Goal: Task Accomplishment & Management: Use online tool/utility

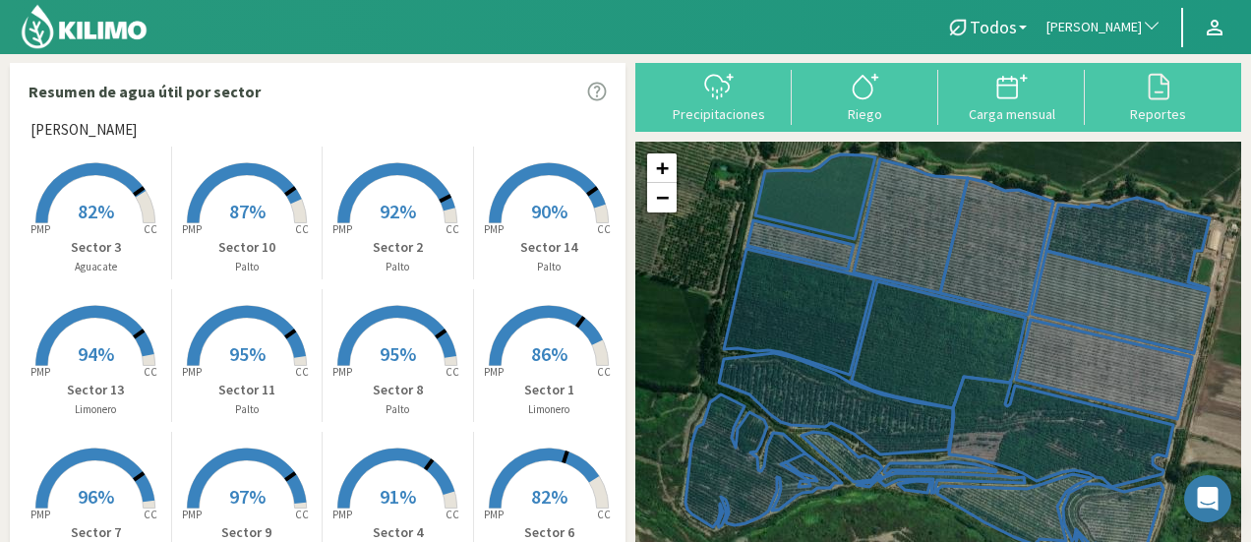
click at [101, 237] on p "Sector 3" at bounding box center [96, 247] width 150 height 21
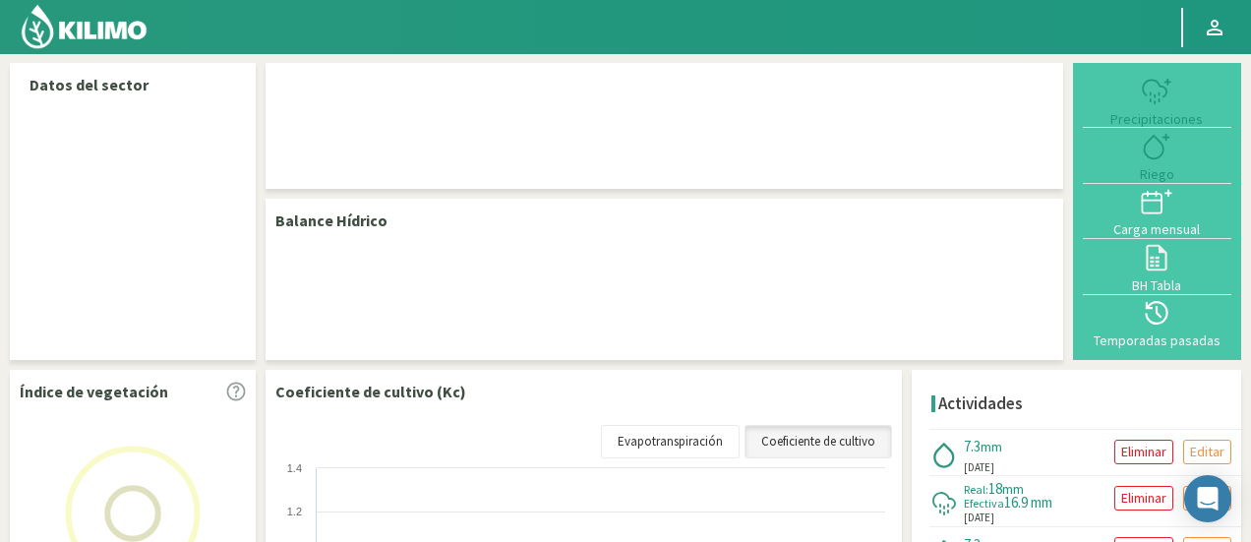
select select "220: Object"
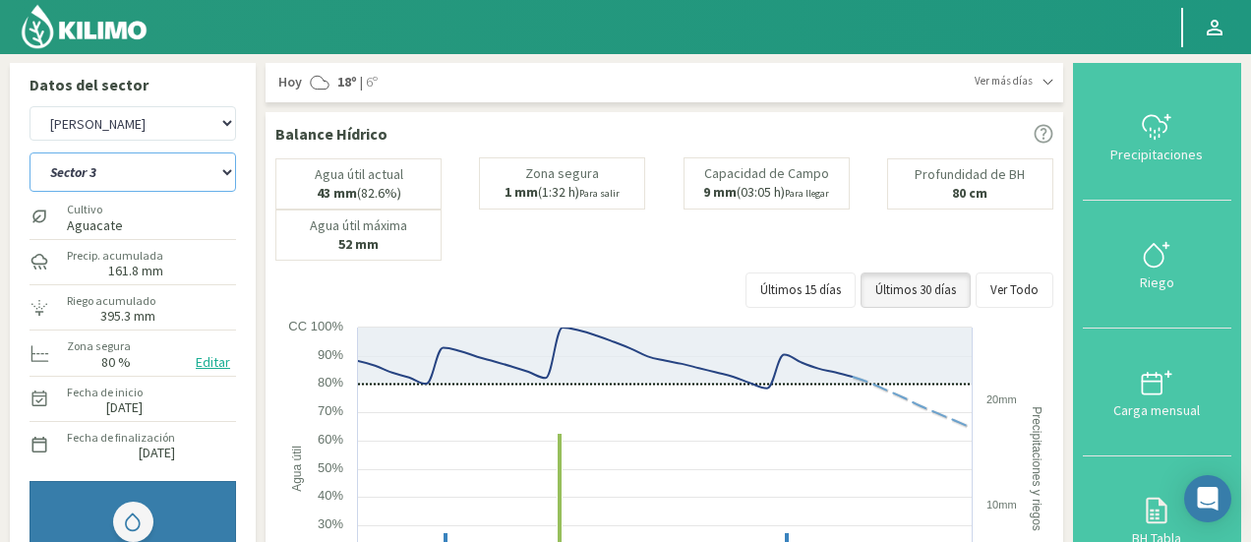
click at [173, 181] on select "Sector 1 Sector 10 Sector 11 Sector 12 Sector 13 Sector 14 Sector 2 Sector 3 Se…" at bounding box center [133, 171] width 207 height 39
click at [30, 152] on select "Sector 1 Sector 10 Sector 11 Sector 12 Sector 13 Sector 14 Sector 2 Sector 3 Se…" at bounding box center [133, 171] width 207 height 39
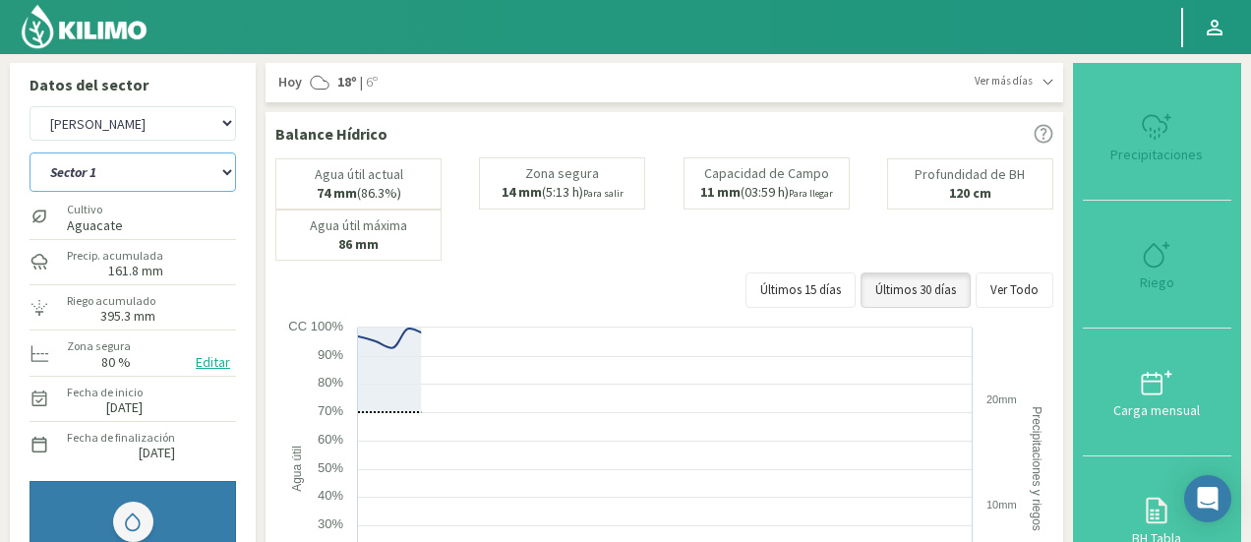
select select "7: Object"
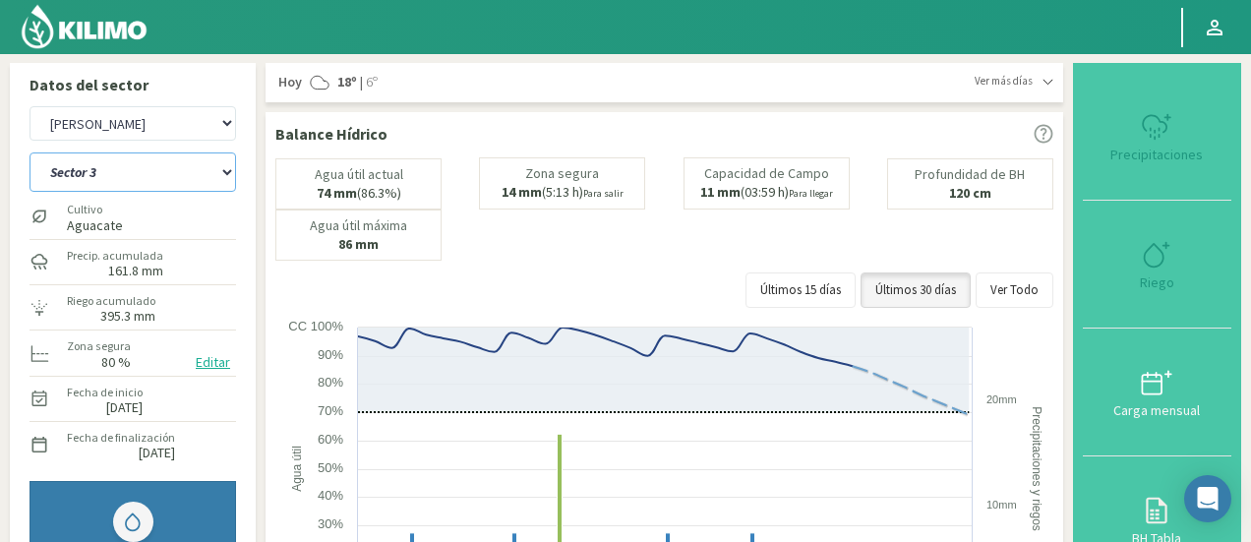
select select "500: Object"
click at [181, 180] on select "Sector 1 Sector 10 Sector 11 Sector 12 Sector 13 Sector 14 Sector 2 Sector 3 Se…" at bounding box center [133, 171] width 207 height 39
click at [30, 152] on select "Sector 1 Sector 10 Sector 11 Sector 12 Sector 13 Sector 14 Sector 2 Sector 3 Se…" at bounding box center [133, 171] width 207 height 39
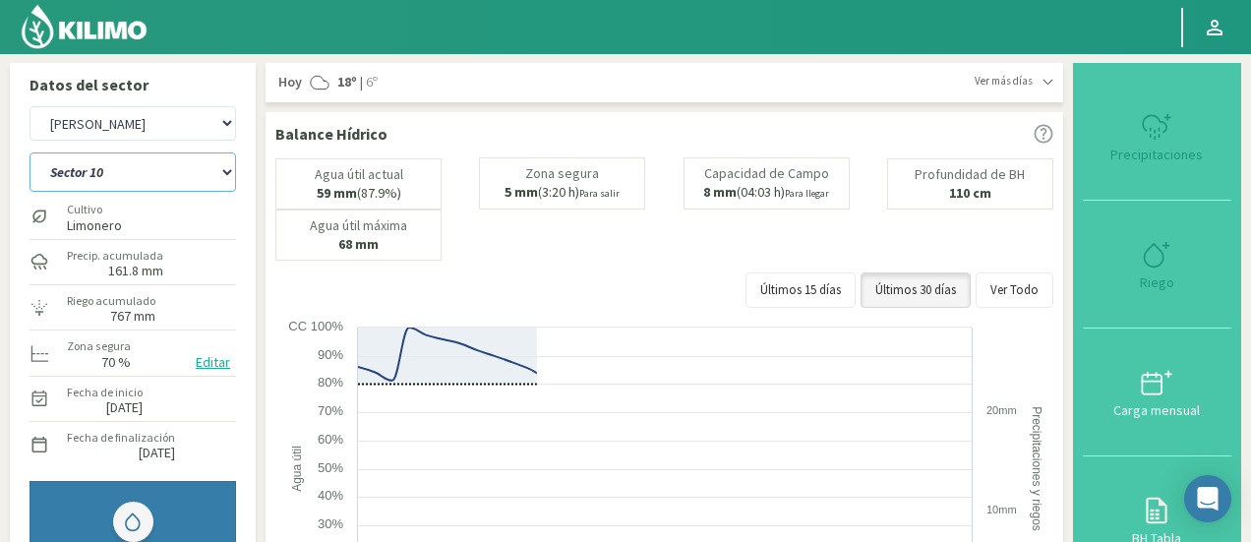
select select "13: Object"
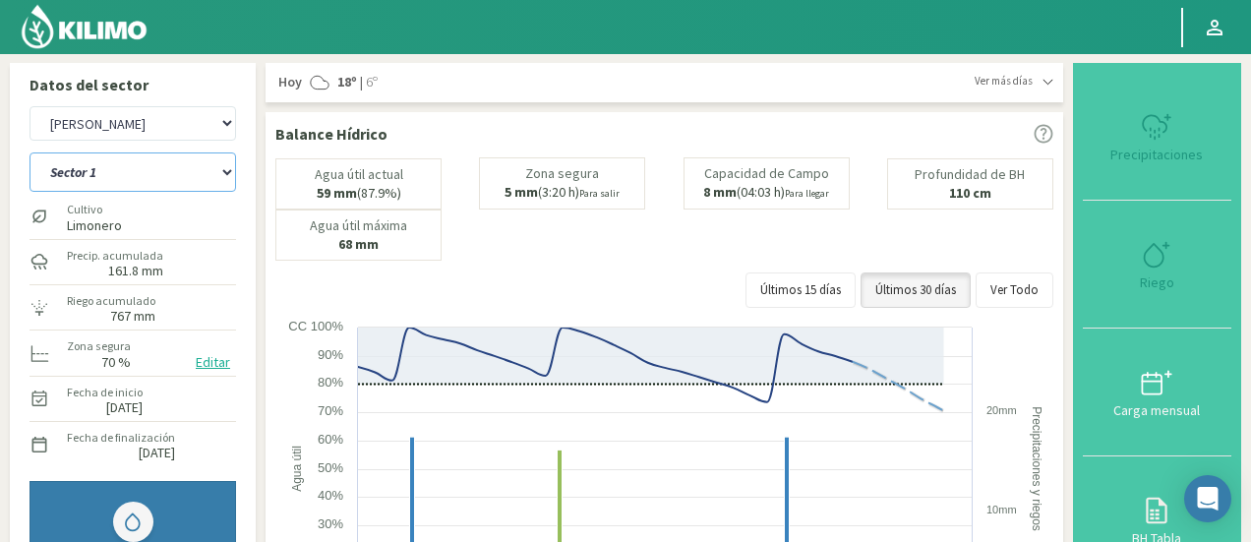
select select "780: Object"
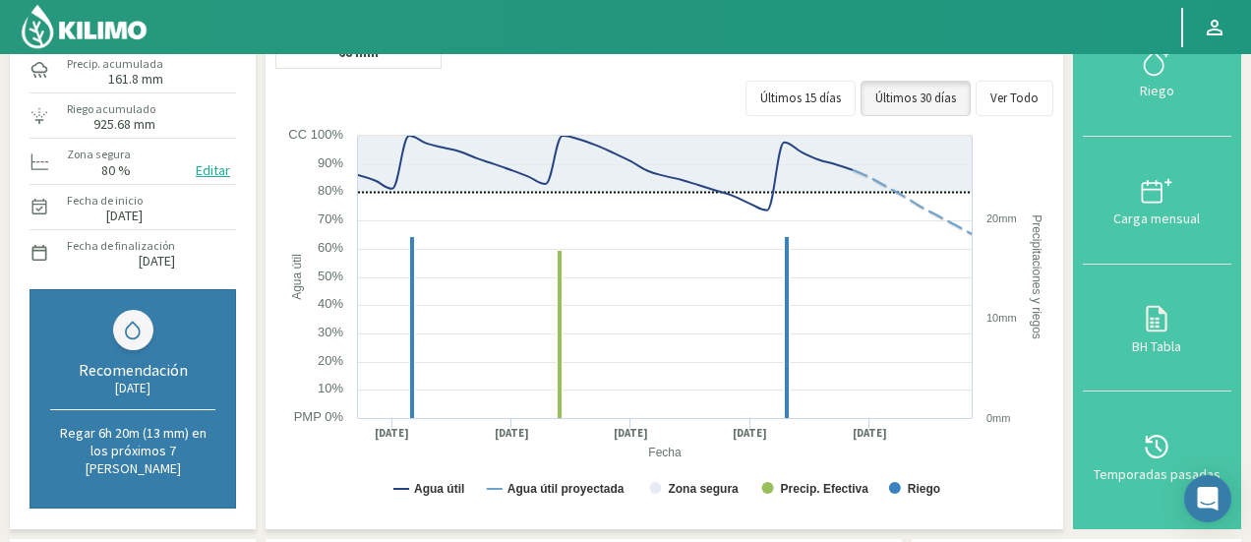
scroll to position [57, 0]
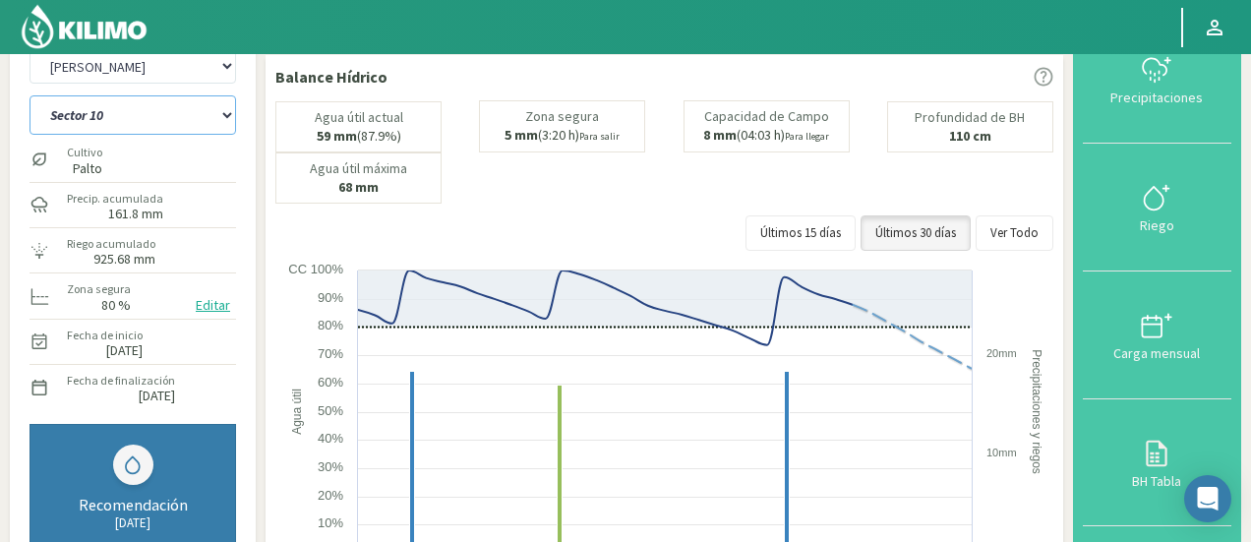
click at [103, 112] on select "Sector 1 Sector 10 Sector 11 Sector 12 Sector 13 Sector 14 Sector 2 Sector 3 Se…" at bounding box center [133, 114] width 207 height 39
click at [30, 95] on select "Sector 1 Sector 10 Sector 11 Sector 12 Sector 13 Sector 14 Sector 2 Sector 3 Se…" at bounding box center [133, 114] width 207 height 39
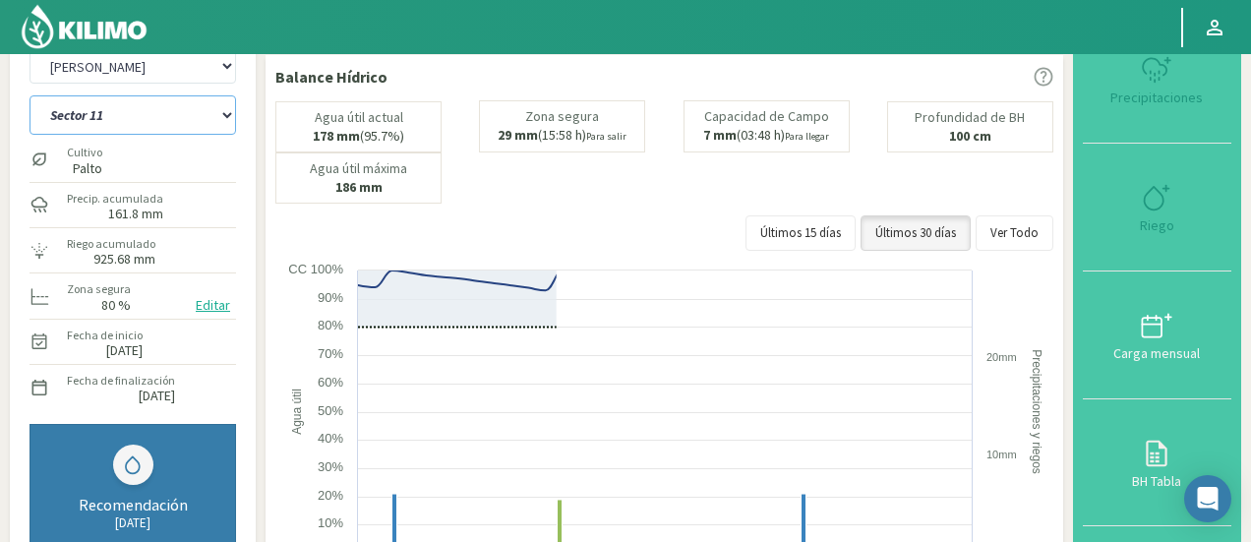
select select "27: Object"
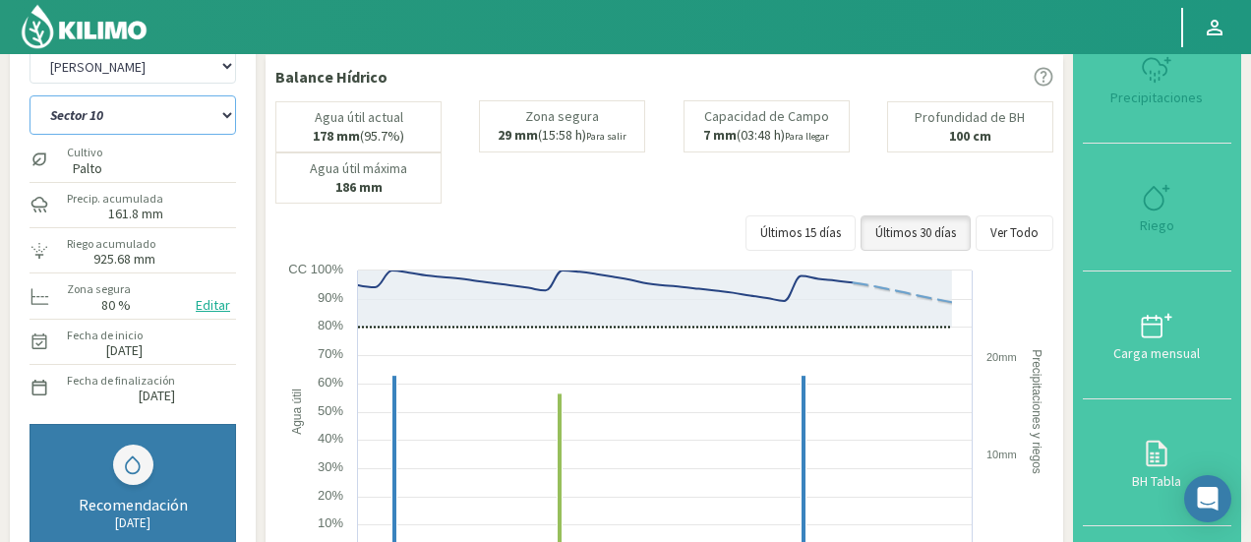
select select "1060: Object"
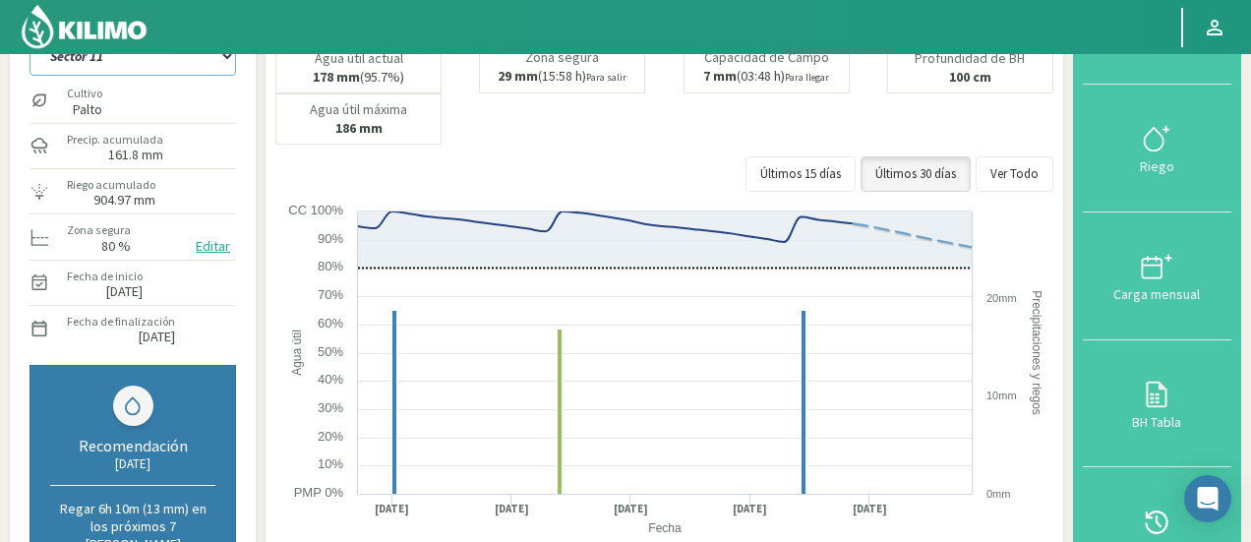
scroll to position [92, 0]
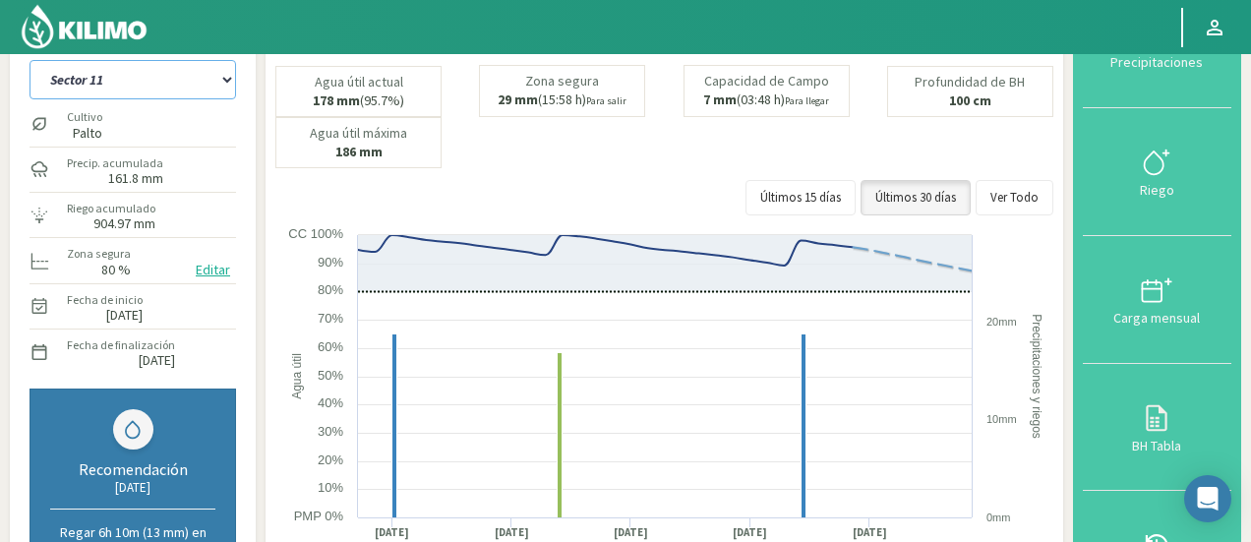
click at [132, 85] on select "Sector 1 Sector 10 Sector 11 Sector 12 Sector 13 Sector 14 Sector 2 Sector 3 Se…" at bounding box center [133, 79] width 207 height 39
click at [30, 60] on select "Sector 1 Sector 10 Sector 11 Sector 12 Sector 13 Sector 14 Sector 2 Sector 3 Se…" at bounding box center [133, 79] width 207 height 39
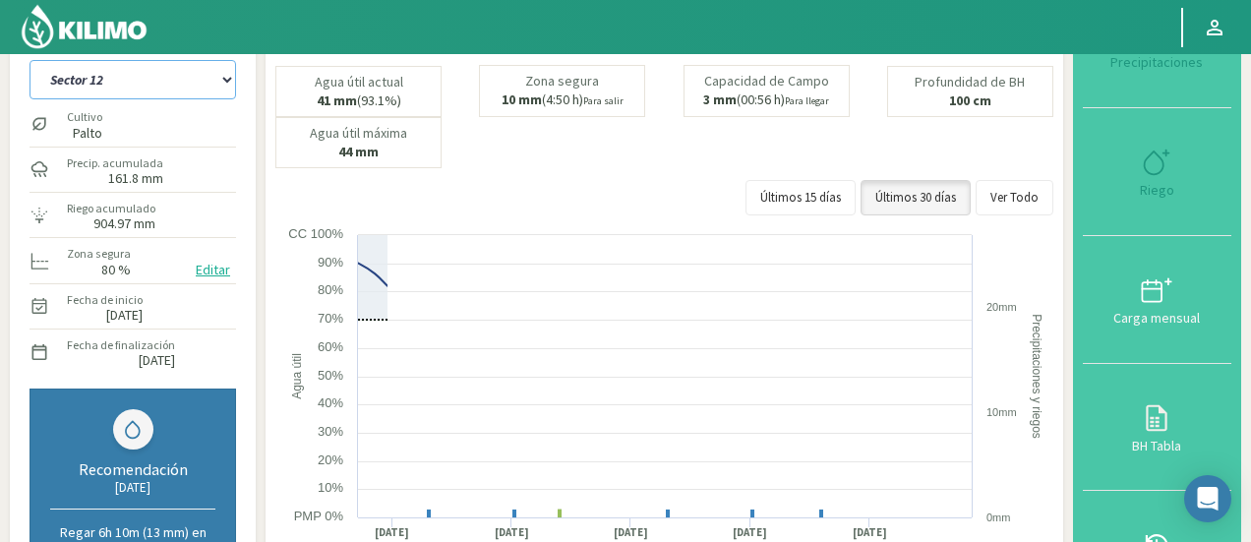
select select "41: Object"
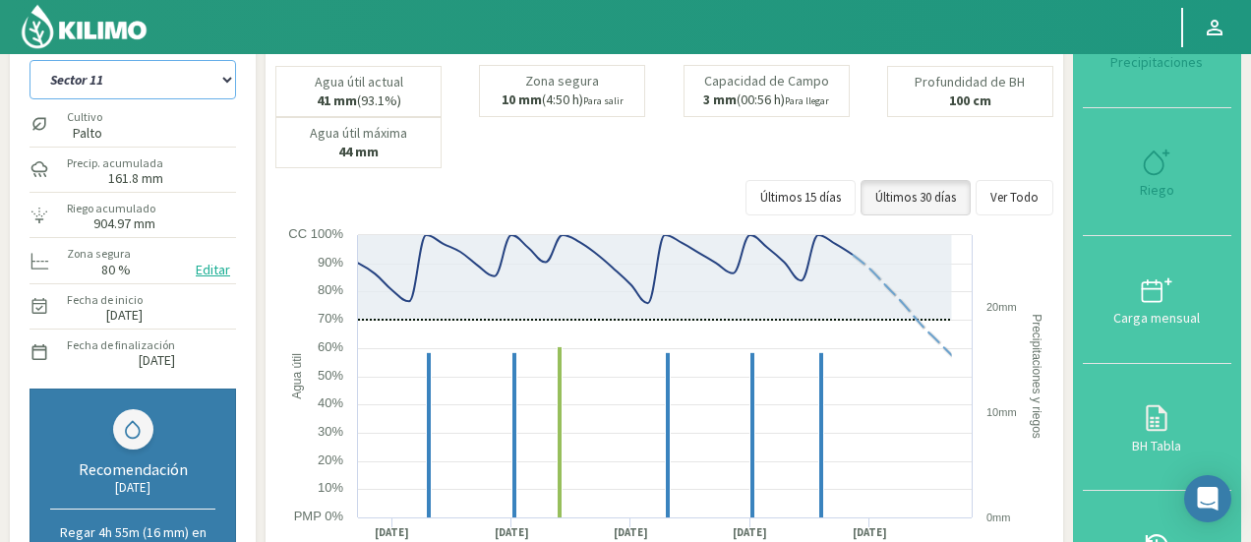
select select "1340: Object"
click at [139, 74] on select "Sector 1 Sector 10 Sector 11 Sector 12 Sector 13 Sector 14 Sector 2 Sector 3 Se…" at bounding box center [133, 79] width 207 height 39
click at [30, 60] on select "Sector 1 Sector 10 Sector 11 Sector 12 Sector 13 Sector 14 Sector 2 Sector 3 Se…" at bounding box center [133, 79] width 207 height 39
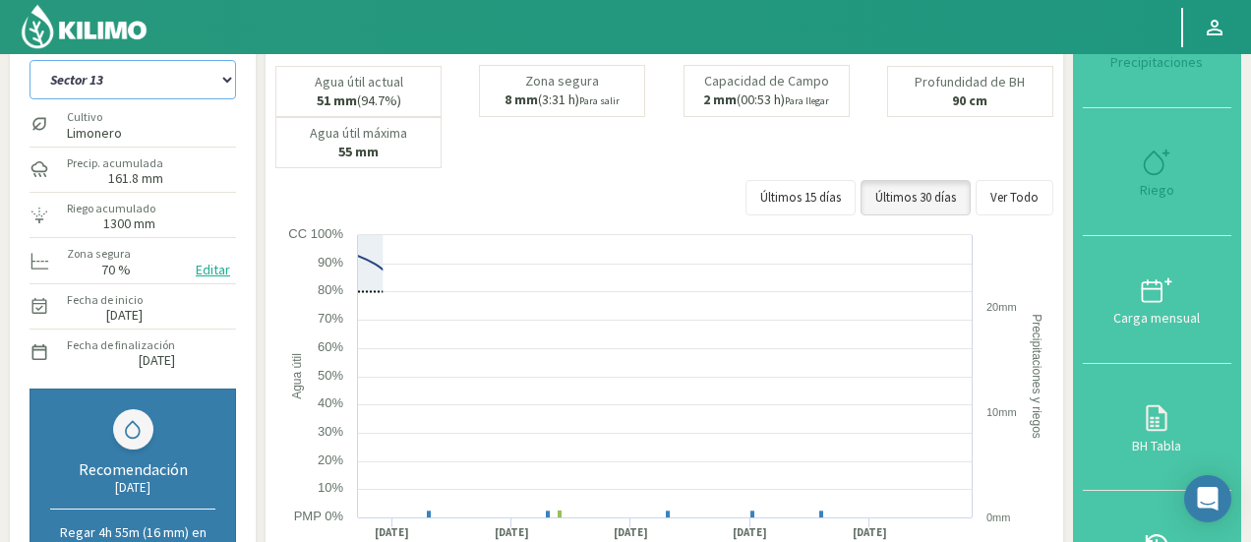
select select "55: Object"
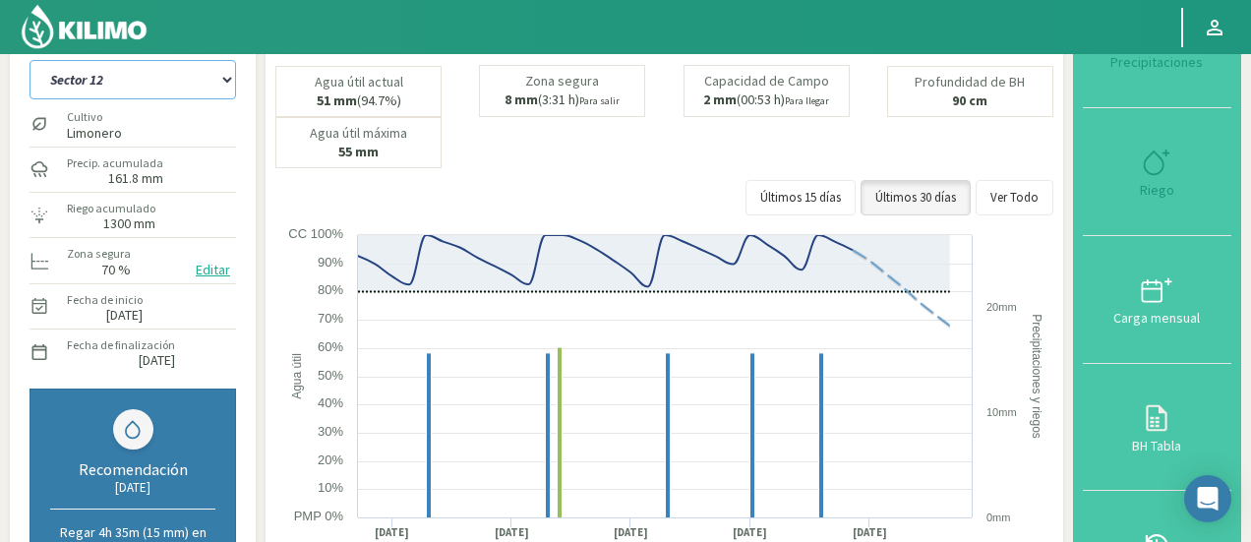
select select "1620: Object"
click at [173, 75] on select "Sector 1 Sector 10 Sector 11 Sector 12 Sector 13 Sector 14 Sector 2 Sector 3 Se…" at bounding box center [133, 79] width 207 height 39
click at [30, 60] on select "Sector 1 Sector 10 Sector 11 Sector 12 Sector 13 Sector 14 Sector 2 Sector 3 Se…" at bounding box center [133, 79] width 207 height 39
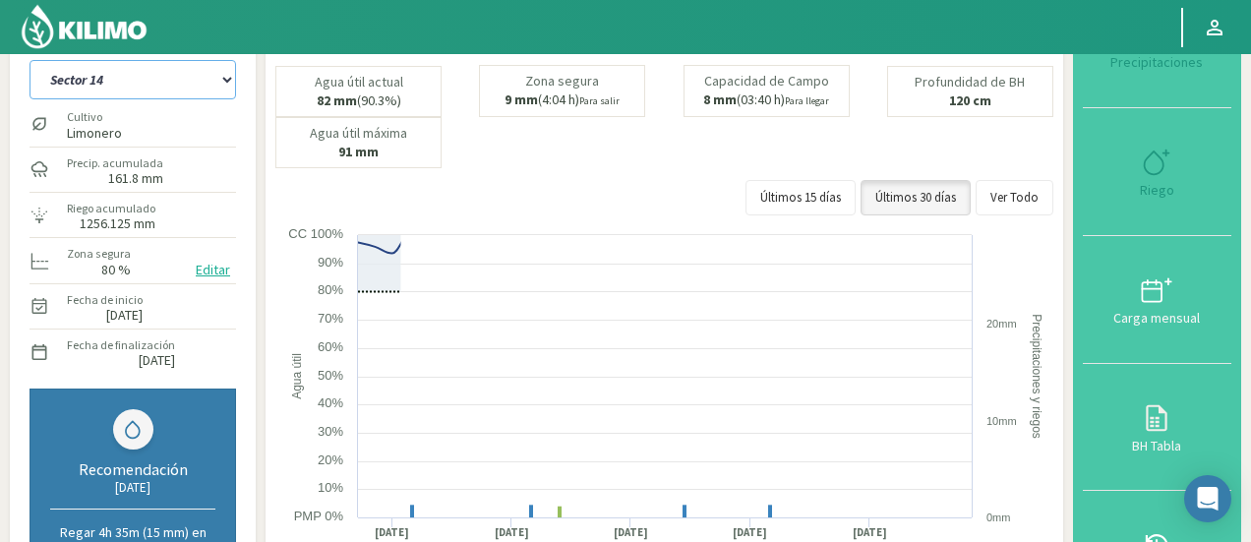
select select "69: Object"
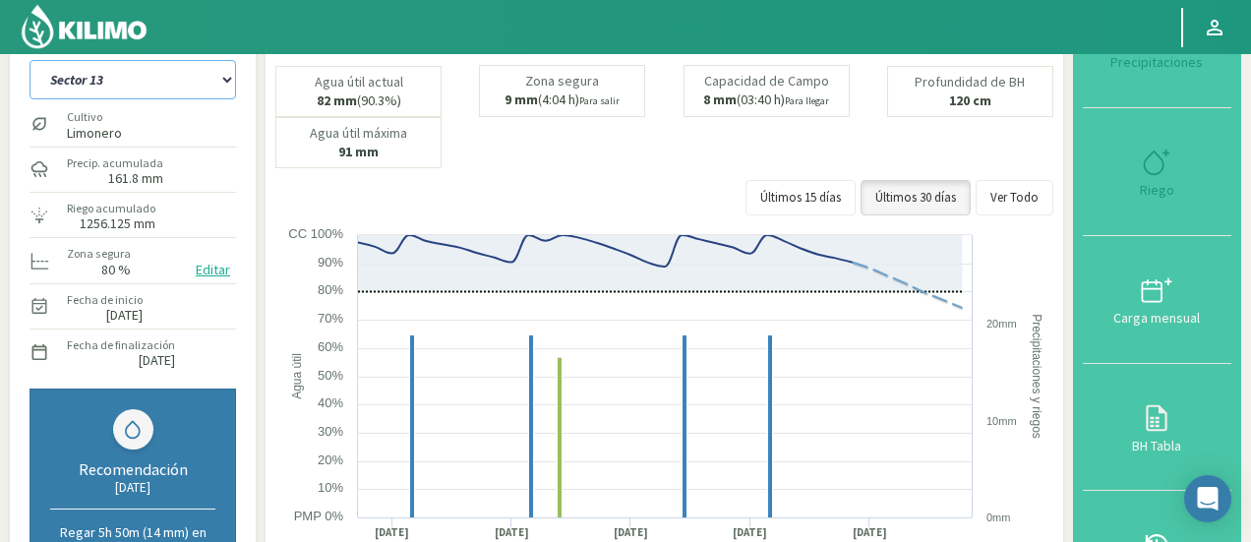
select select "1900: Object"
click at [162, 70] on select "Sector 1 Sector 10 Sector 11 Sector 12 Sector 13 Sector 14 Sector 2 Sector 3 Se…" at bounding box center [133, 79] width 207 height 39
click at [30, 60] on select "Sector 1 Sector 10 Sector 11 Sector 12 Sector 13 Sector 14 Sector 2 Sector 3 Se…" at bounding box center [133, 79] width 207 height 39
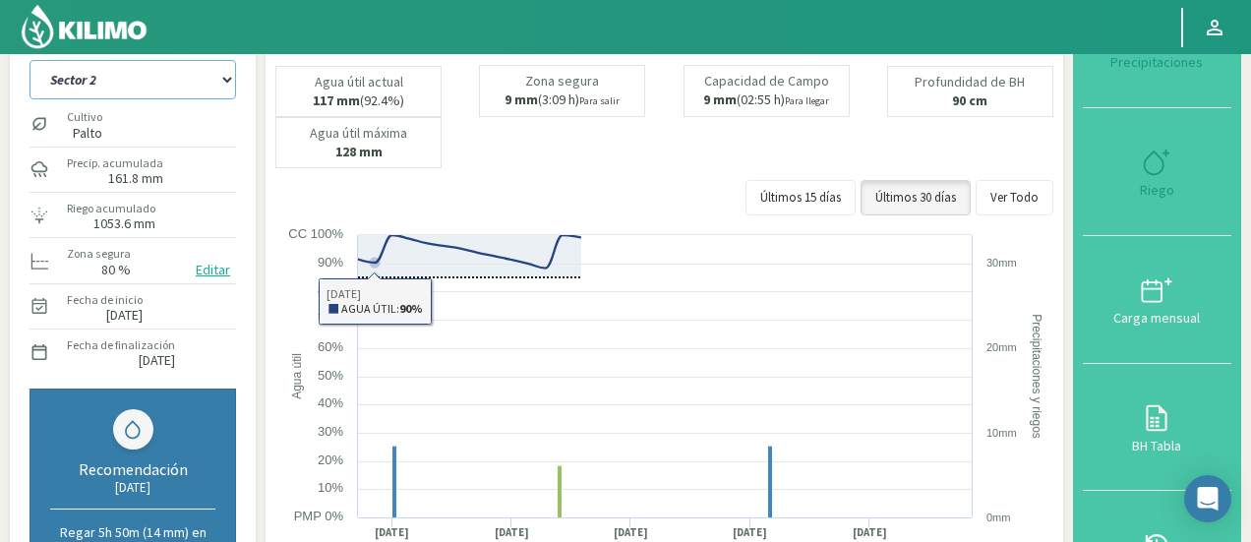
select select "83: Object"
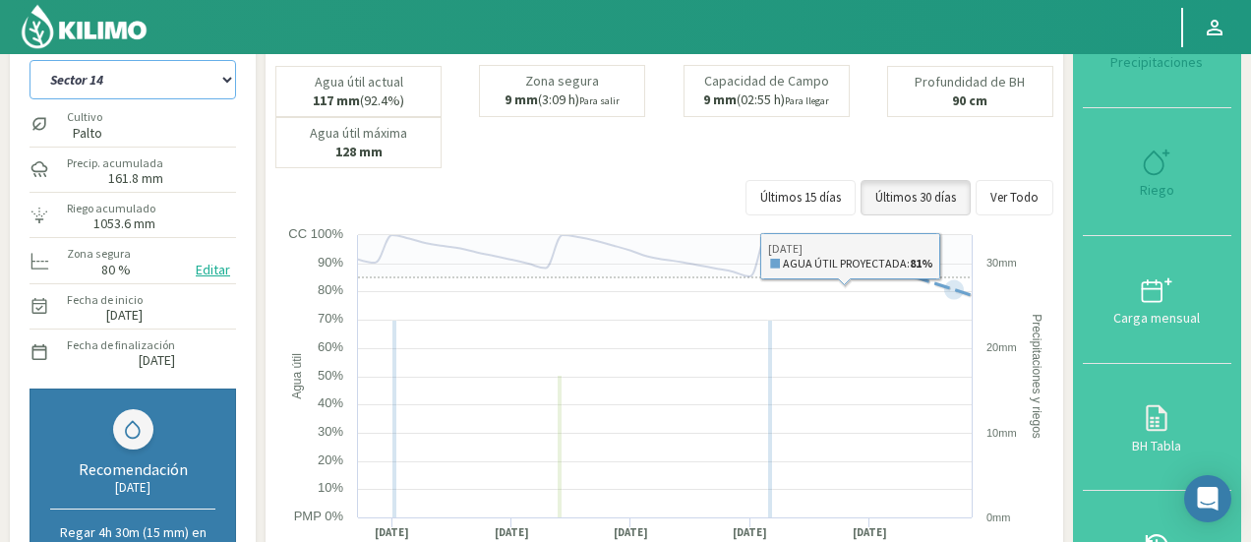
select select "2180: Object"
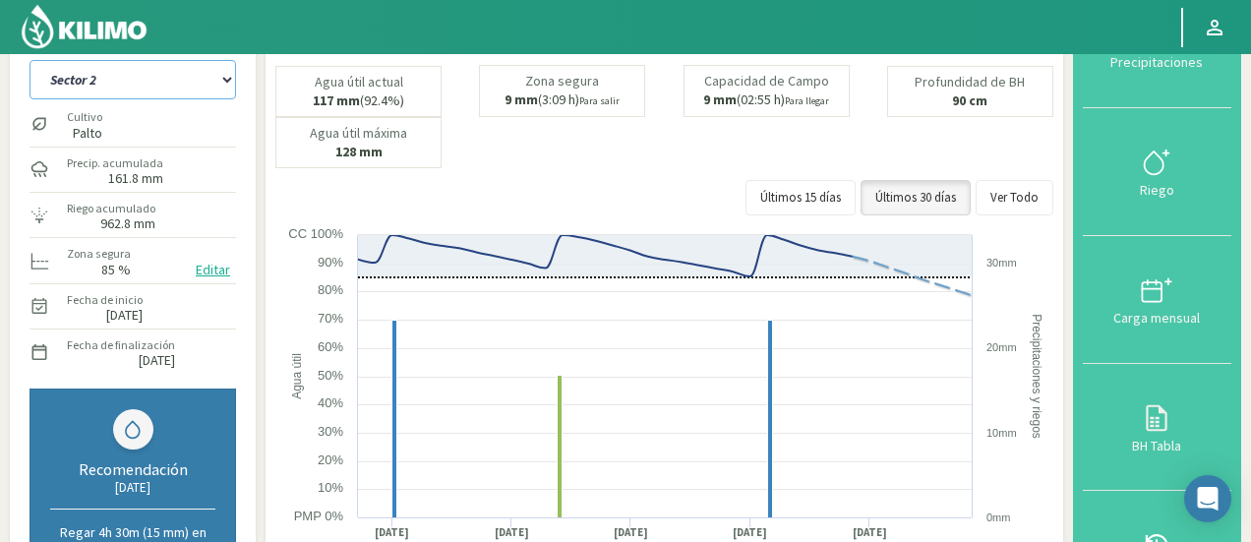
click at [159, 78] on select "Sector 1 Sector 10 Sector 11 Sector 12 Sector 13 Sector 14 Sector 2 Sector 3 Se…" at bounding box center [133, 79] width 207 height 39
click at [30, 60] on select "Sector 1 Sector 10 Sector 11 Sector 12 Sector 13 Sector 14 Sector 2 Sector 3 Se…" at bounding box center [133, 79] width 207 height 39
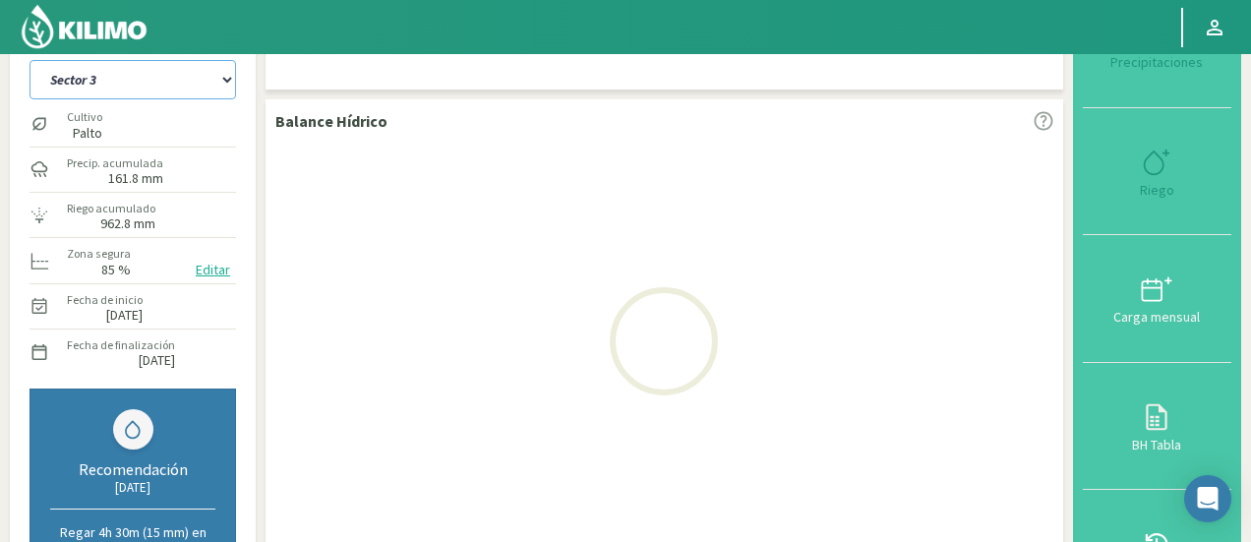
select select "97: Object"
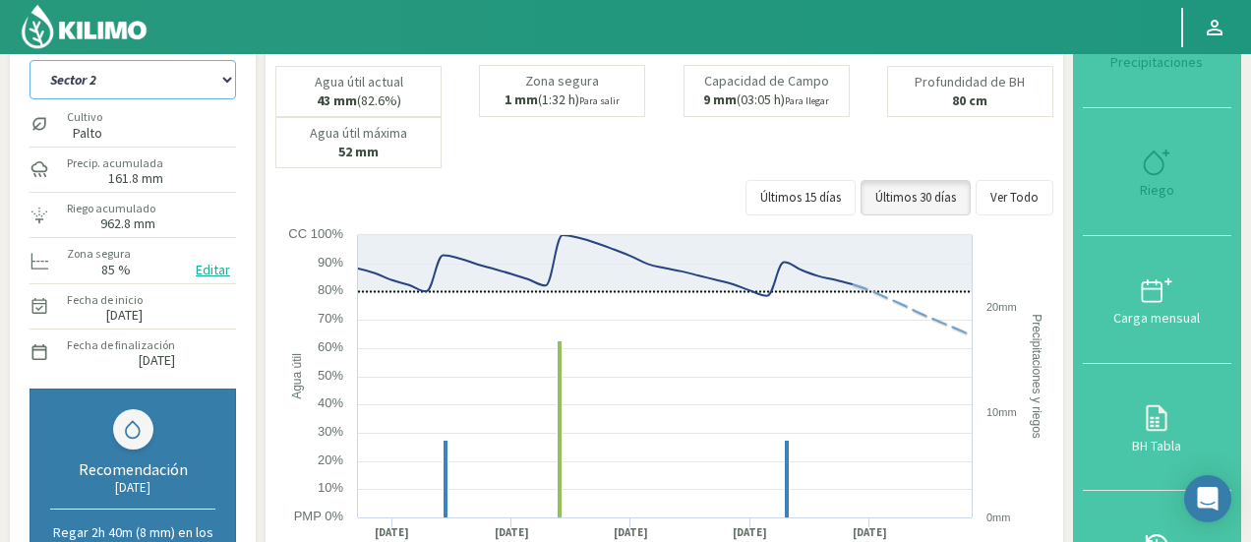
select select "2460: Object"
click at [97, 74] on select "Sector 1 Sector 10 Sector 11 Sector 12 Sector 13 Sector 14 Sector 2 Sector 3 Se…" at bounding box center [133, 79] width 207 height 39
click at [30, 60] on select "Sector 1 Sector 10 Sector 11 Sector 12 Sector 13 Sector 14 Sector 2 Sector 3 Se…" at bounding box center [133, 79] width 207 height 39
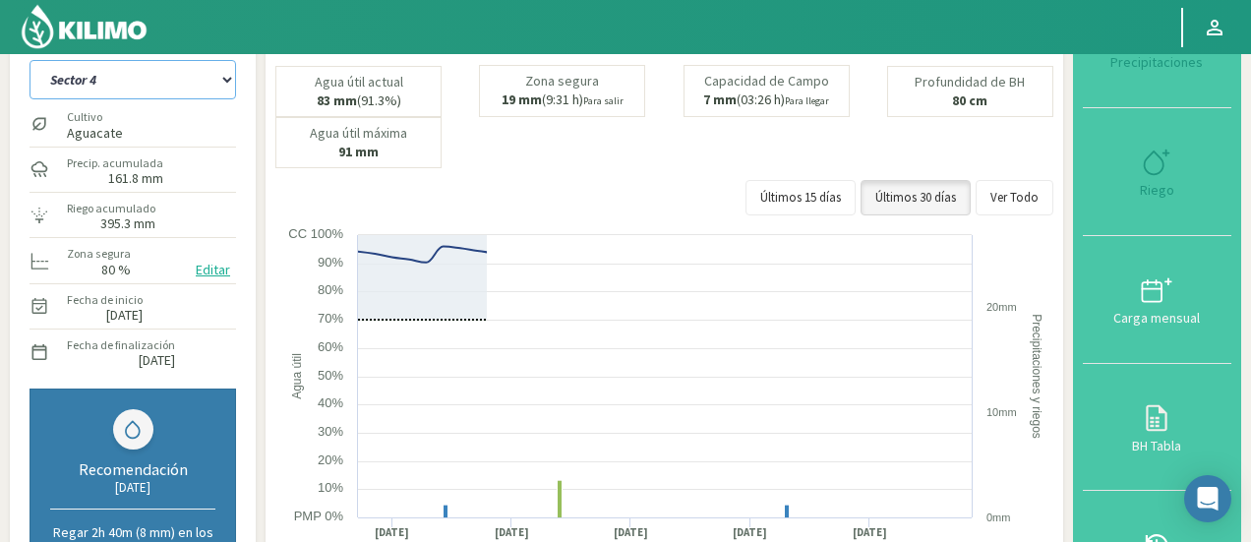
select select "111: Object"
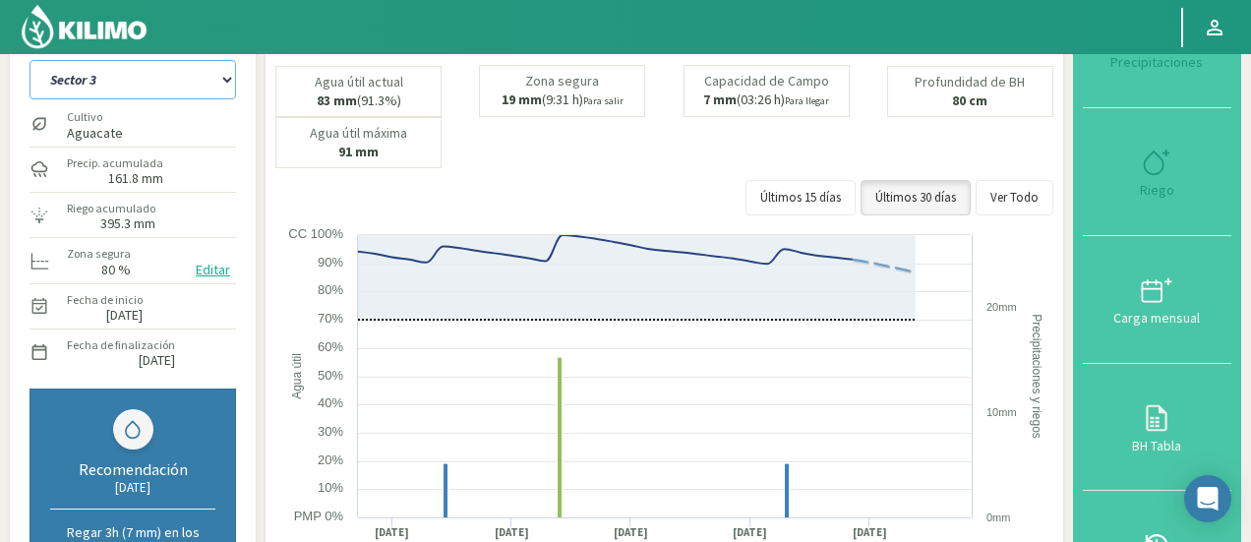
select select "2740: Object"
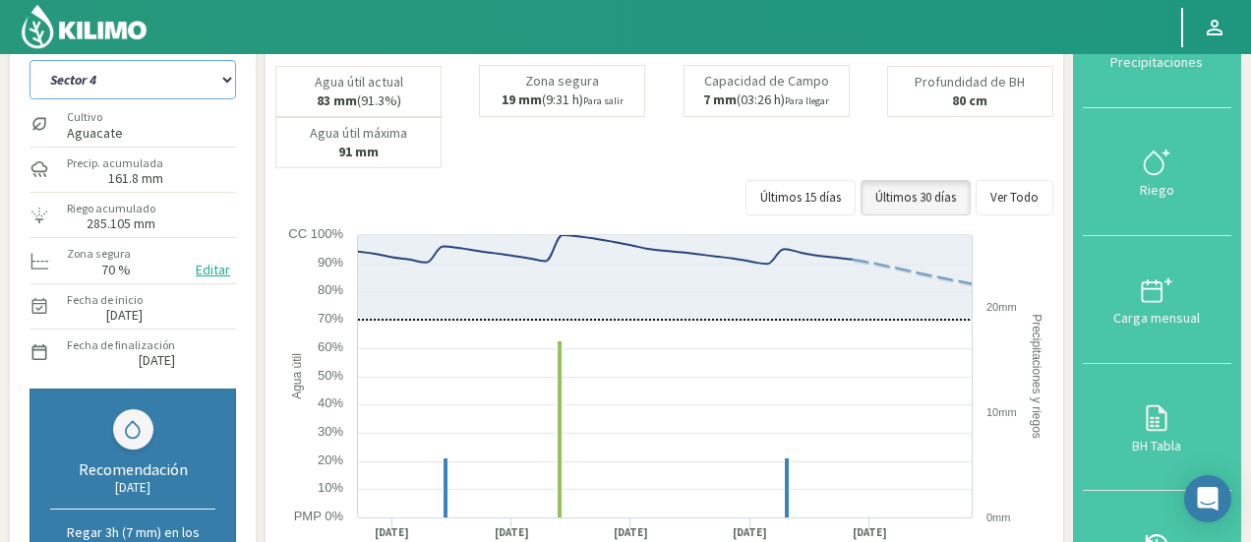
click at [94, 71] on select "Sector 1 Sector 10 Sector 11 Sector 12 Sector 13 Sector 14 Sector 2 Sector 3 Se…" at bounding box center [133, 79] width 207 height 39
click at [30, 60] on select "Sector 1 Sector 10 Sector 11 Sector 12 Sector 13 Sector 14 Sector 2 Sector 3 Se…" at bounding box center [133, 79] width 207 height 39
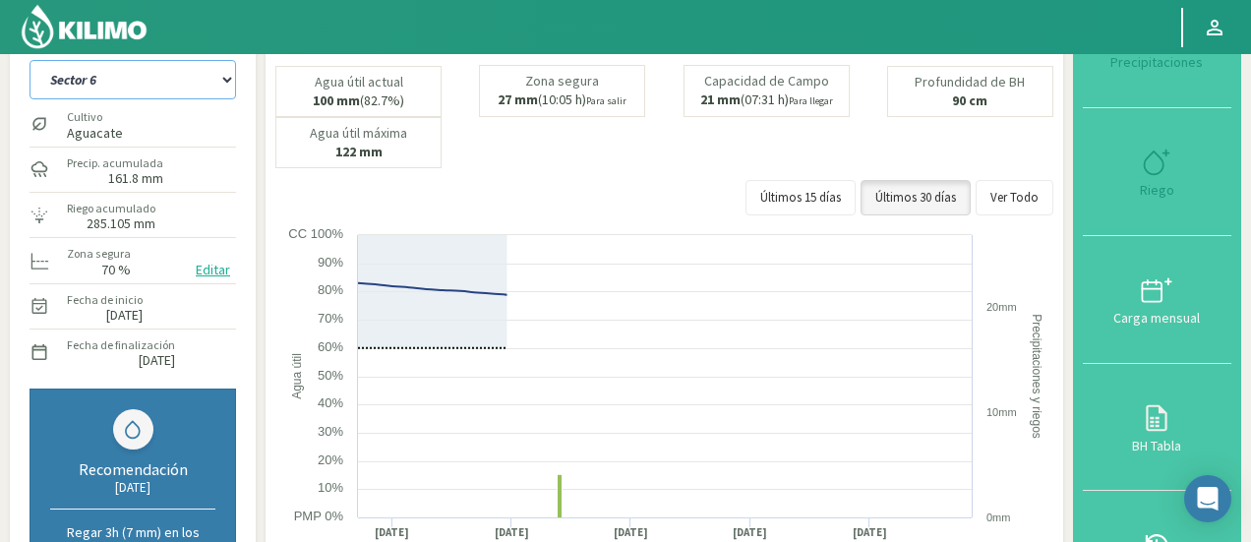
select select "125: Object"
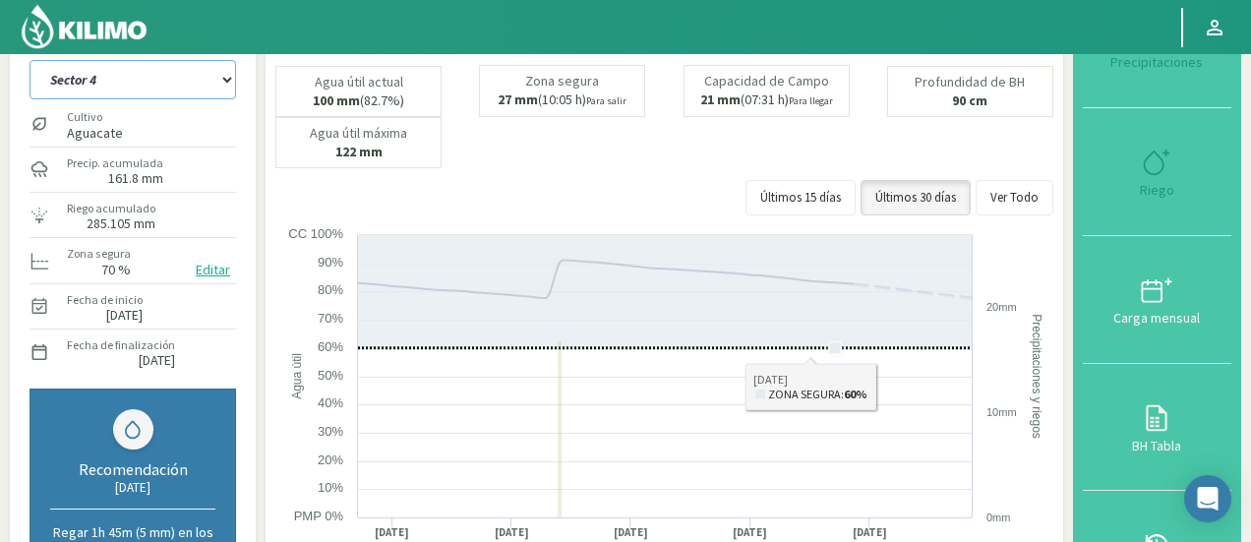
select select "3020: Object"
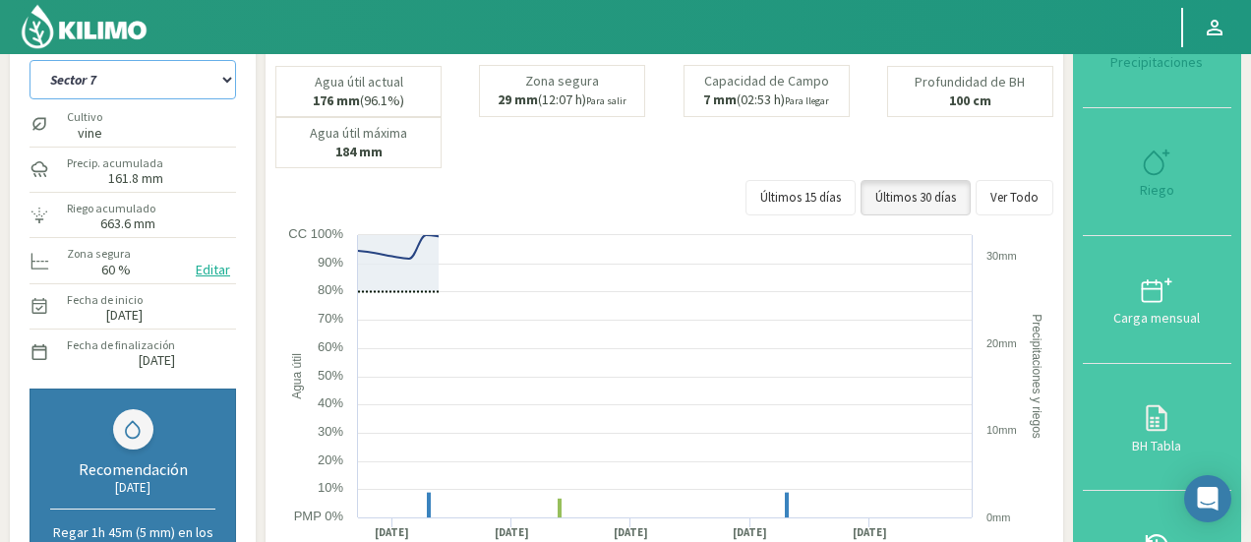
select select "139: Object"
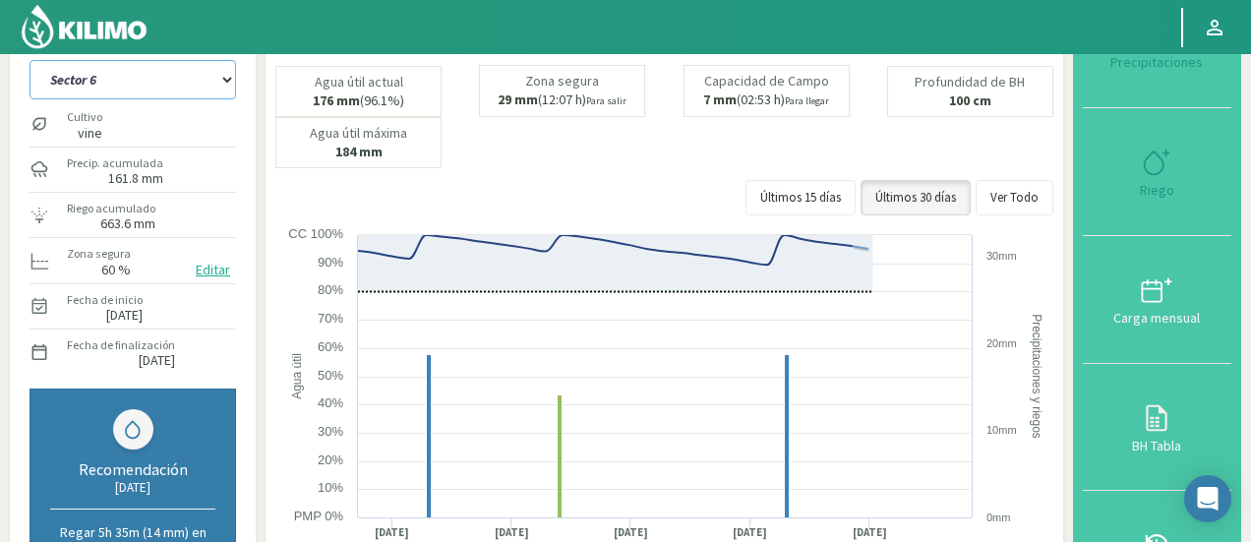
select select "3300: Object"
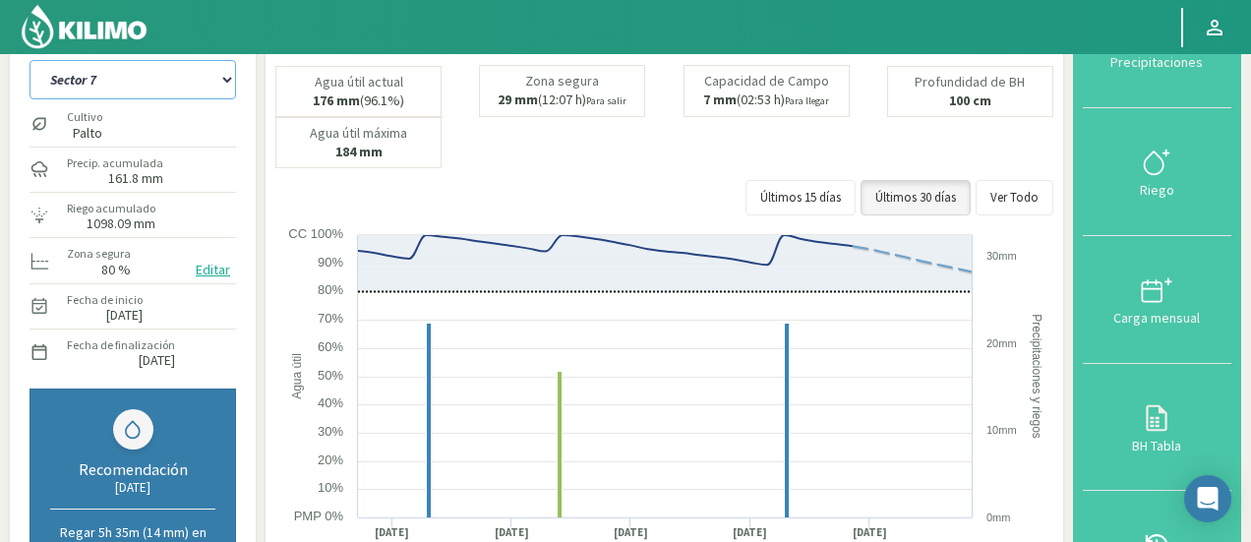
click at [169, 74] on select "Sector 1 Sector 10 Sector 11 Sector 12 Sector 13 Sector 14 Sector 2 Sector 3 Se…" at bounding box center [133, 79] width 207 height 39
click at [30, 60] on select "Sector 1 Sector 10 Sector 11 Sector 12 Sector 13 Sector 14 Sector 2 Sector 3 Se…" at bounding box center [133, 79] width 207 height 39
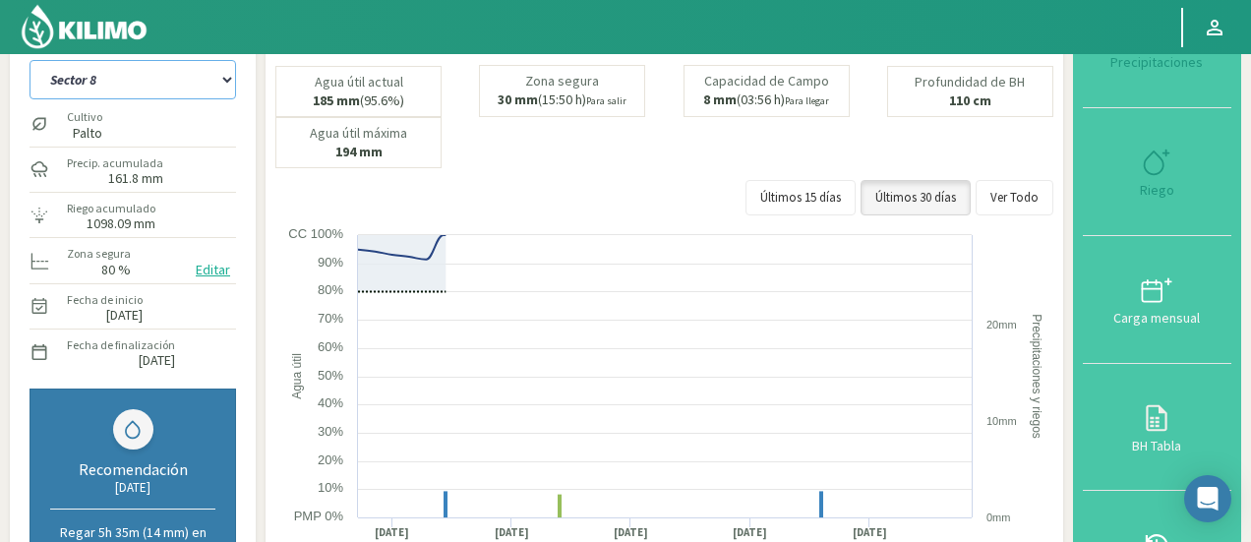
select select "153: Object"
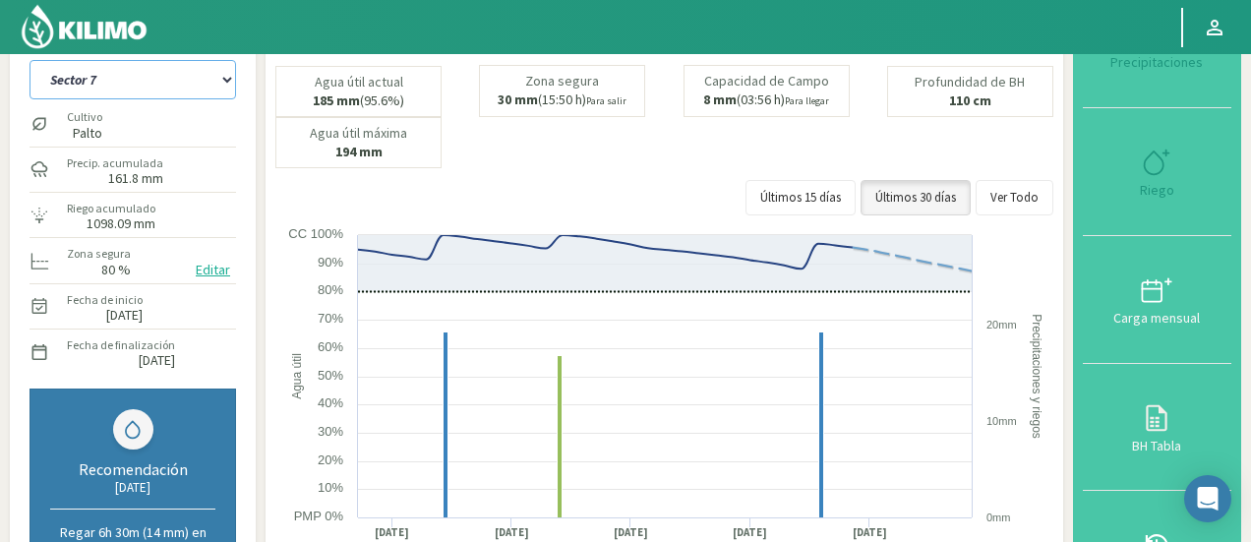
select select "3580: Object"
click at [136, 88] on select "Sector 1 Sector 10 Sector 11 Sector 12 Sector 13 Sector 14 Sector 2 Sector 3 Se…" at bounding box center [133, 79] width 207 height 39
click at [30, 60] on select "Sector 1 Sector 10 Sector 11 Sector 12 Sector 13 Sector 14 Sector 2 Sector 3 Se…" at bounding box center [133, 79] width 207 height 39
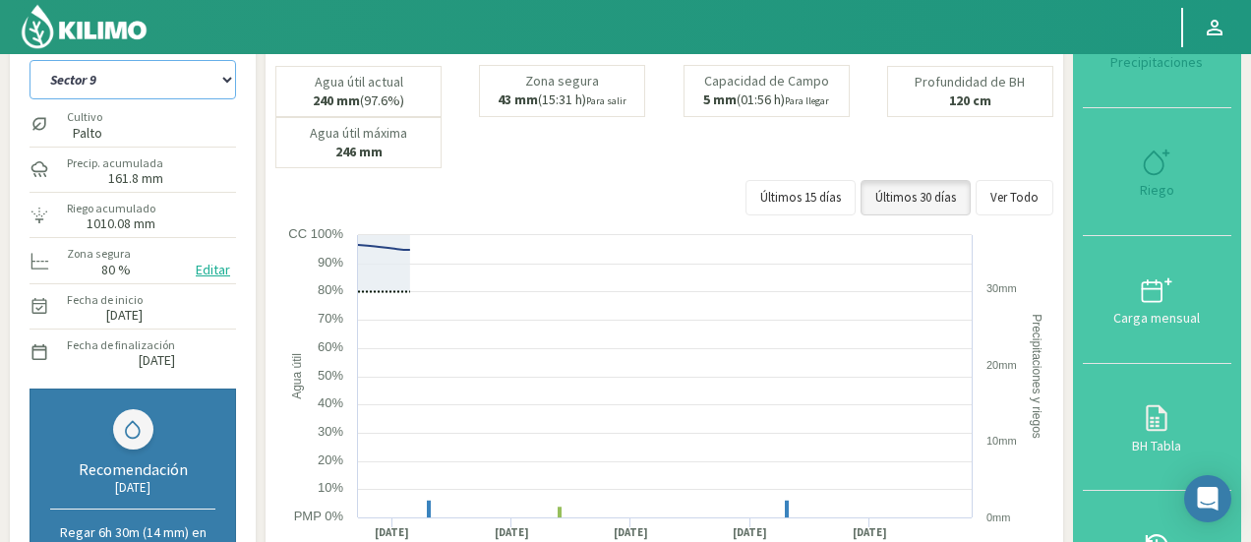
select select "167: Object"
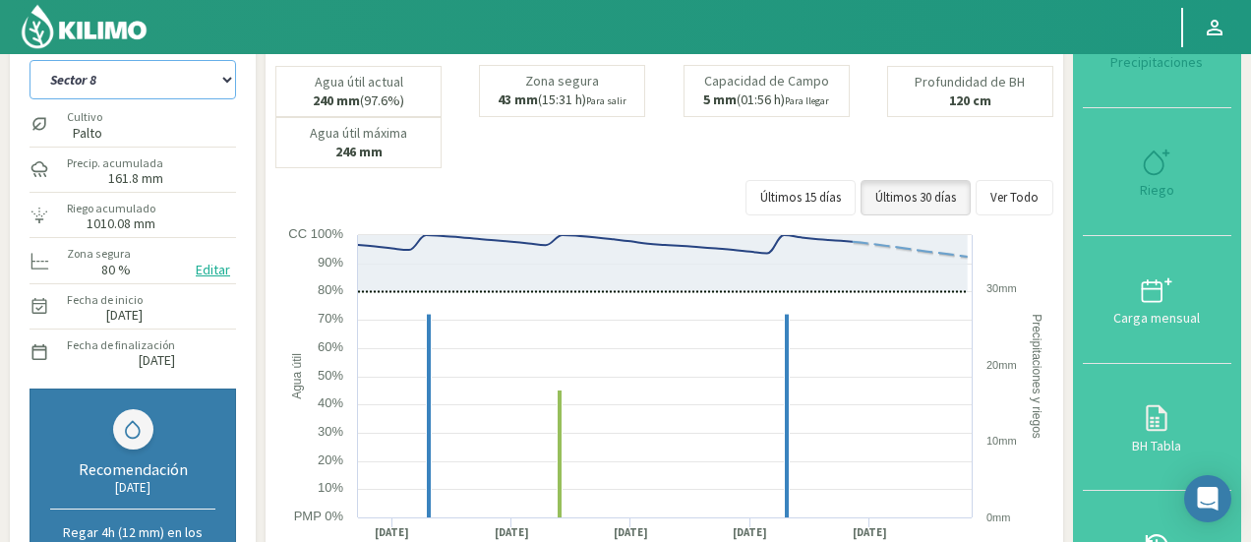
select select "3860: Object"
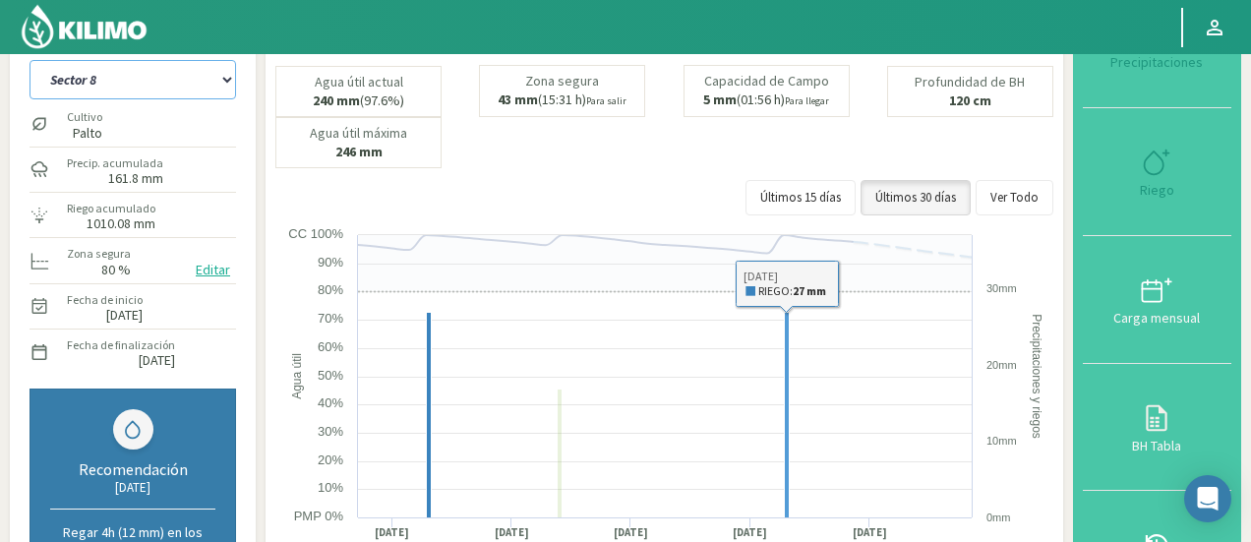
select select "181: Object"
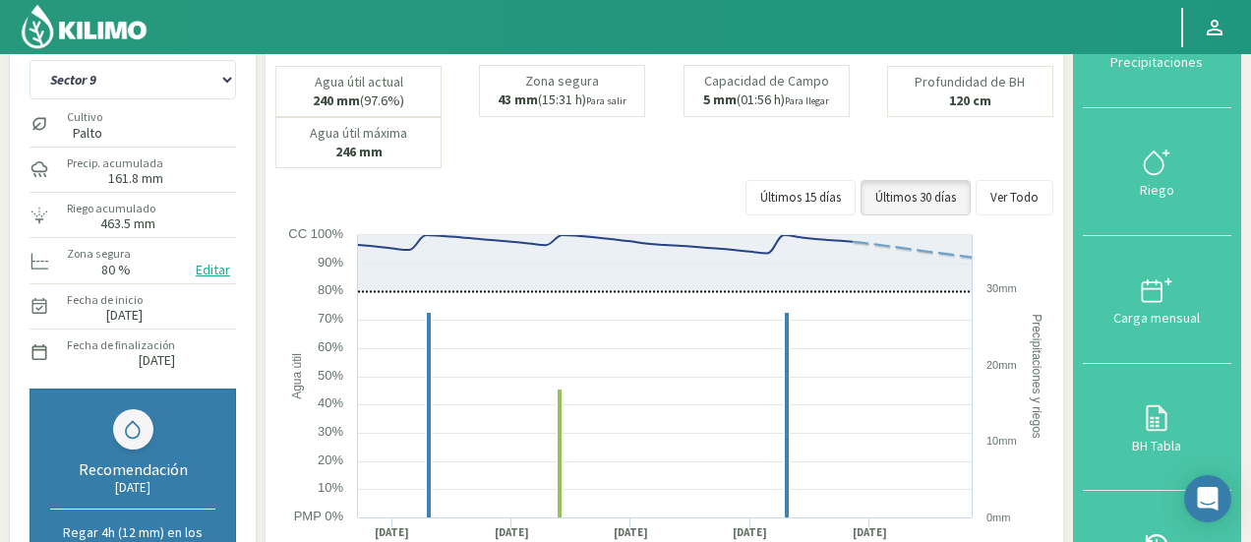
click at [173, 143] on div "Cultivo Palto" at bounding box center [133, 123] width 207 height 42
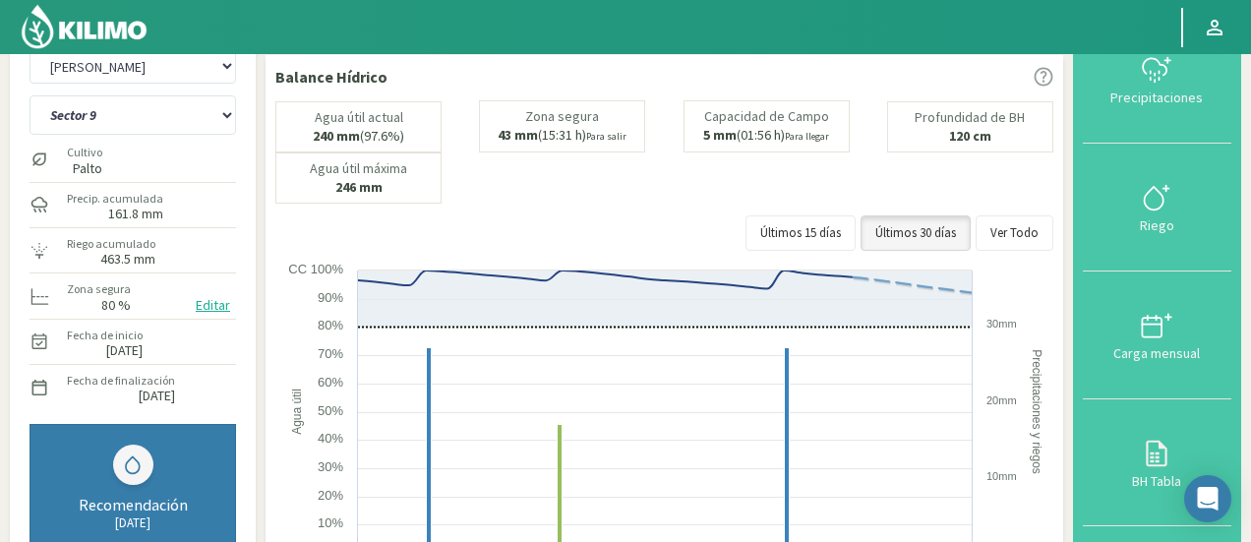
scroll to position [53, 0]
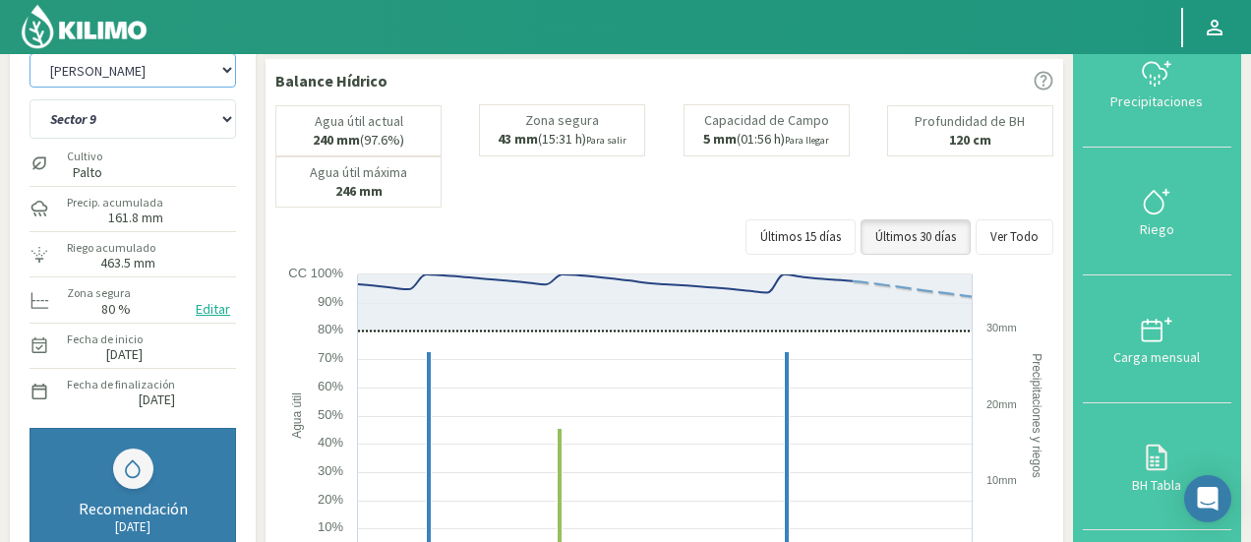
click at [178, 73] on select "Agr. Cardonal Agr. El [PERSON_NAME] [PERSON_NAME] [GEOGRAPHIC_DATA] - IC Agríco…" at bounding box center [133, 70] width 207 height 34
click at [30, 53] on select "Agr. Cardonal Agr. El [PERSON_NAME] [PERSON_NAME] [GEOGRAPHIC_DATA] - IC Agríco…" at bounding box center [133, 70] width 207 height 34
select select "4141: Object"
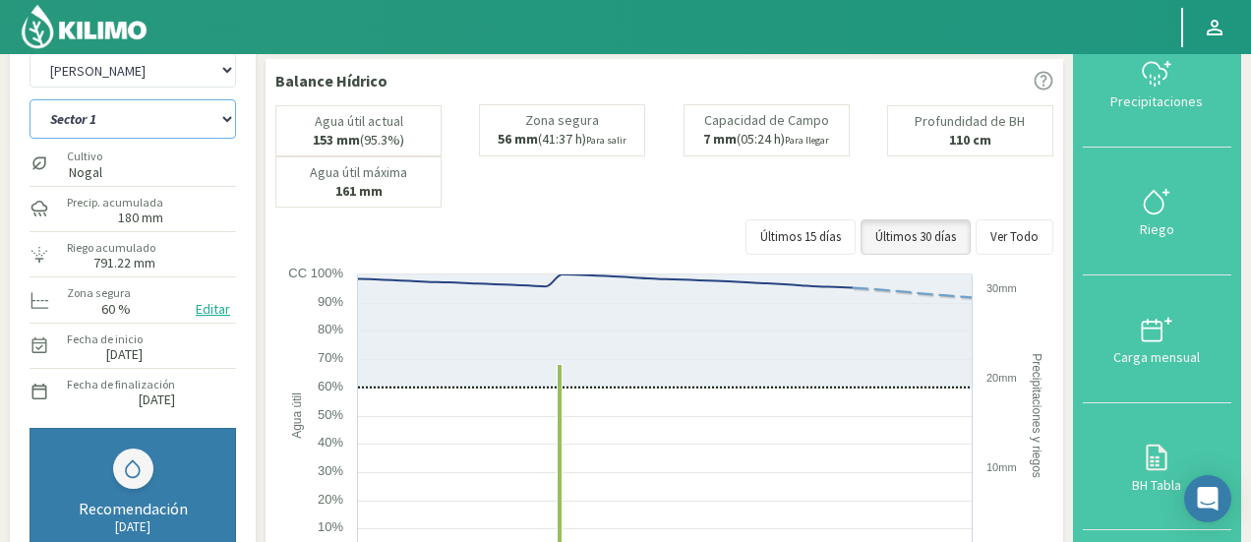
click at [136, 105] on select "Sector 1 Sector 10 Sector 11 Sector 12 Sector 13 Sector 2 Sector 3 Sector 4 Sec…" at bounding box center [133, 118] width 207 height 39
click at [30, 99] on select "Sector 1 Sector 10 Sector 11 Sector 12 Sector 13 Sector 2 Sector 3 Sector 4 Sec…" at bounding box center [133, 118] width 207 height 39
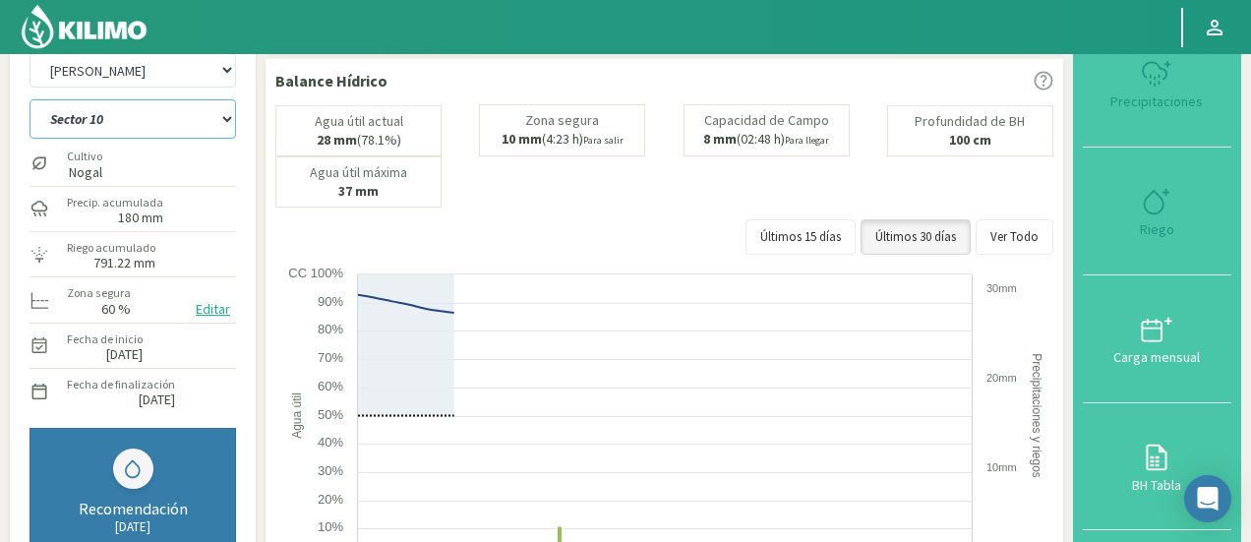
select select "182: Object"
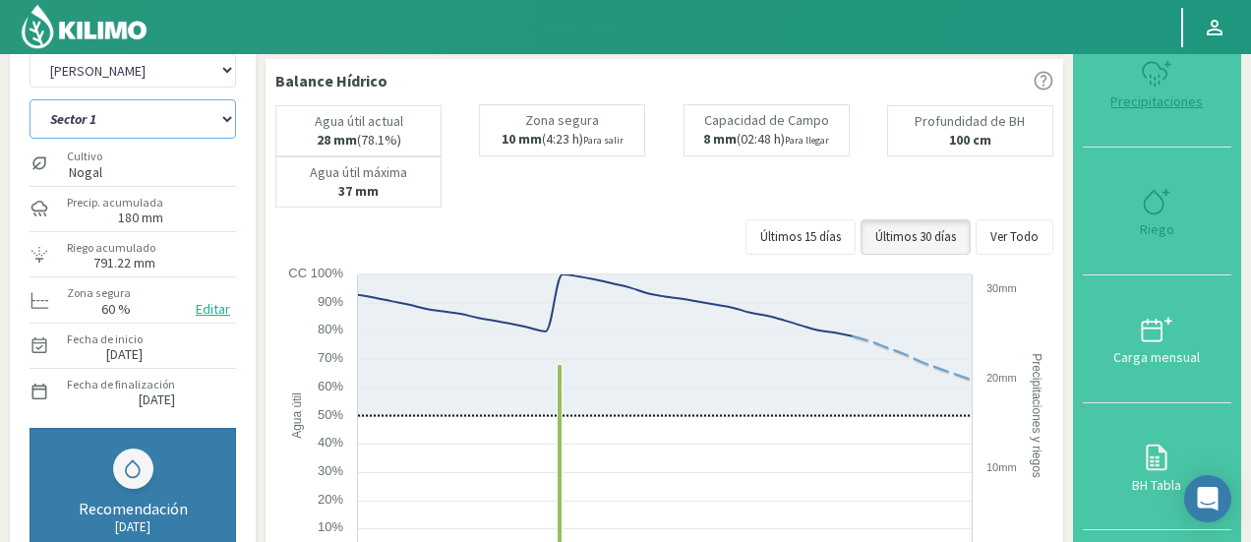
select select "4421: Object"
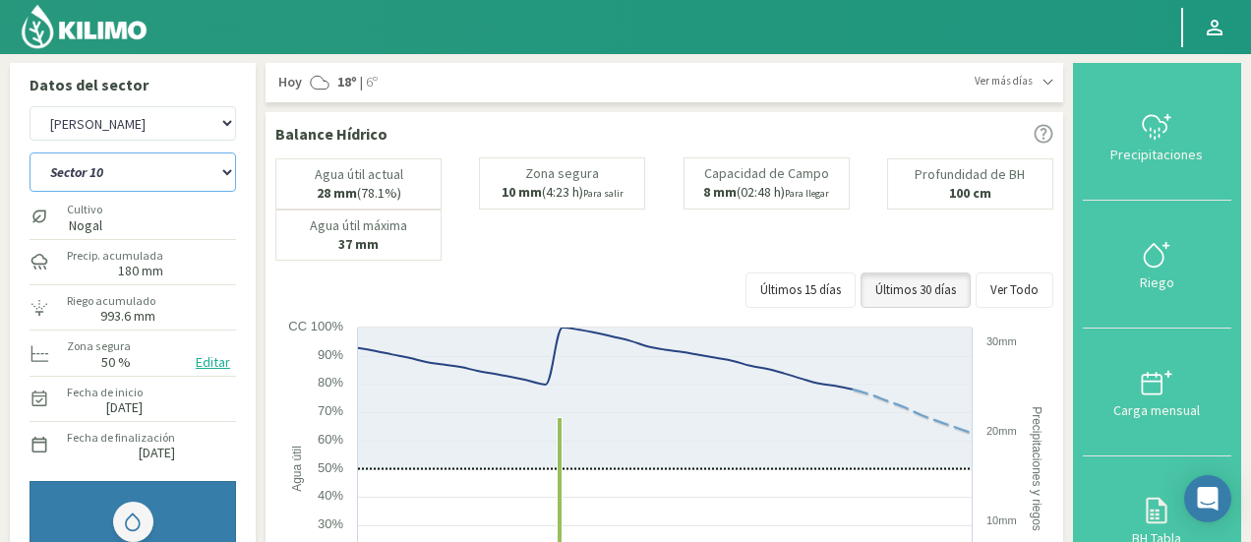
click at [159, 168] on select "Sector 1 Sector 10 Sector 11 Sector 12 Sector 13 Sector 2 Sector 3 Sector 4 Sec…" at bounding box center [133, 171] width 207 height 39
click at [30, 152] on select "Sector 1 Sector 10 Sector 11 Sector 12 Sector 13 Sector 2 Sector 3 Sector 4 Sec…" at bounding box center [133, 171] width 207 height 39
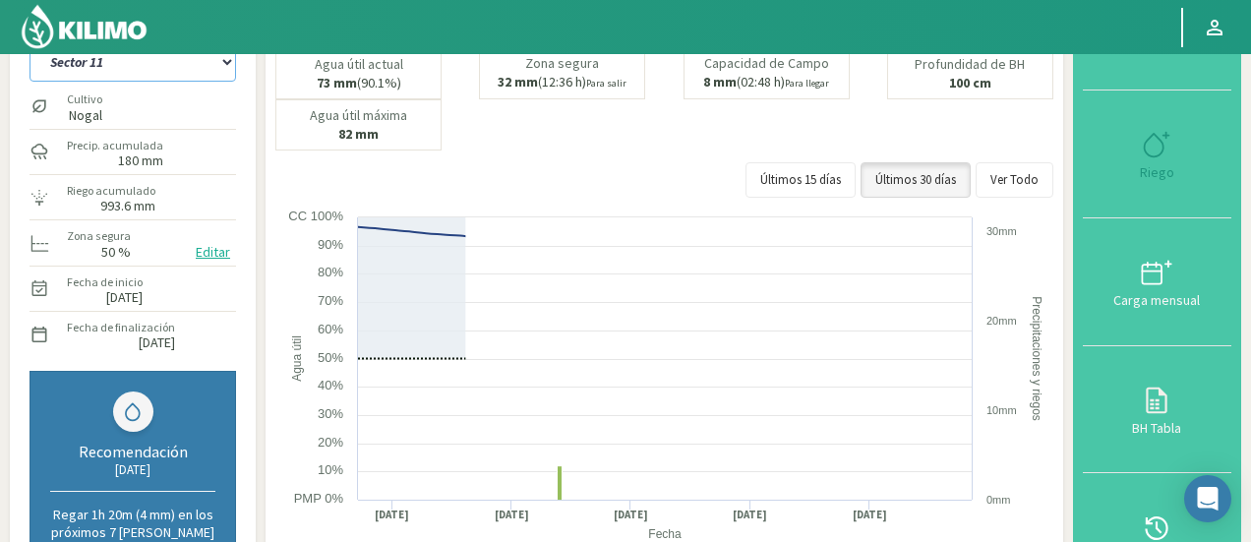
select select "197: Object"
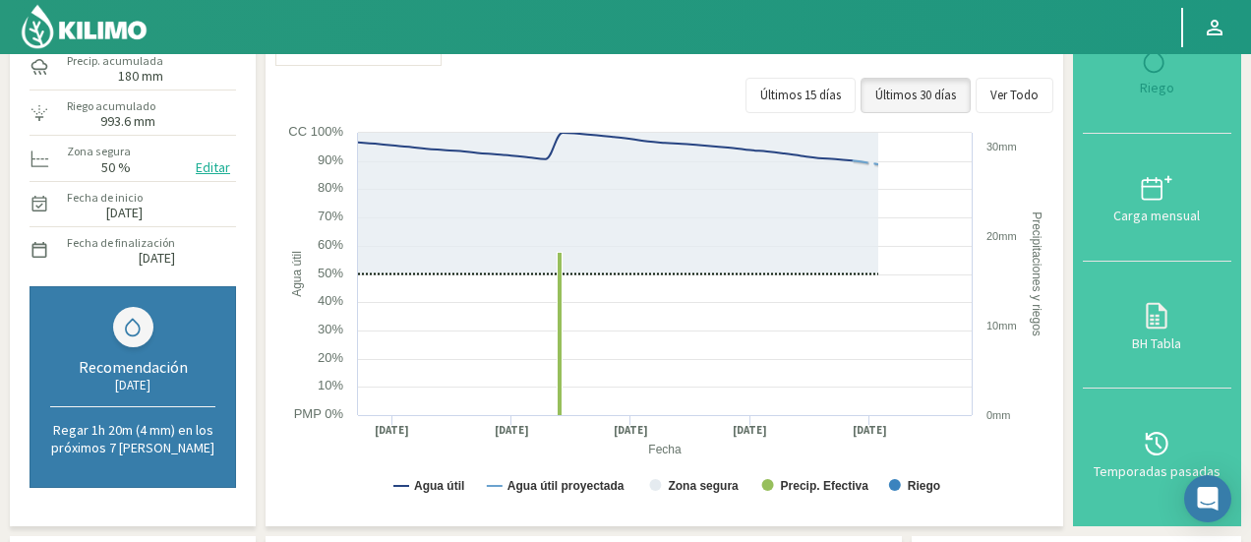
scroll to position [205, 0]
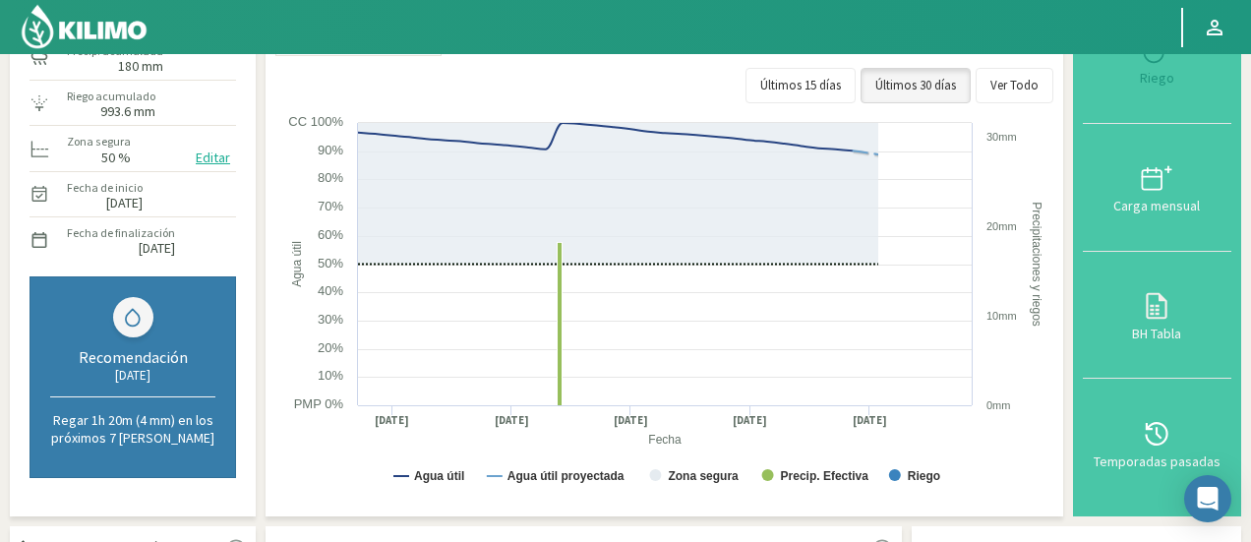
select select "4701: Object"
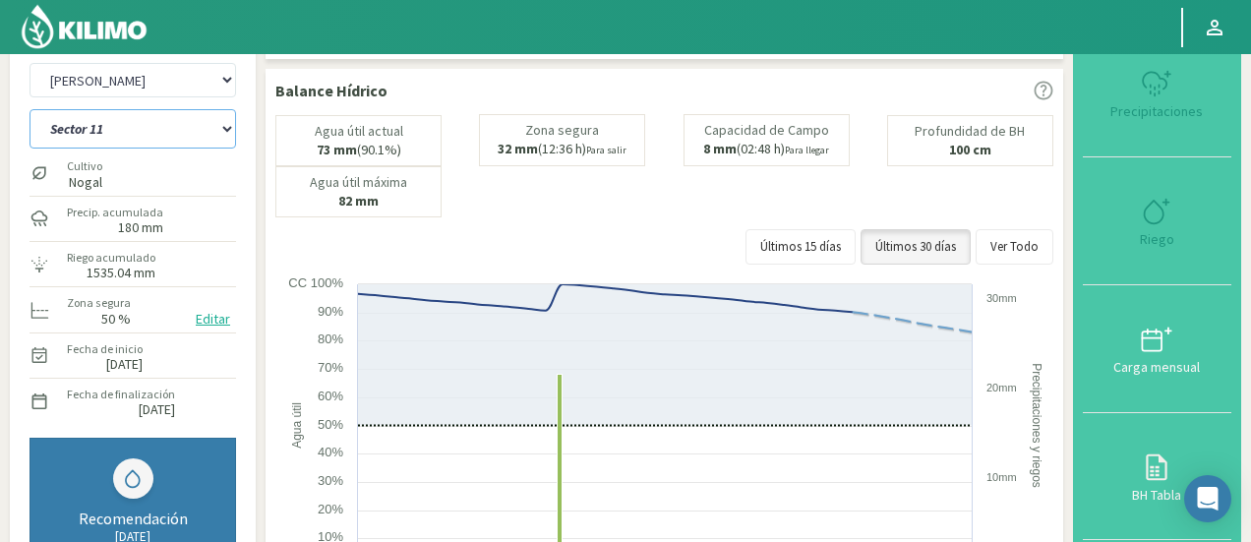
scroll to position [0, 0]
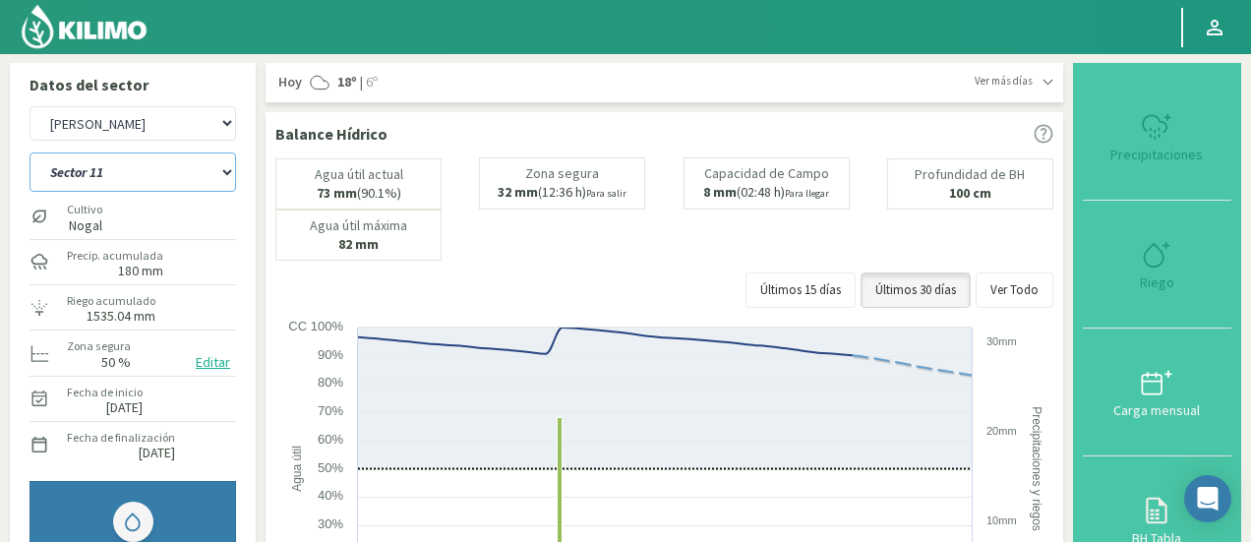
click at [187, 180] on select "Sector 1 Sector 10 Sector 11 Sector 12 Sector 13 Sector 2 Sector 3 Sector 4 Sec…" at bounding box center [133, 171] width 207 height 39
click at [30, 152] on select "Sector 1 Sector 10 Sector 11 Sector 12 Sector 13 Sector 2 Sector 3 Sector 4 Sec…" at bounding box center [133, 171] width 207 height 39
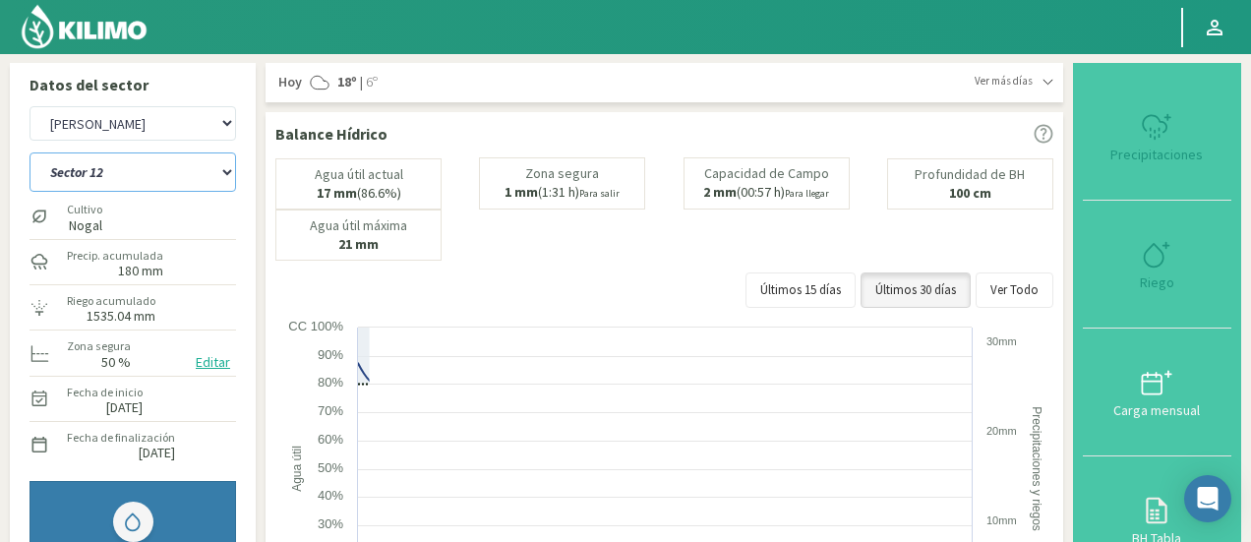
select select "212: Object"
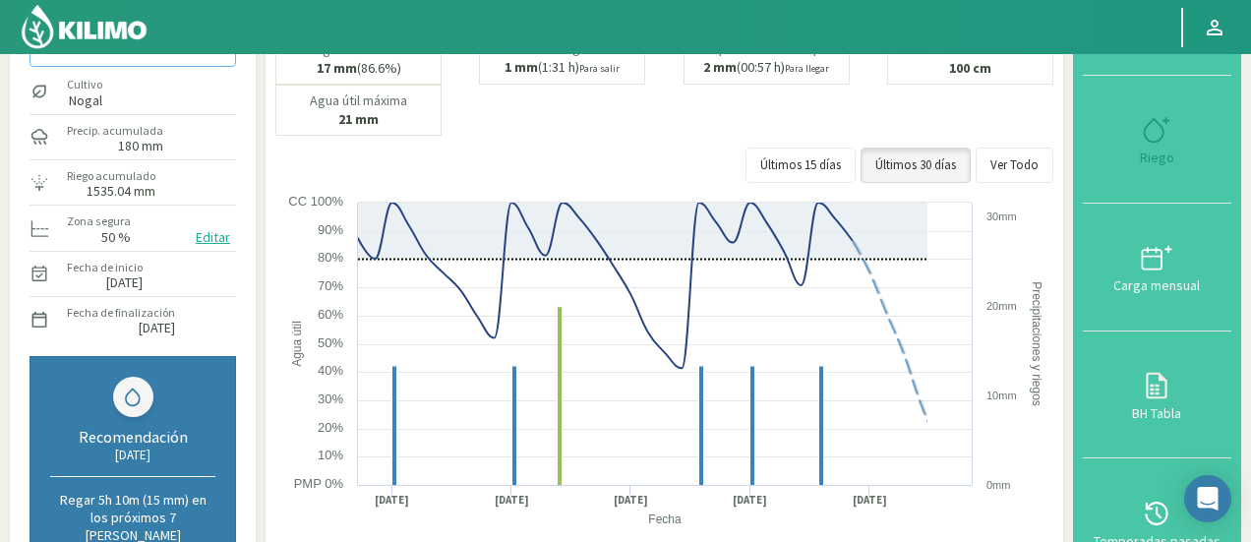
select select "4981: Object"
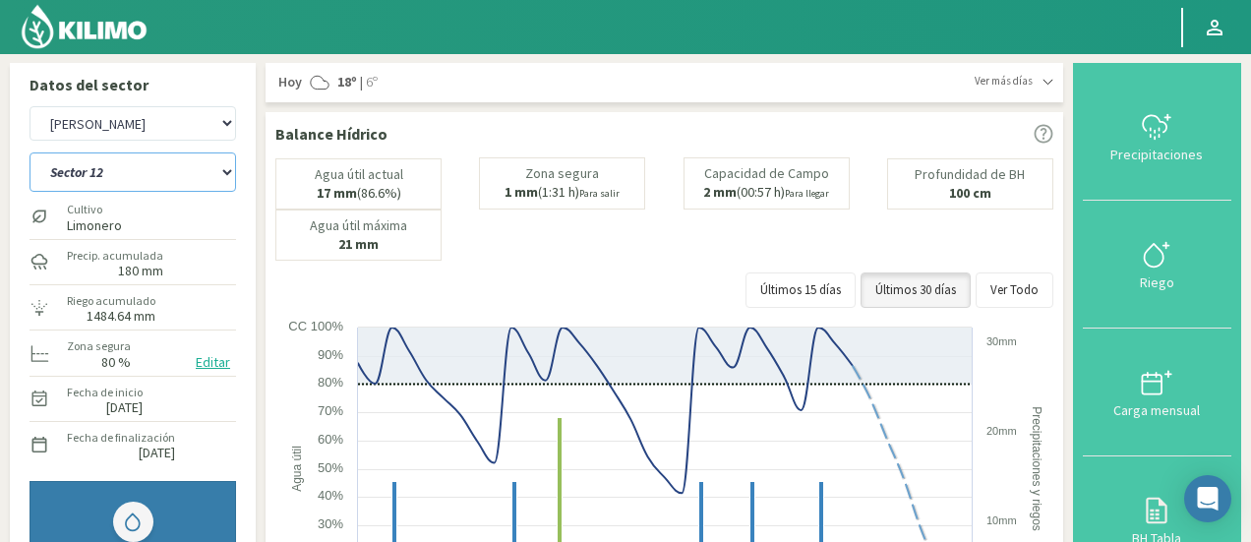
click at [141, 170] on select "Sector 1 Sector 10 Sector 11 Sector 12 Sector 13 Sector 2 Sector 3 Sector 4 Sec…" at bounding box center [133, 171] width 207 height 39
click at [30, 152] on select "Sector 1 Sector 10 Sector 11 Sector 12 Sector 13 Sector 2 Sector 3 Sector 4 Sec…" at bounding box center [133, 171] width 207 height 39
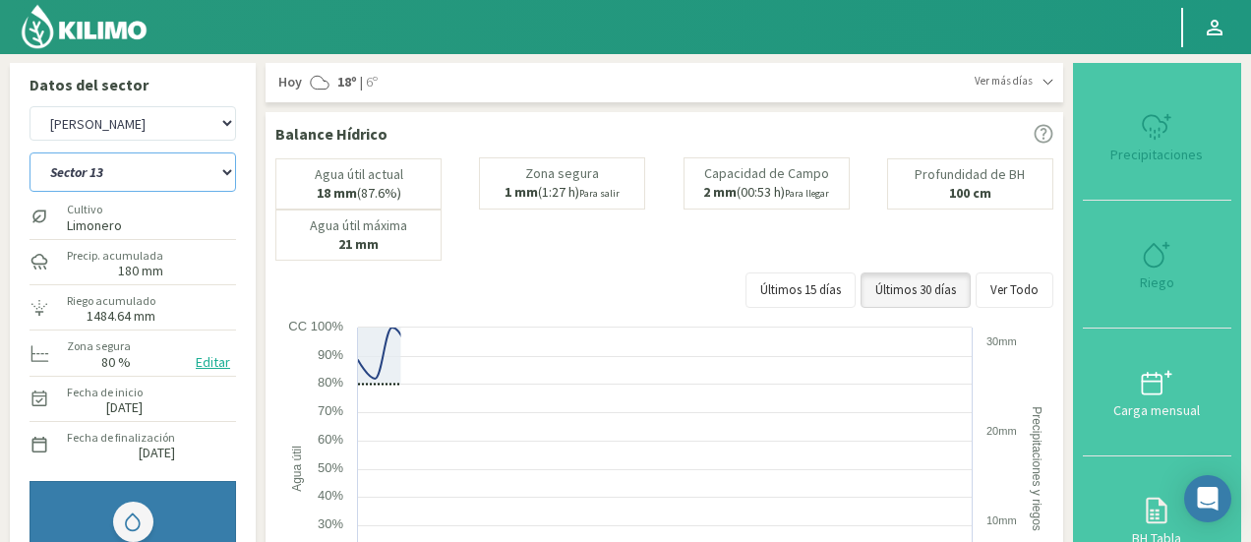
select select "227: Object"
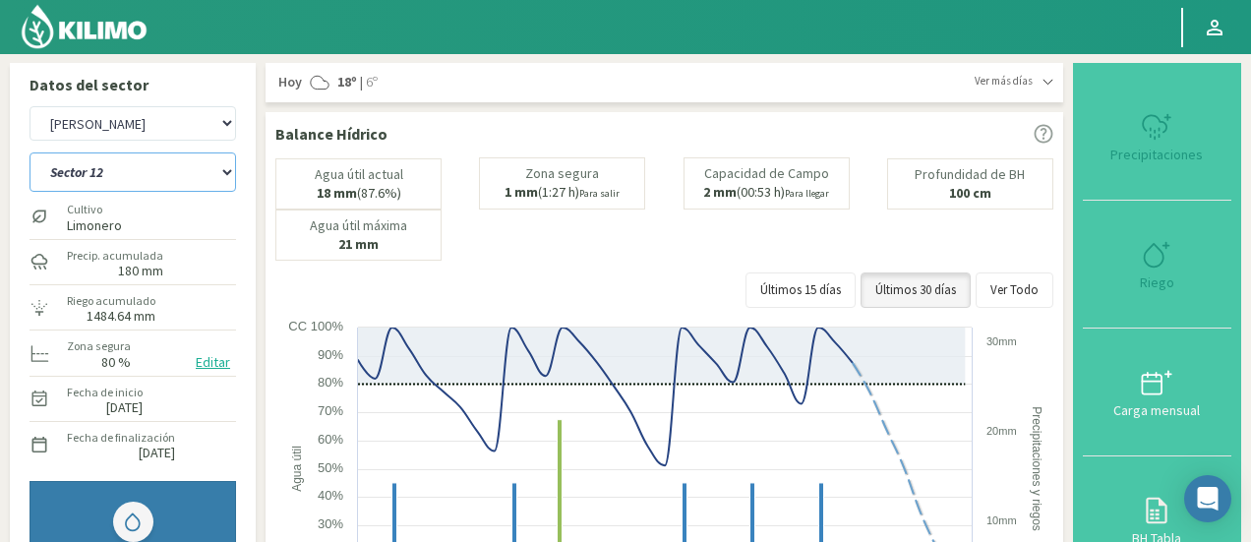
select select "5261: Object"
click at [102, 160] on select "Sector 1 Sector 10 Sector 11 Sector 12 Sector 13 Sector 2 Sector 3 Sector 4 Sec…" at bounding box center [133, 171] width 207 height 39
click at [30, 152] on select "Sector 1 Sector 10 Sector 11 Sector 12 Sector 13 Sector 2 Sector 3 Sector 4 Sec…" at bounding box center [133, 171] width 207 height 39
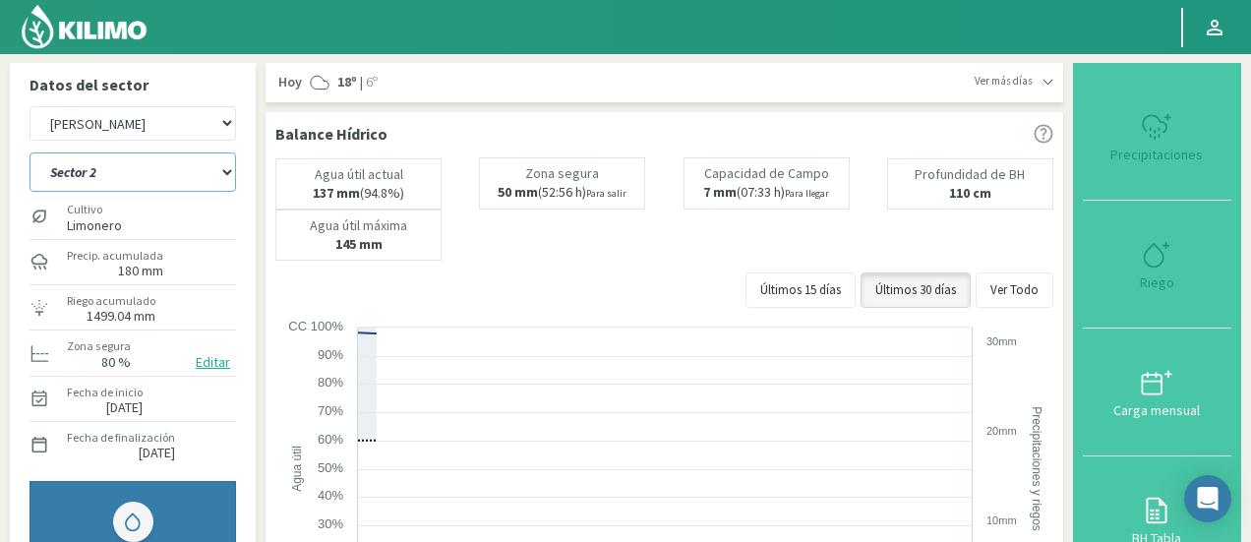
select select "242: Object"
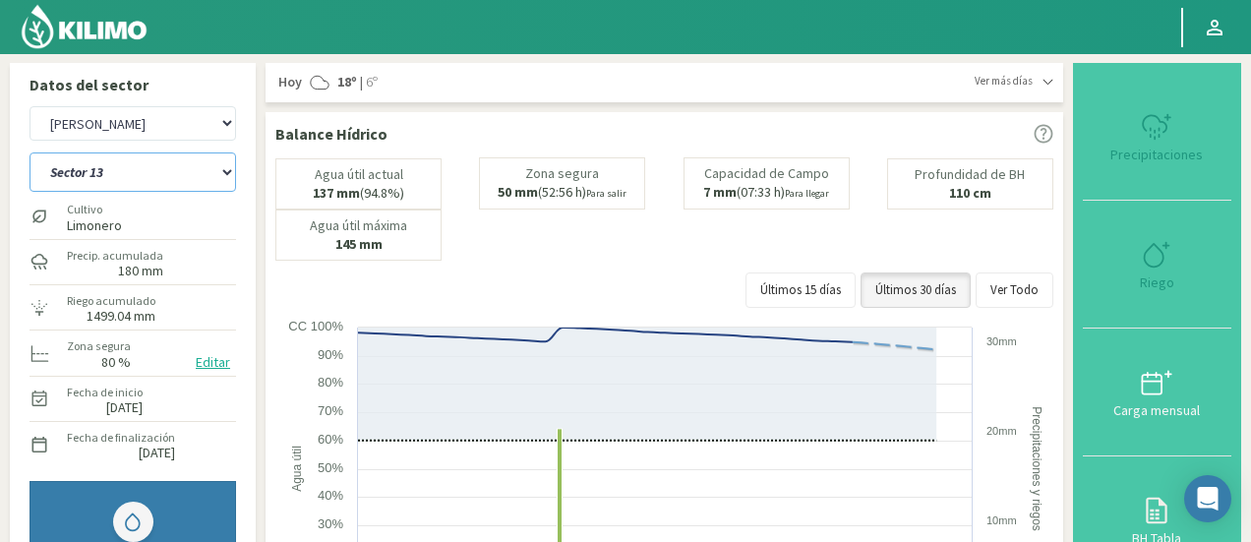
select select "5541: Object"
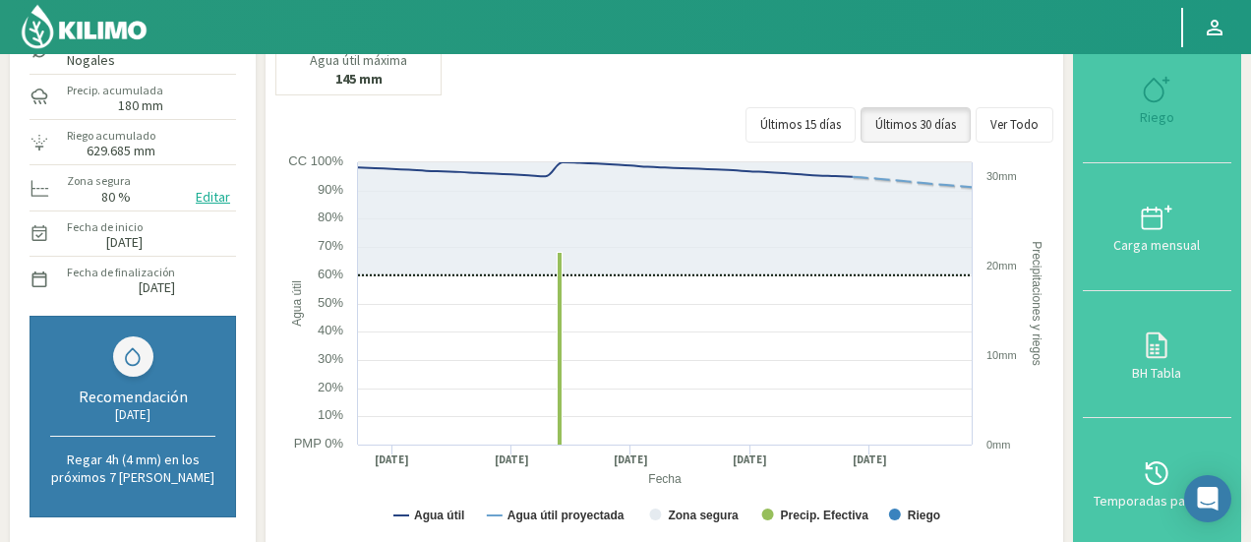
scroll to position [148, 0]
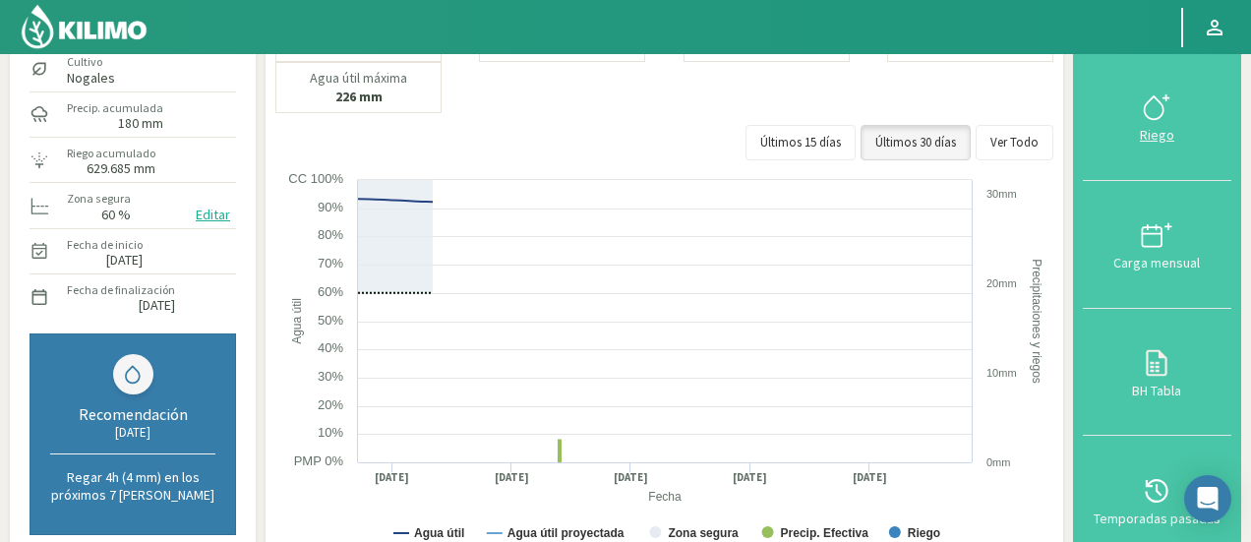
select select "257: Object"
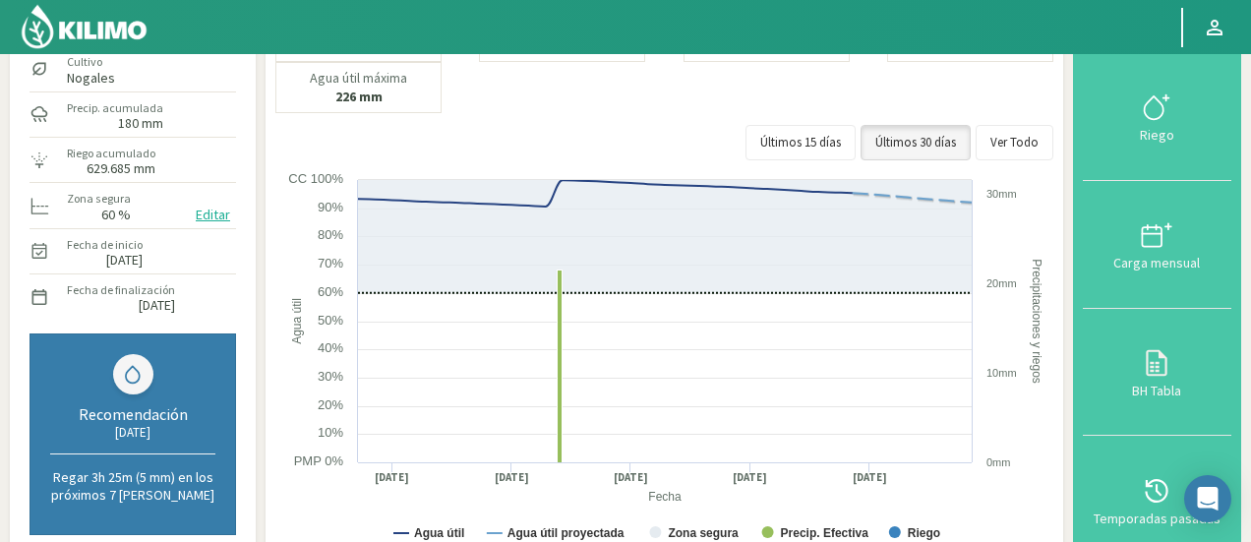
select select "5821: Object"
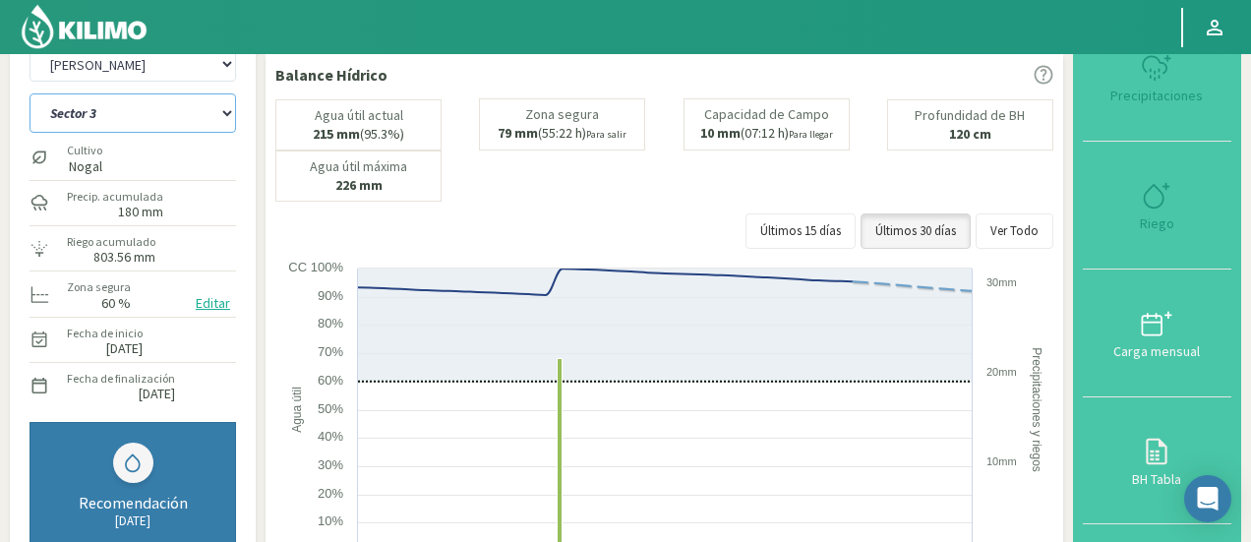
scroll to position [55, 0]
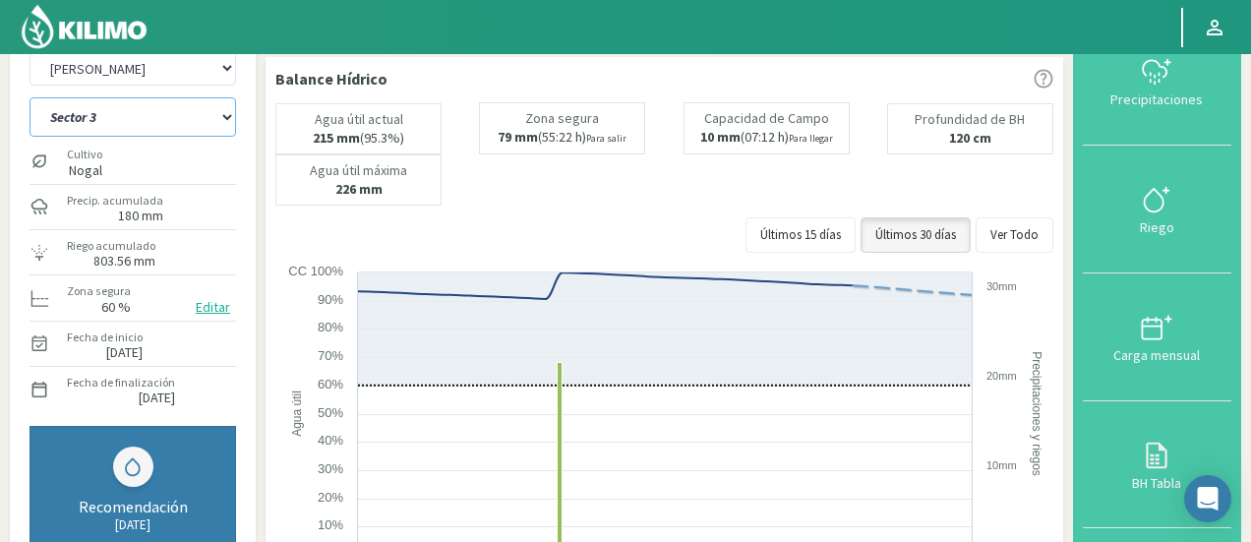
click at [69, 123] on select "Sector 1 Sector 10 Sector 11 Sector 12 Sector 13 Sector 2 Sector 3 Sector 4 Sec…" at bounding box center [133, 116] width 207 height 39
click at [30, 97] on select "Sector 1 Sector 10 Sector 11 Sector 12 Sector 13 Sector 2 Sector 3 Sector 4 Sec…" at bounding box center [133, 116] width 207 height 39
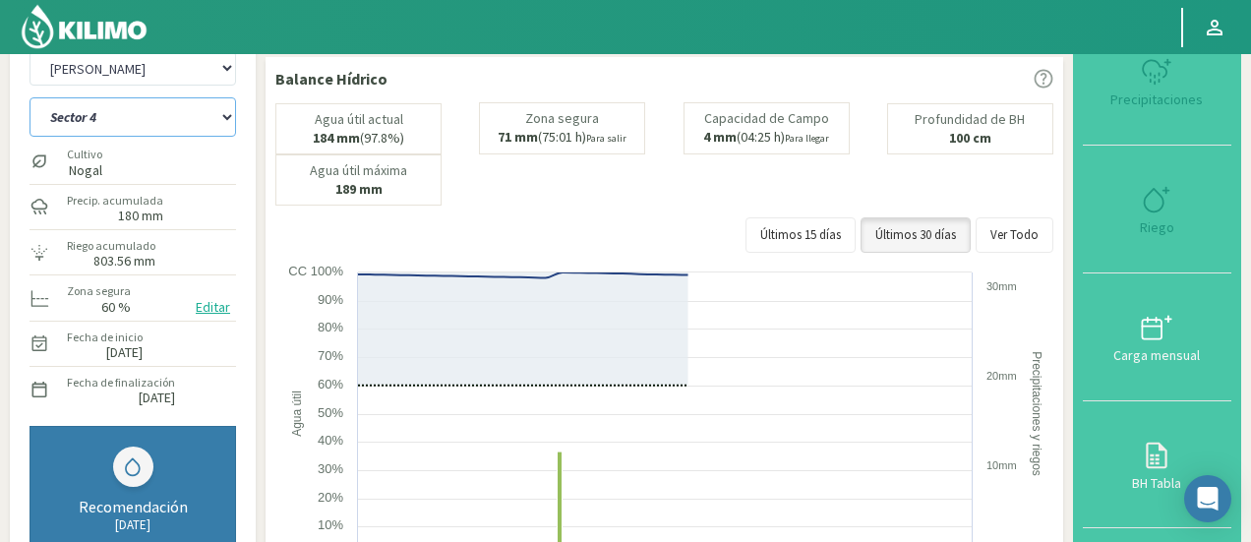
select select "272: Object"
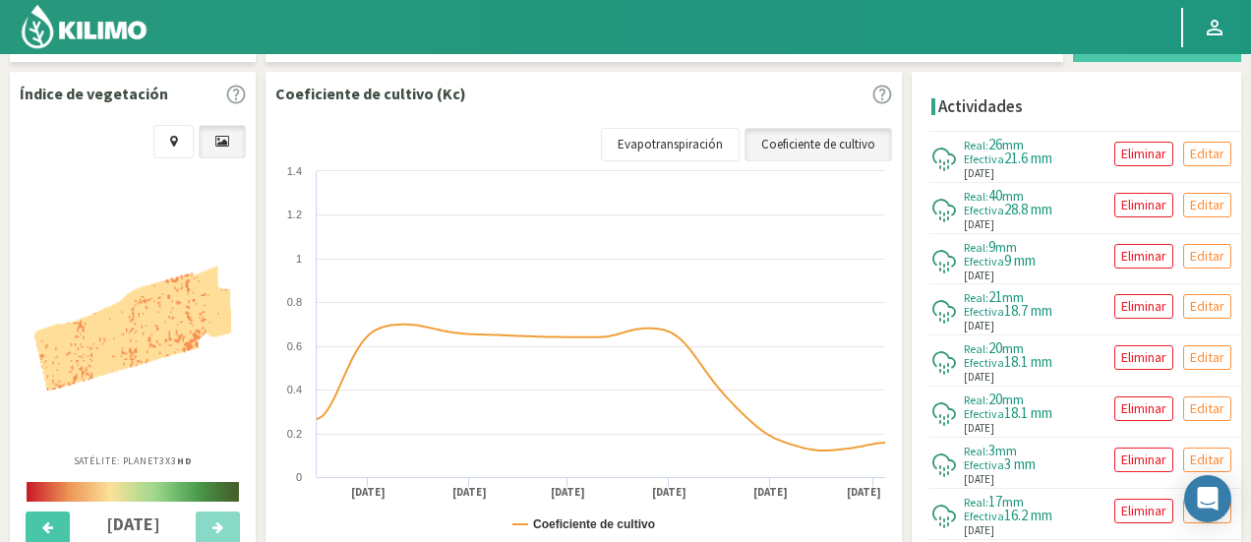
select select "6101: Object"
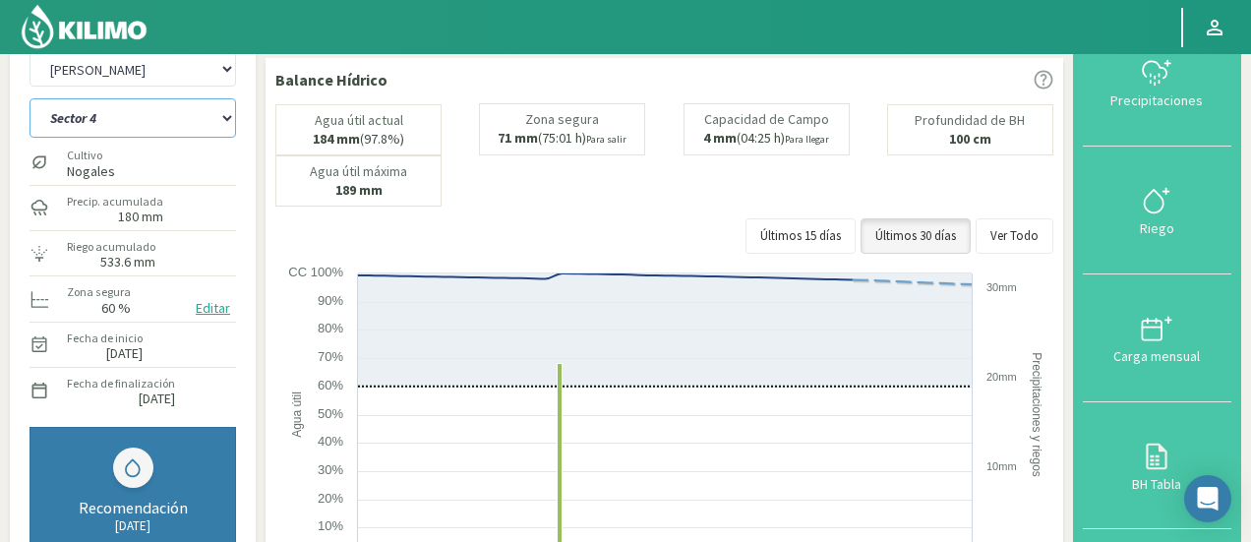
scroll to position [6, 0]
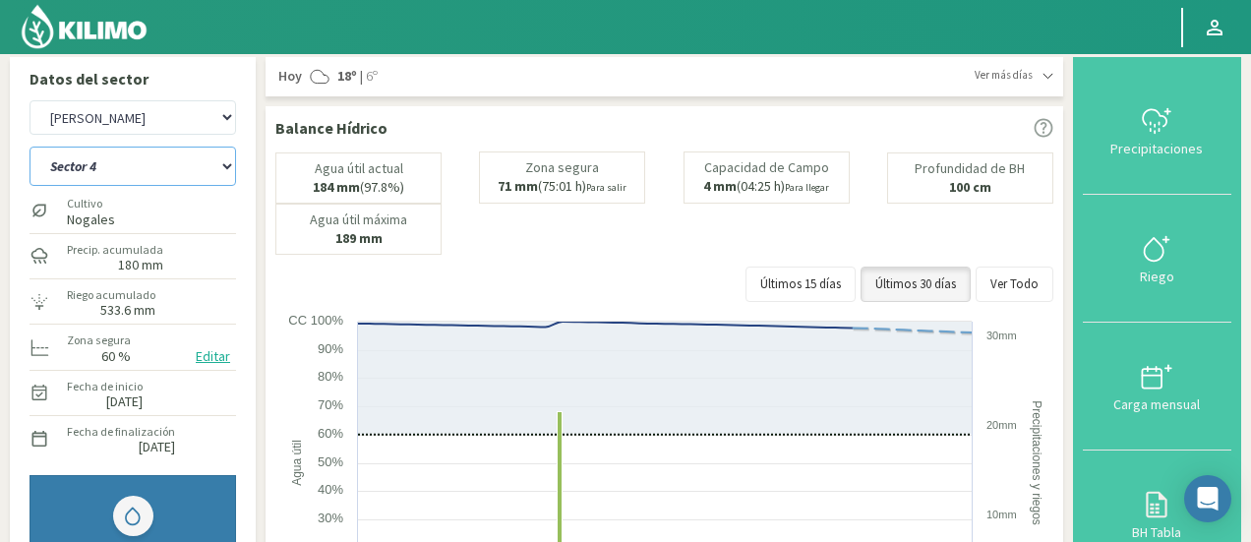
click at [159, 173] on select "Sector 1 Sector 10 Sector 11 Sector 12 Sector 13 Sector 2 Sector 3 Sector 4 Sec…" at bounding box center [133, 166] width 207 height 39
click at [30, 147] on select "Sector 1 Sector 10 Sector 11 Sector 12 Sector 13 Sector 2 Sector 3 Sector 4 Sec…" at bounding box center [133, 166] width 207 height 39
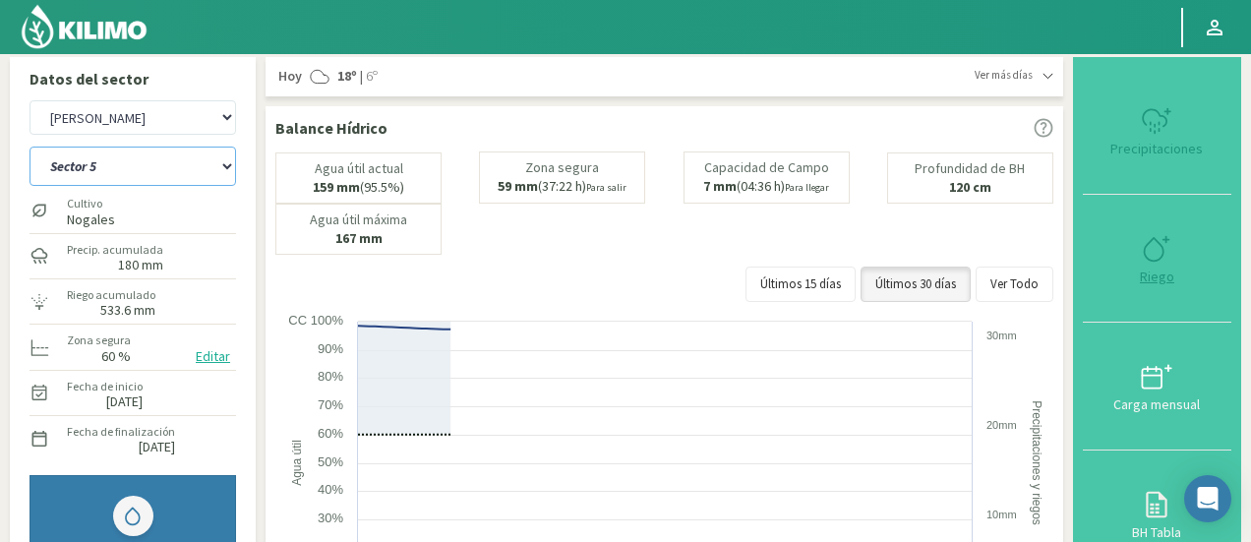
select select "287: Object"
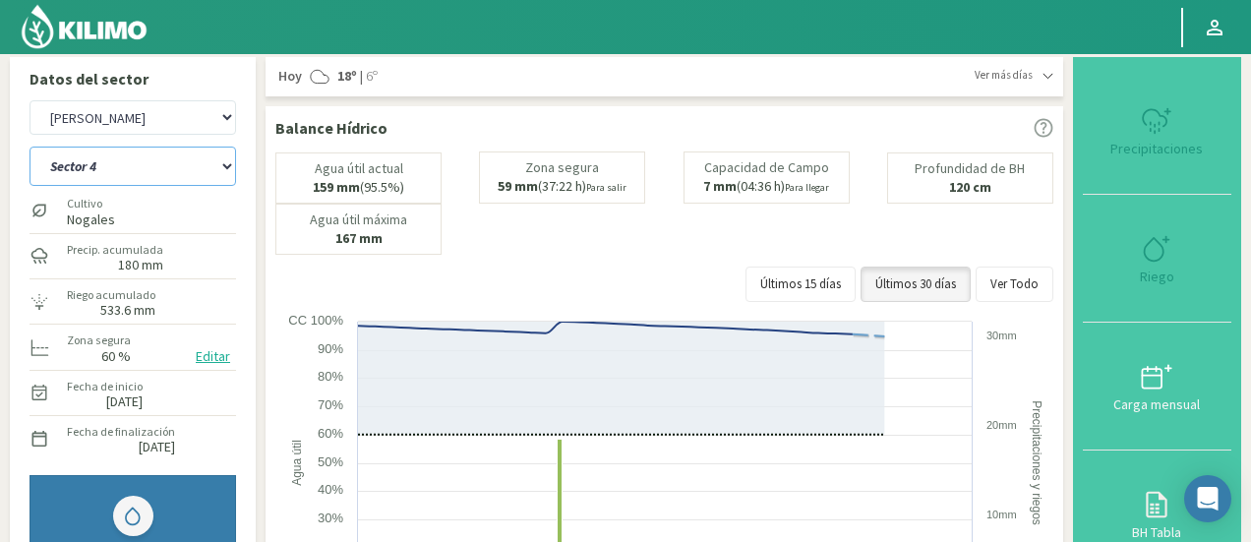
select select "6381: Object"
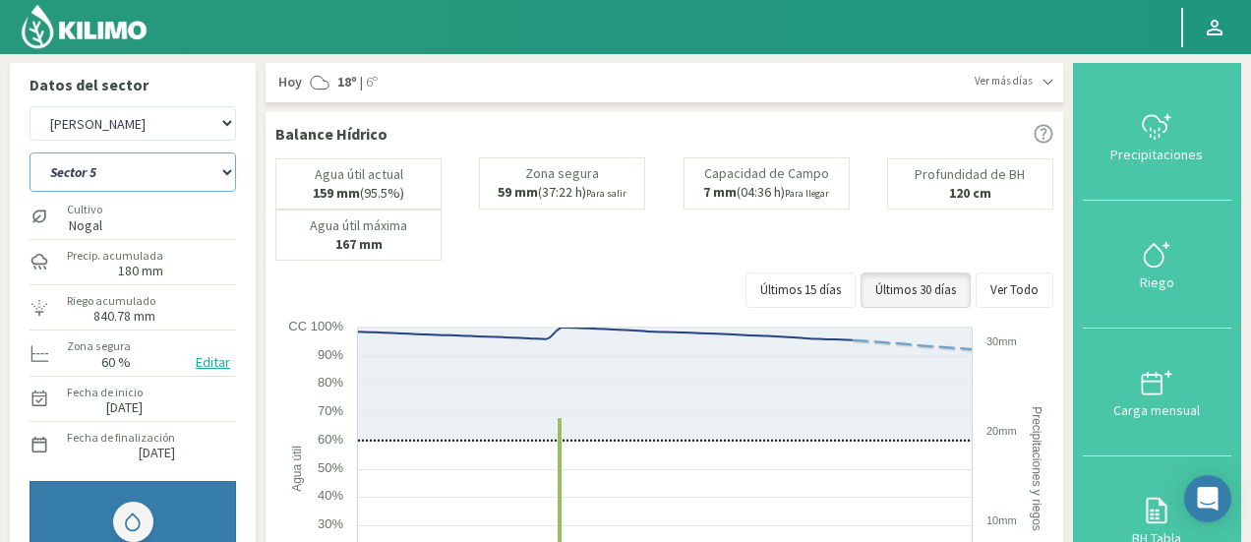
click at [165, 178] on select "Sector 1 Sector 10 Sector 11 Sector 12 Sector 13 Sector 2 Sector 3 Sector 4 Sec…" at bounding box center [133, 171] width 207 height 39
click at [30, 152] on select "Sector 1 Sector 10 Sector 11 Sector 12 Sector 13 Sector 2 Sector 3 Sector 4 Sec…" at bounding box center [133, 171] width 207 height 39
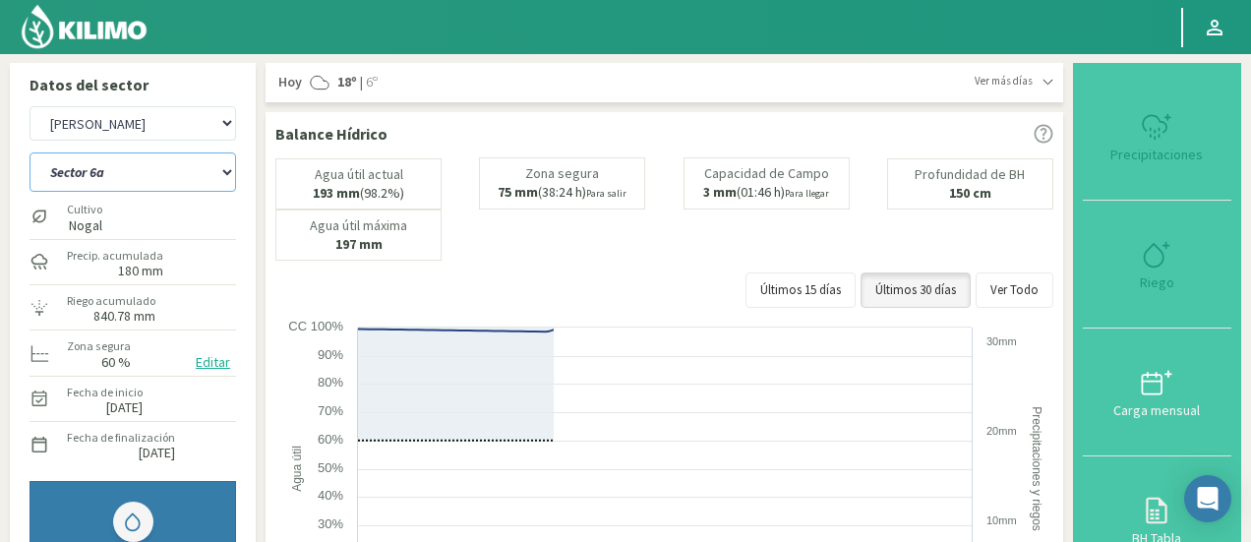
select select "302: Object"
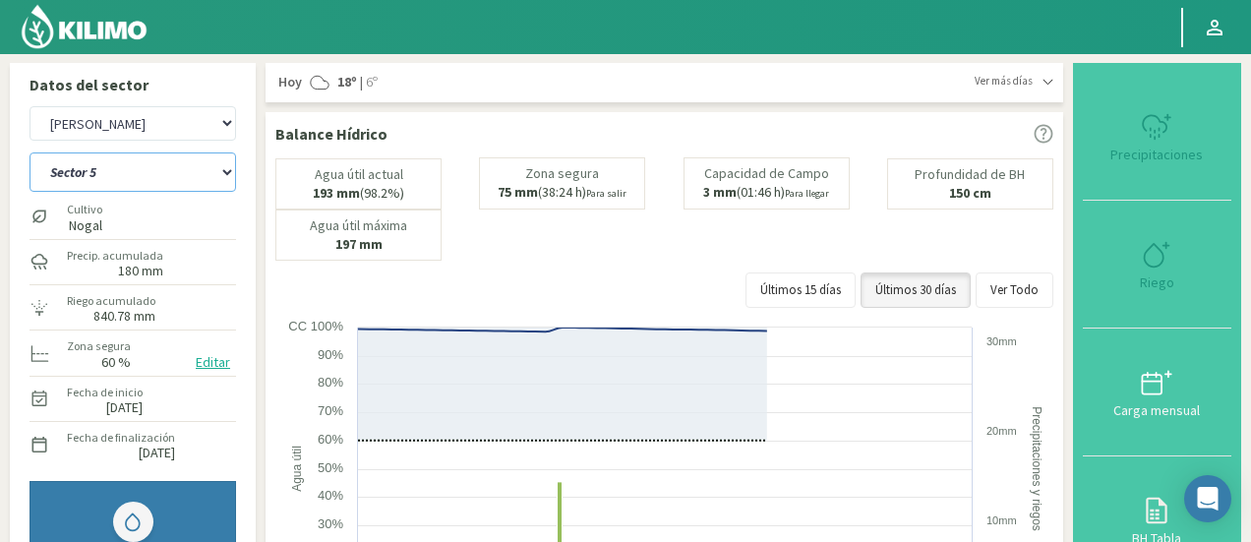
select select "6661: Object"
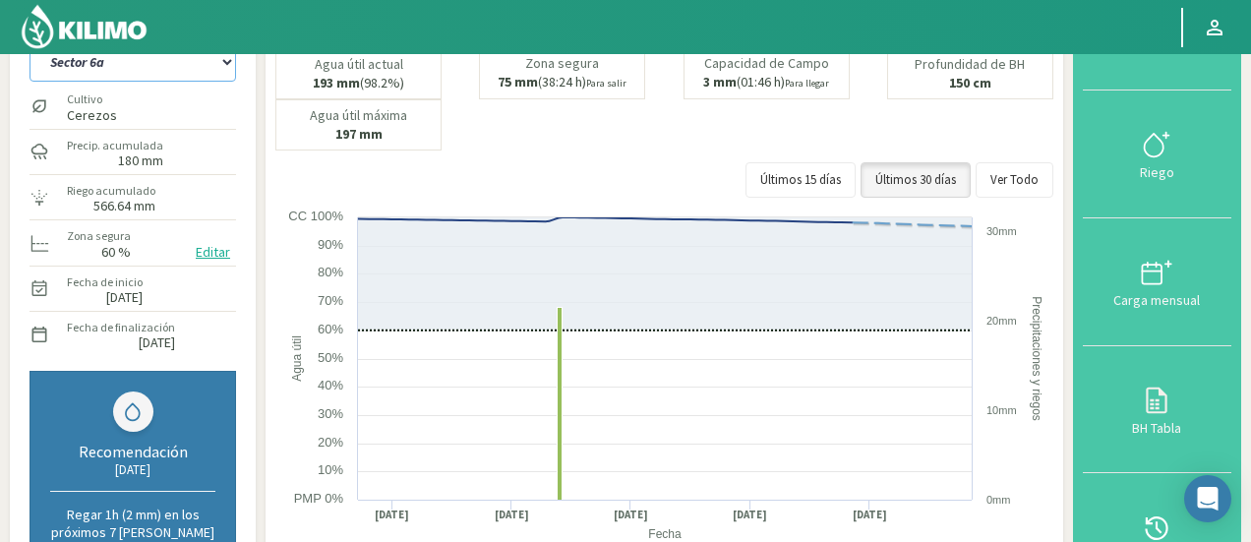
scroll to position [80, 0]
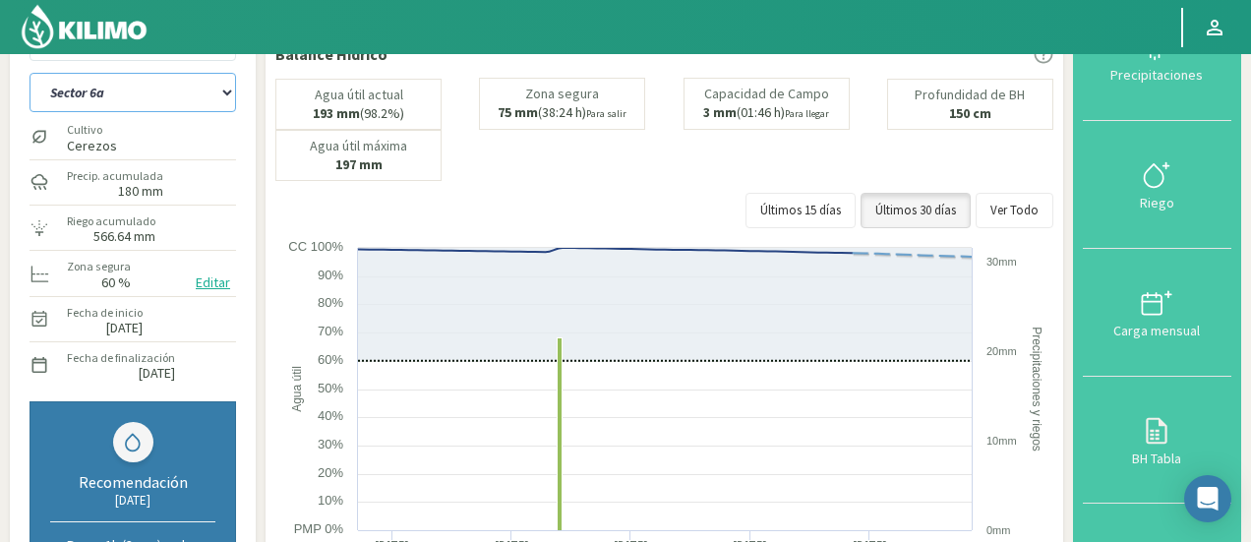
click at [180, 100] on select "Sector 1 Sector 10 Sector 11 Sector 12 Sector 13 Sector 2 Sector 3 Sector 4 Sec…" at bounding box center [133, 92] width 207 height 39
click at [30, 73] on select "Sector 1 Sector 10 Sector 11 Sector 12 Sector 13 Sector 2 Sector 3 Sector 4 Sec…" at bounding box center [133, 92] width 207 height 39
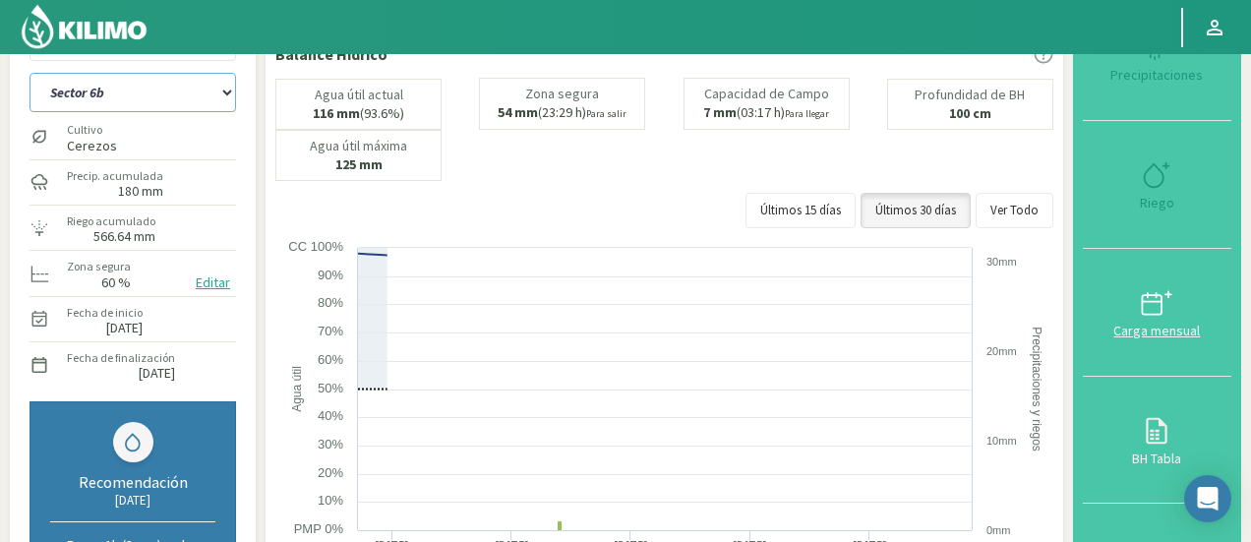
select select "317: Object"
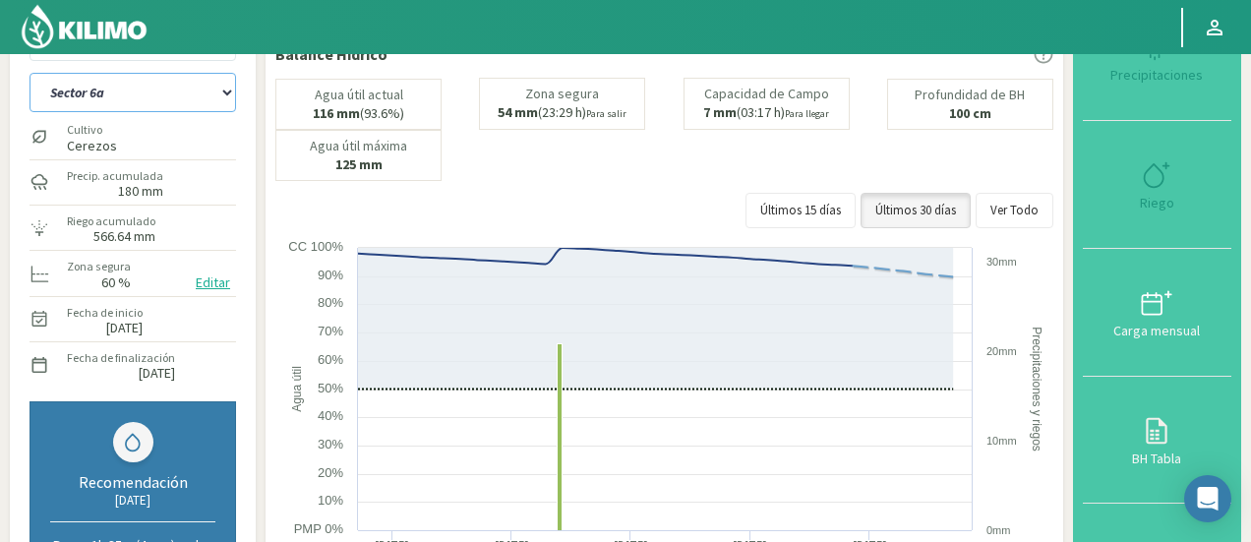
select select "6941: Object"
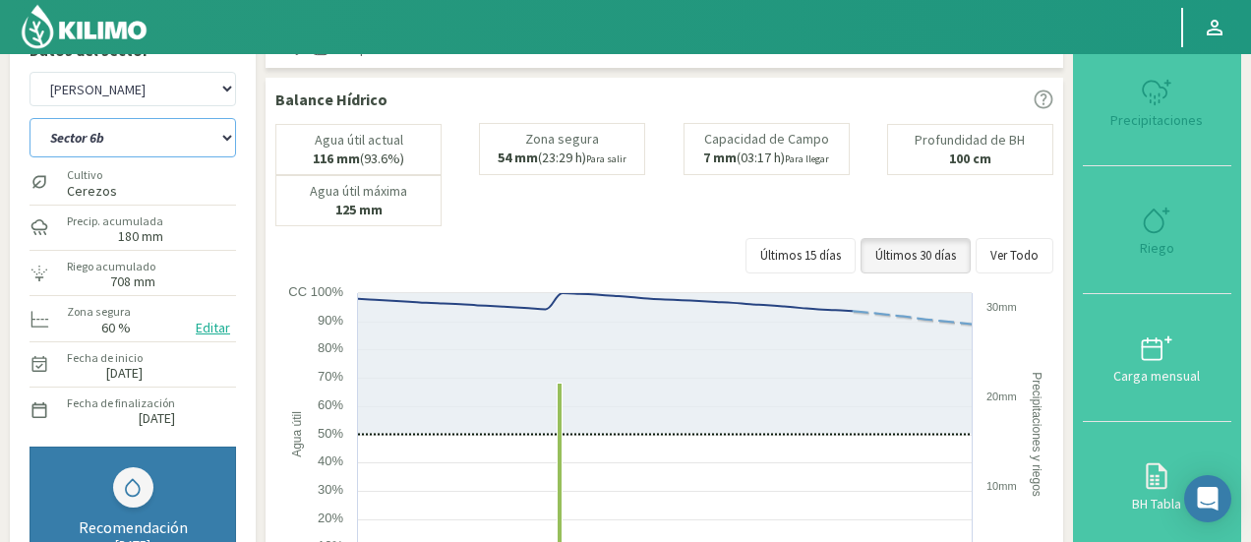
scroll to position [20, 0]
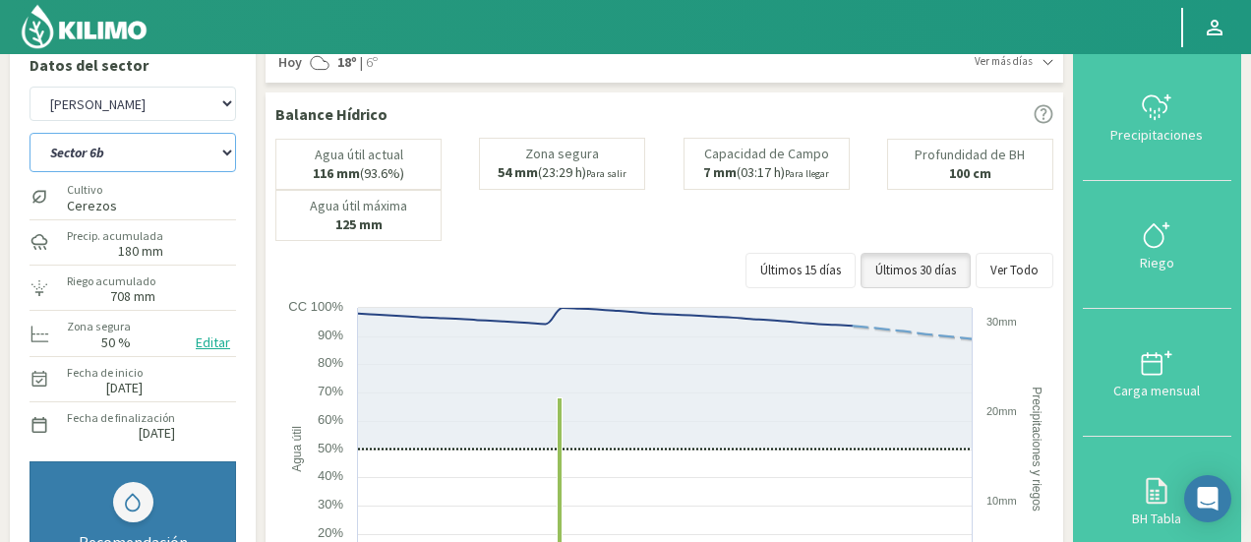
click at [147, 150] on select "Sector 1 Sector 10 Sector 11 Sector 12 Sector 13 Sector 2 Sector 3 Sector 4 Sec…" at bounding box center [133, 152] width 207 height 39
click at [30, 133] on select "Sector 1 Sector 10 Sector 11 Sector 12 Sector 13 Sector 2 Sector 3 Sector 4 Sec…" at bounding box center [133, 152] width 207 height 39
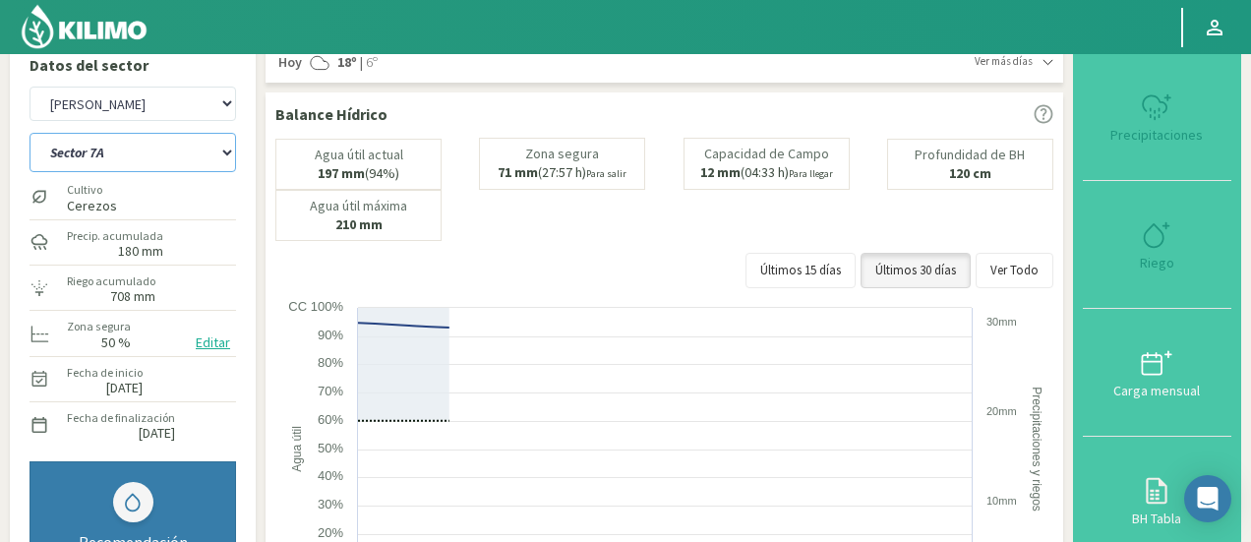
select select "332: Object"
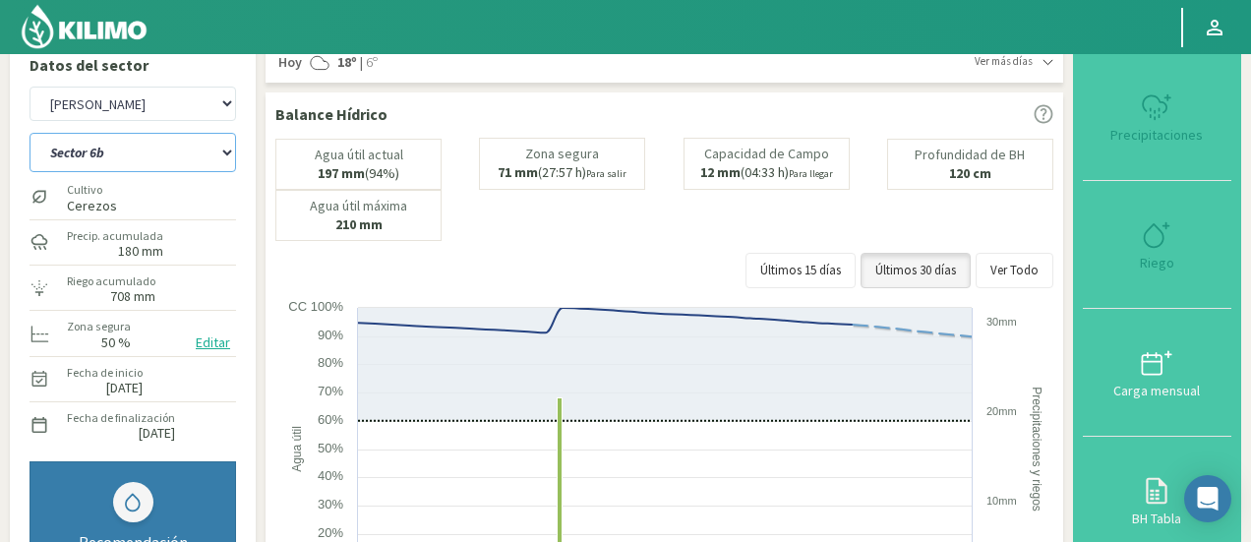
select select "7221: Object"
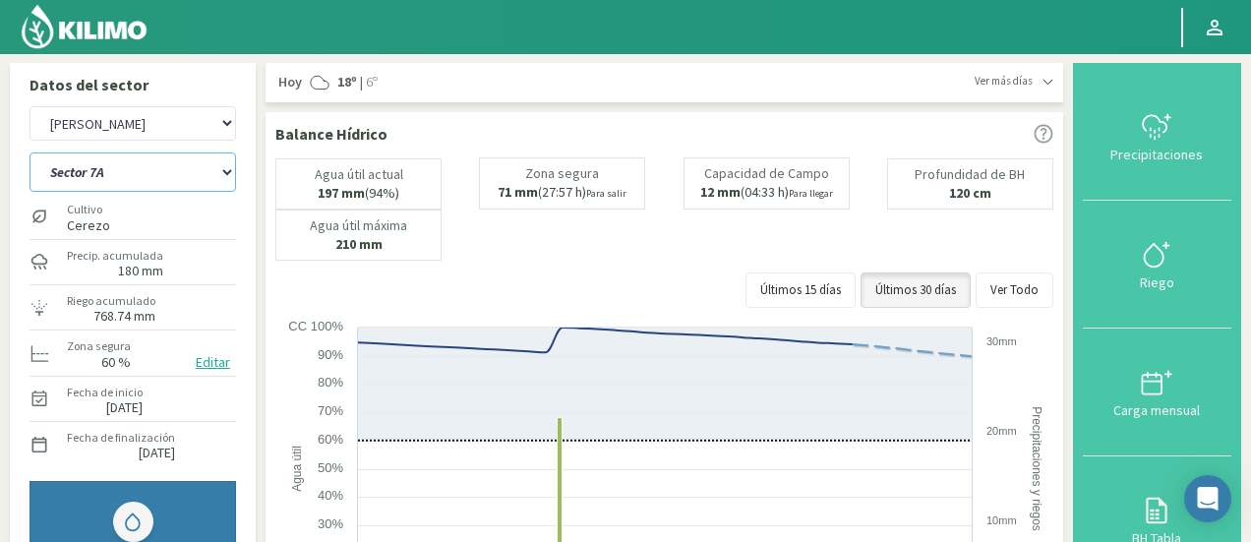
click at [88, 173] on select "Sector 1 Sector 10 Sector 11 Sector 12 Sector 13 Sector 2 Sector 3 Sector 4 Sec…" at bounding box center [133, 171] width 207 height 39
click at [30, 152] on select "Sector 1 Sector 10 Sector 11 Sector 12 Sector 13 Sector 2 Sector 3 Sector 4 Sec…" at bounding box center [133, 171] width 207 height 39
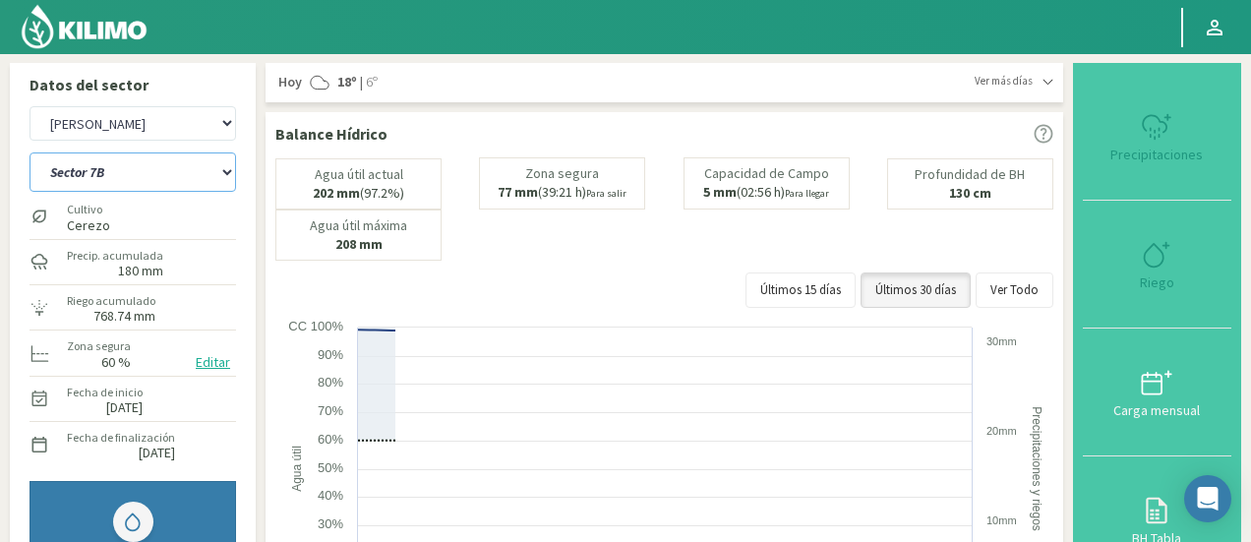
select select "347: Object"
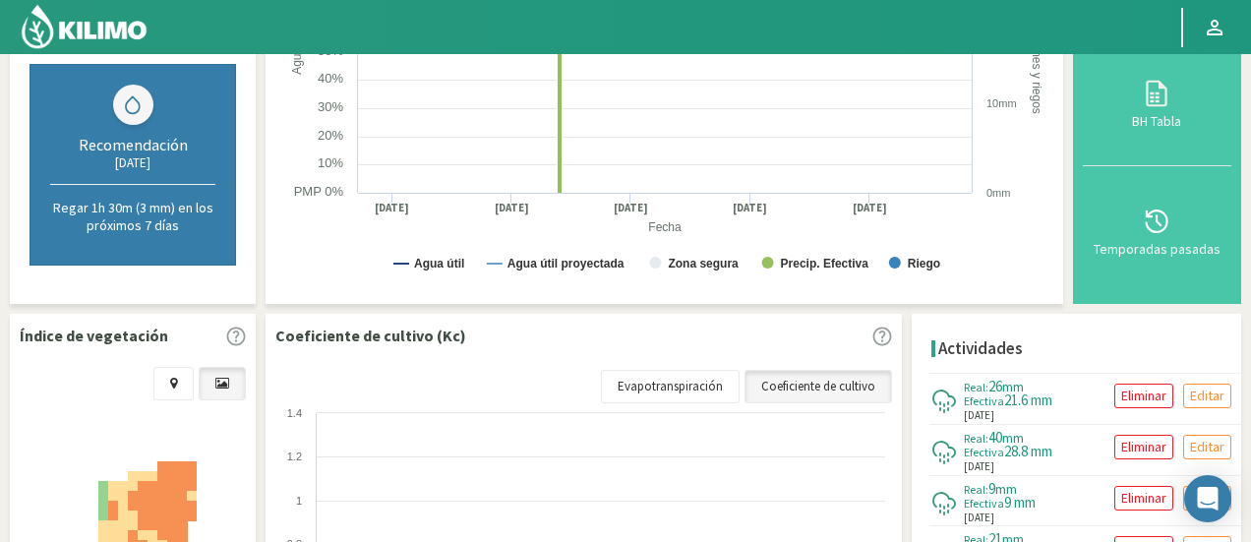
select select "7501: Object"
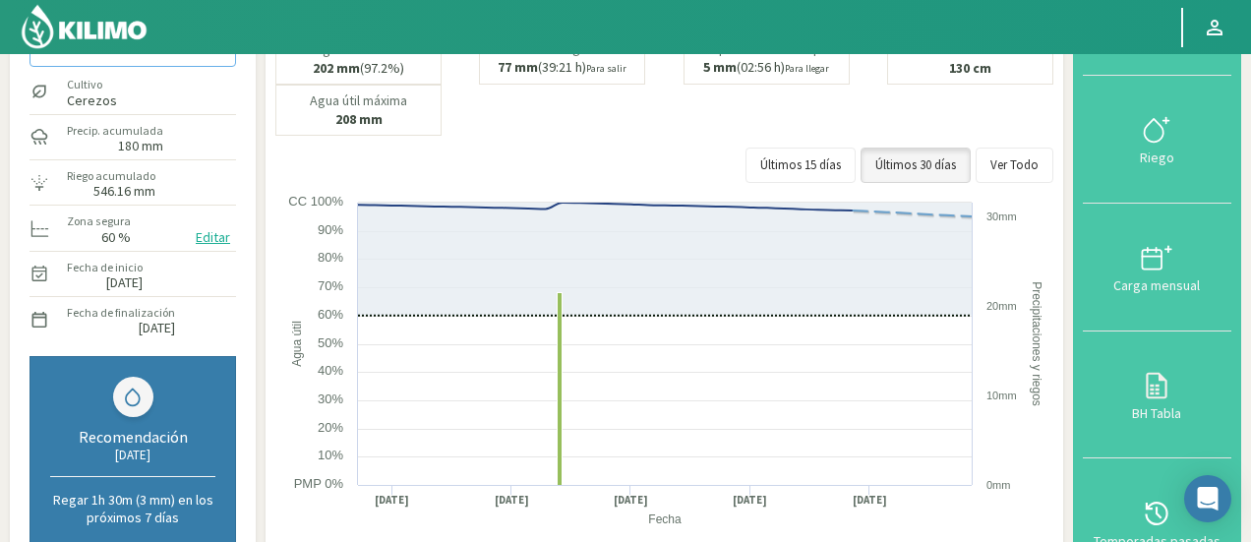
scroll to position [98, 0]
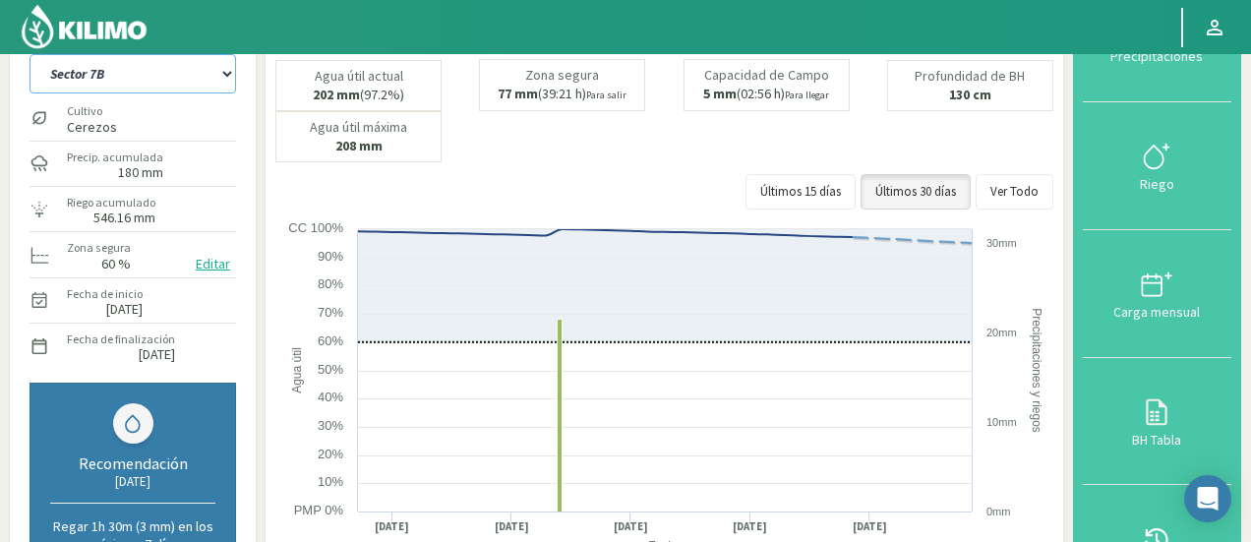
click at [188, 62] on select "Sector 1 Sector 10 Sector 11 Sector 12 Sector 13 Sector 2 Sector 3 Sector 4 Sec…" at bounding box center [133, 73] width 207 height 39
click at [30, 54] on select "Sector 1 Sector 10 Sector 11 Sector 12 Sector 13 Sector 2 Sector 3 Sector 4 Sec…" at bounding box center [133, 73] width 207 height 39
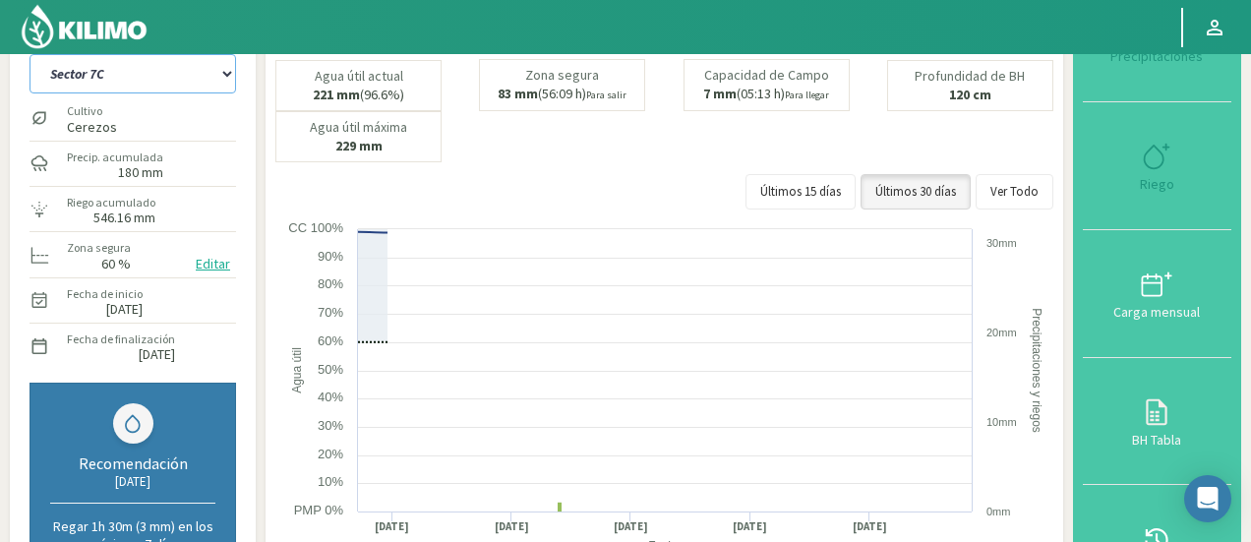
select select "362: Object"
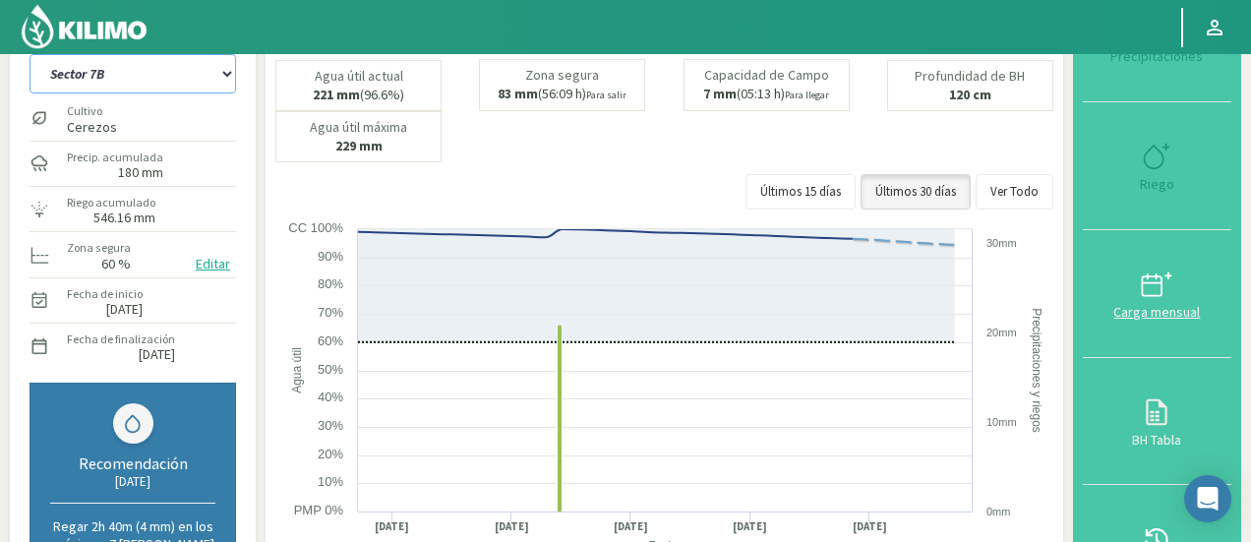
select select "7781: Object"
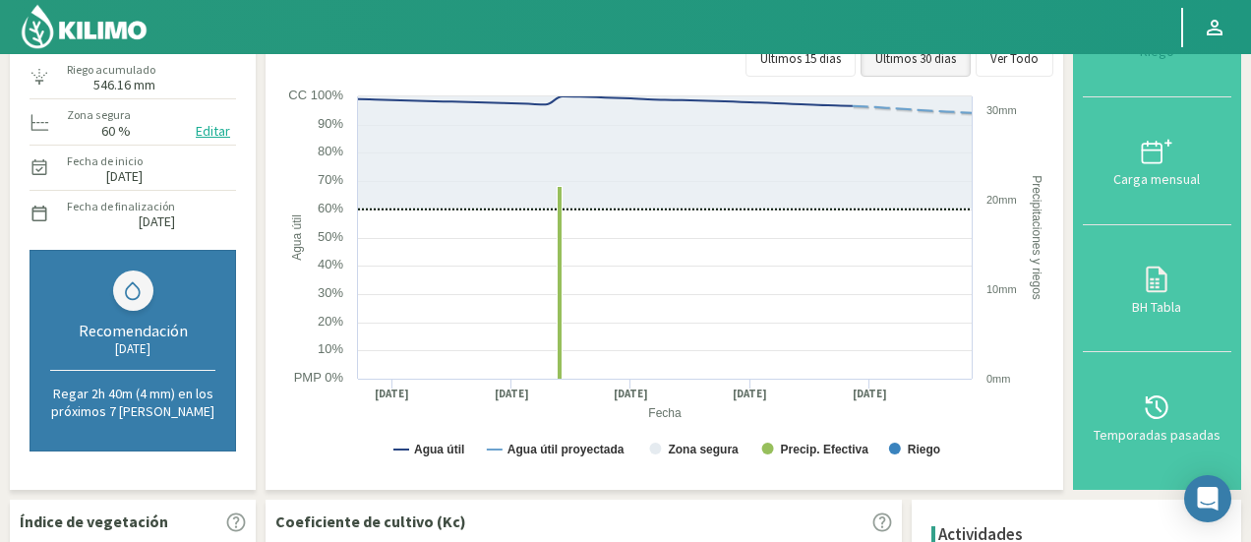
select select "377: Object"
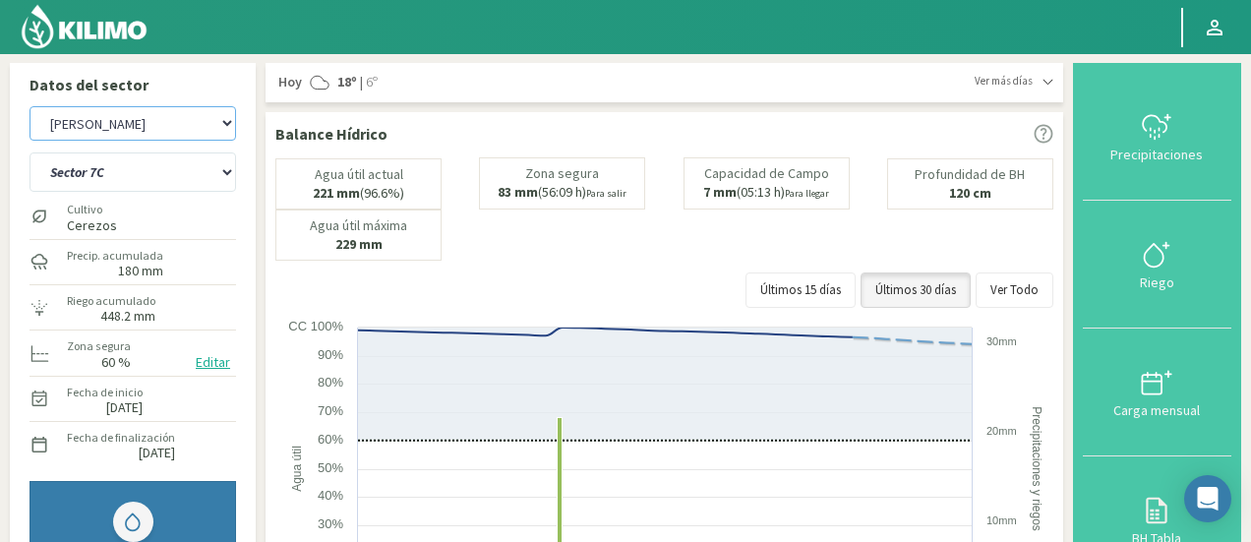
click at [125, 130] on select "Agr. Cardonal Agr. El [PERSON_NAME] [PERSON_NAME] [GEOGRAPHIC_DATA] - IC Agríco…" at bounding box center [133, 123] width 207 height 34
click at [30, 106] on select "Agr. Cardonal Agr. El [PERSON_NAME] [PERSON_NAME] [GEOGRAPHIC_DATA] - IC Agríco…" at bounding box center [133, 123] width 207 height 34
select select "8065: Object"
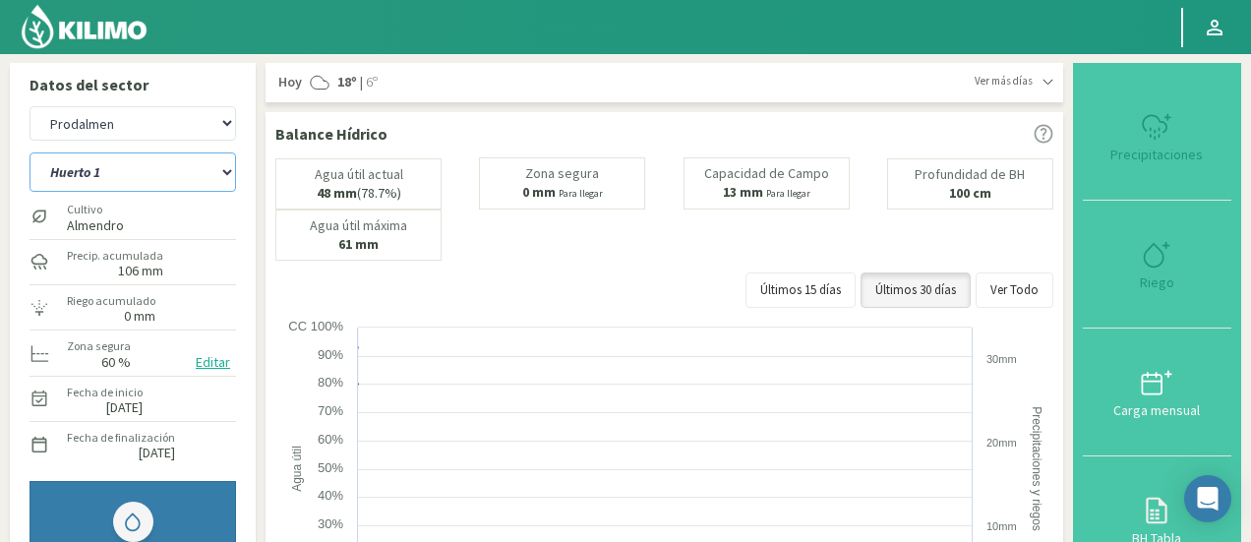
click at [170, 172] on select "Huerto 1 Huerto 2 Huerto 3 Huerto 4 Huerto 5 Huerto 6 Huerto 7" at bounding box center [133, 171] width 207 height 39
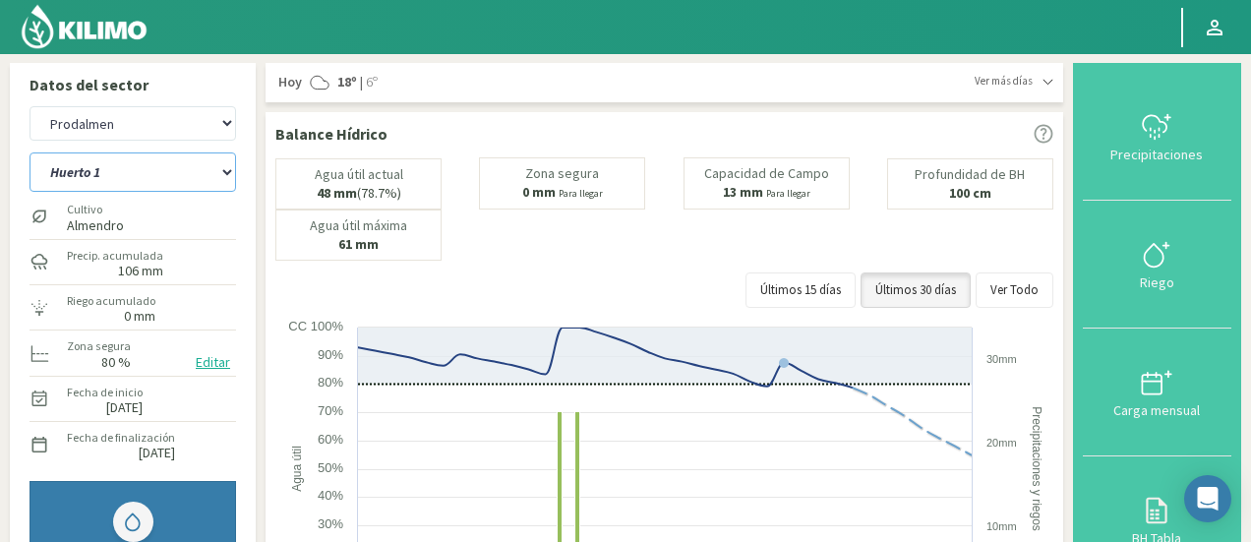
click at [30, 152] on select "Huerto 1 Huerto 2 Huerto 3 Huerto 4 Huerto 5 Huerto 6 Huerto 7" at bounding box center [133, 171] width 207 height 39
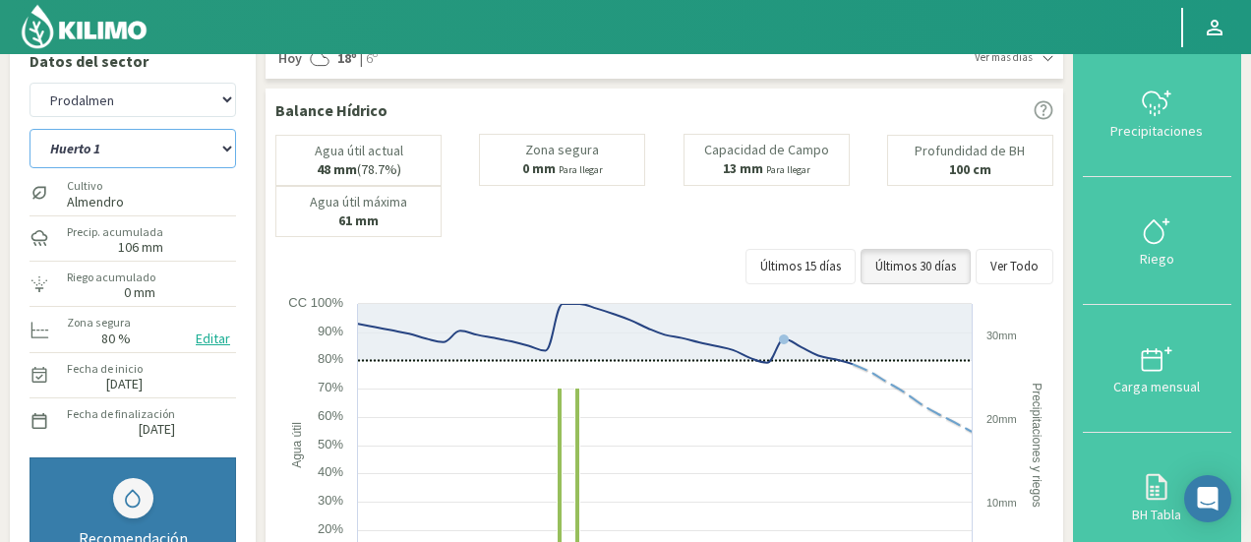
scroll to position [21, 0]
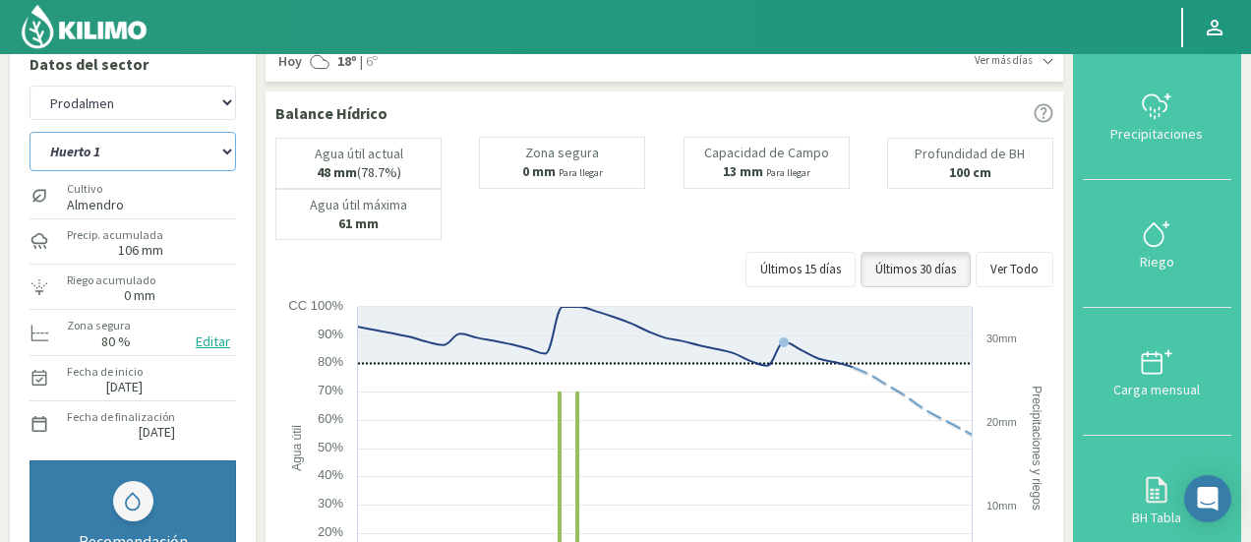
click at [137, 158] on select "Huerto 1 Huerto 2 Huerto 3 Huerto 4 Huerto 5 Huerto 6 Huerto 7" at bounding box center [133, 151] width 207 height 39
click at [30, 132] on select "Huerto 1 Huerto 2 Huerto 3 Huerto 4 Huerto 5 Huerto 6 Huerto 7" at bounding box center [133, 151] width 207 height 39
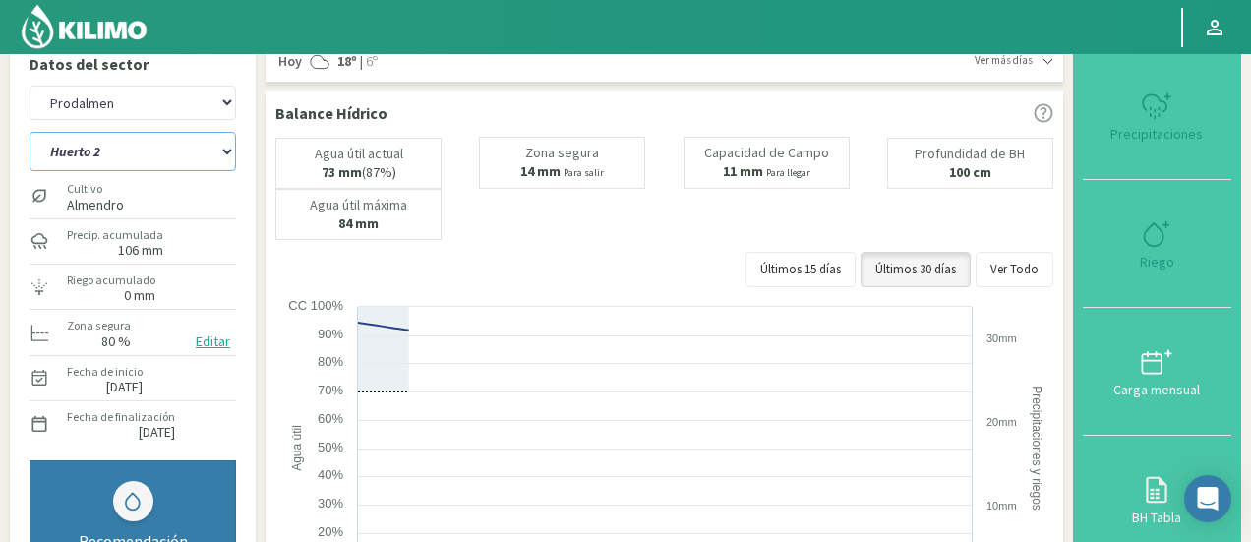
select select "378: Object"
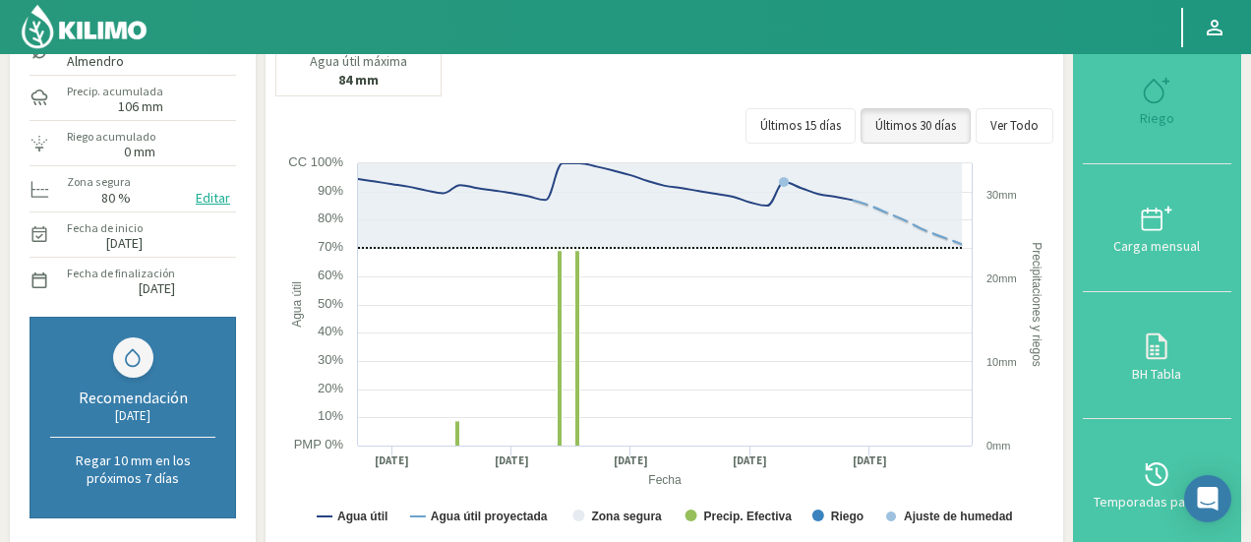
select select "8345: Object"
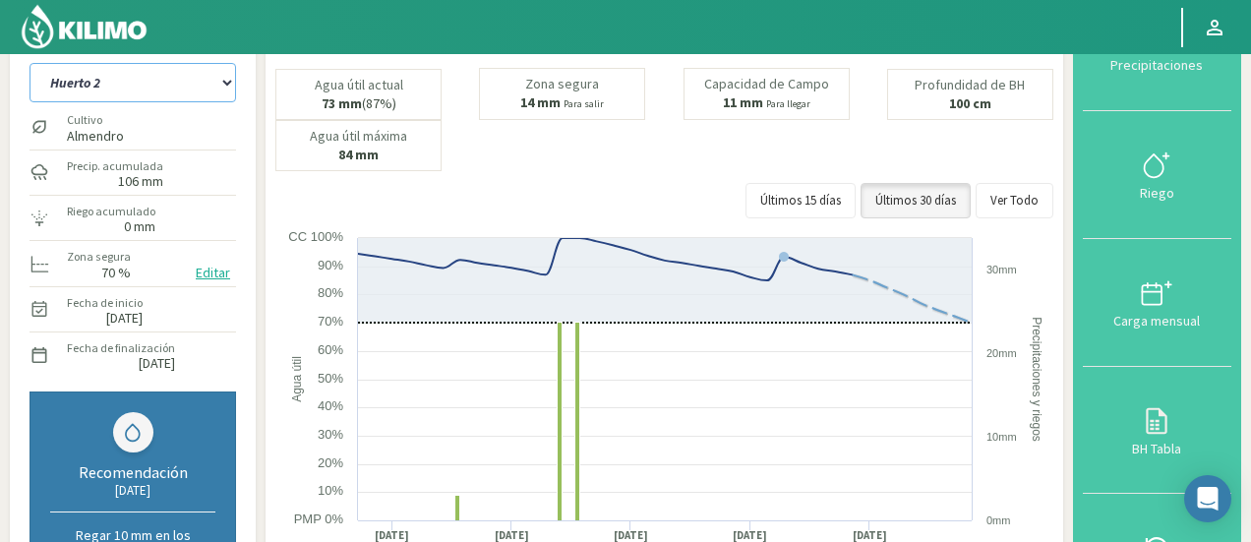
scroll to position [83, 0]
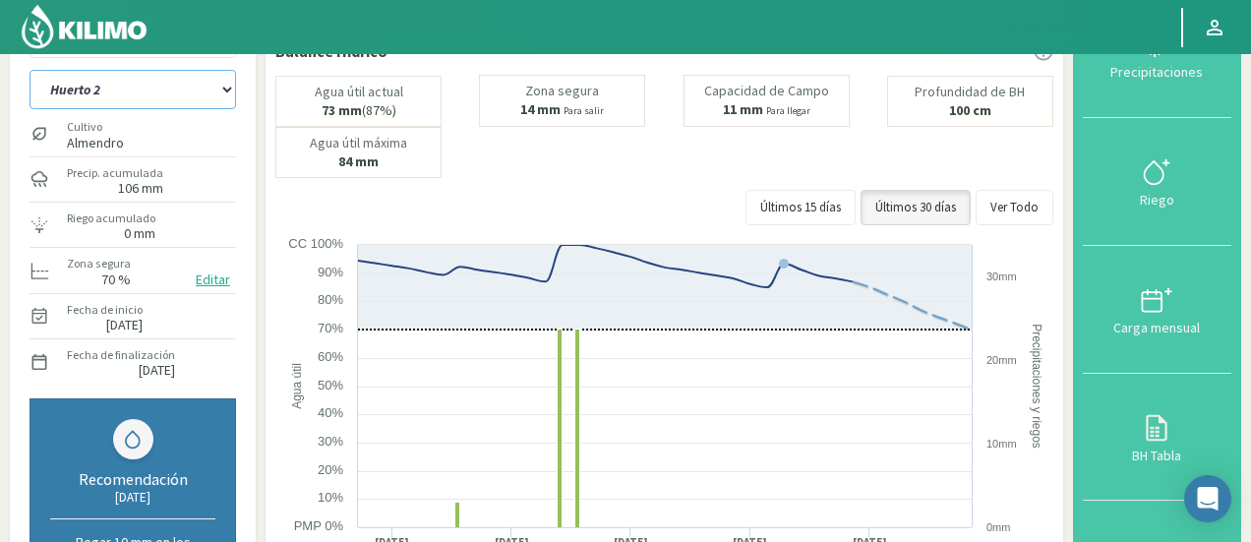
click at [153, 90] on select "Huerto 1 Huerto 2 Huerto 3 Huerto 4 Huerto 5 Huerto 6 Huerto 7" at bounding box center [133, 89] width 207 height 39
click at [30, 70] on select "Huerto 1 Huerto 2 Huerto 3 Huerto 4 Huerto 5 Huerto 6 Huerto 7" at bounding box center [133, 89] width 207 height 39
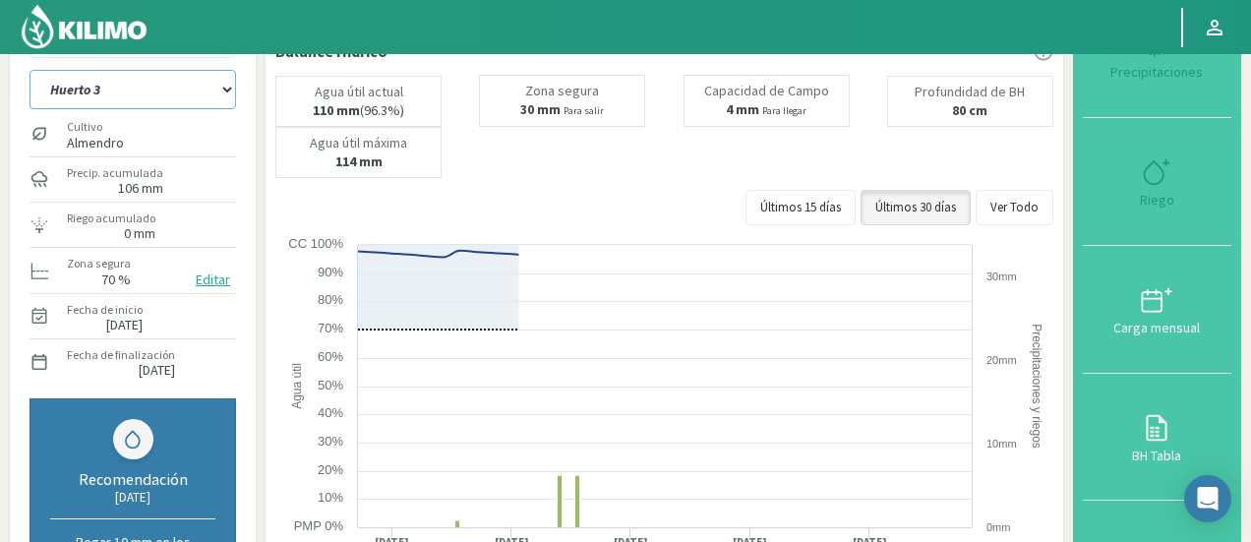
select select "386: Object"
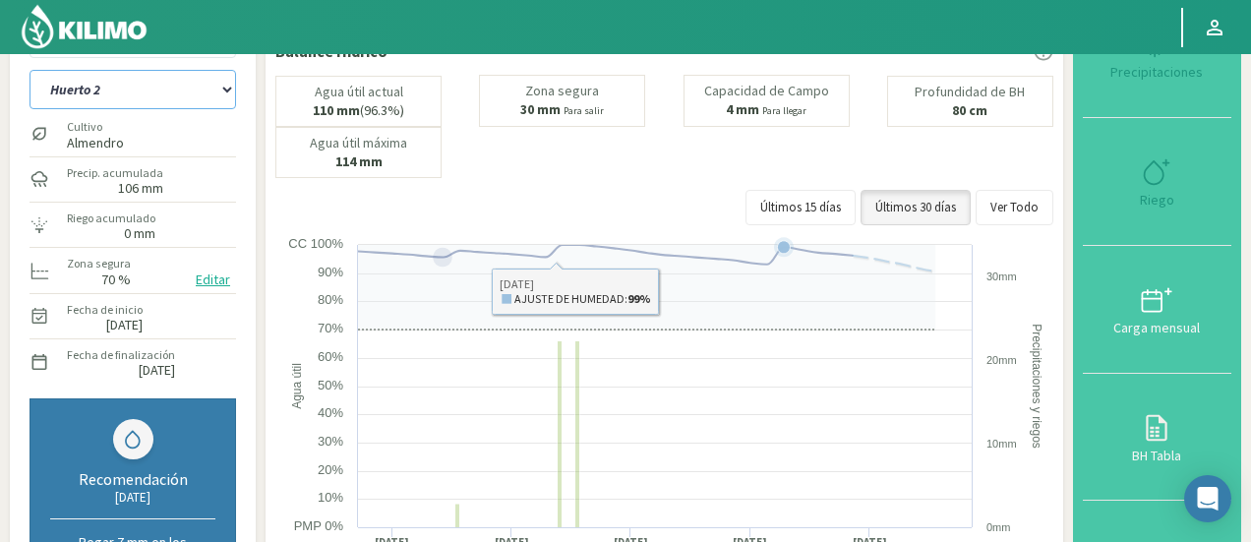
select select "8625: Object"
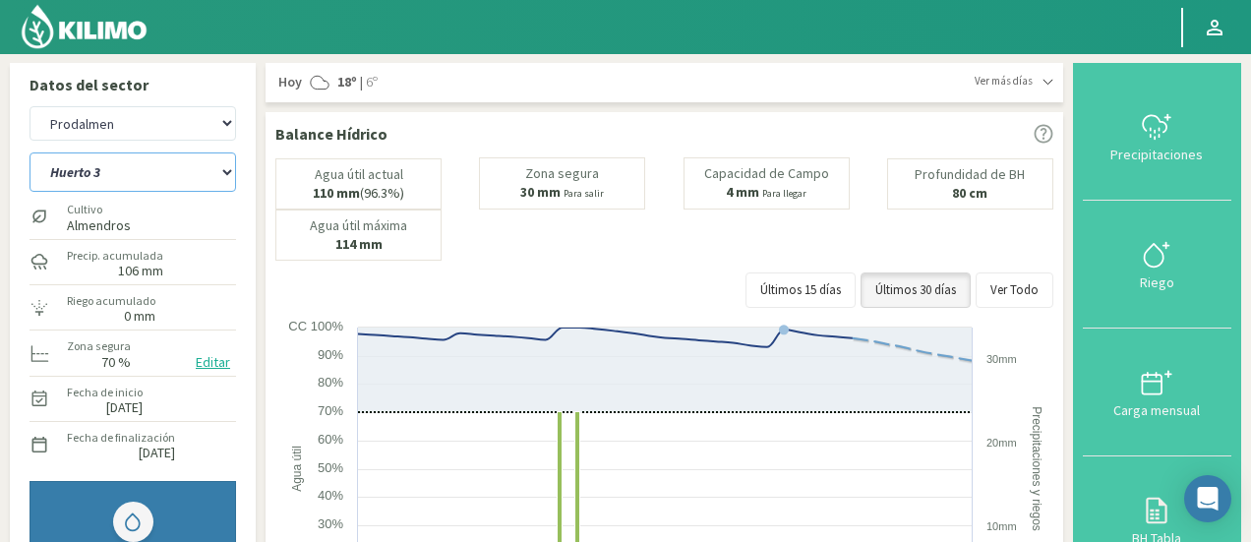
click at [191, 164] on select "Huerto 1 Huerto 2 Huerto 3 Huerto 4 Huerto 5 Huerto 6 Huerto 7" at bounding box center [133, 171] width 207 height 39
click at [30, 152] on select "Huerto 1 Huerto 2 Huerto 3 Huerto 4 Huerto 5 Huerto 6 Huerto 7" at bounding box center [133, 171] width 207 height 39
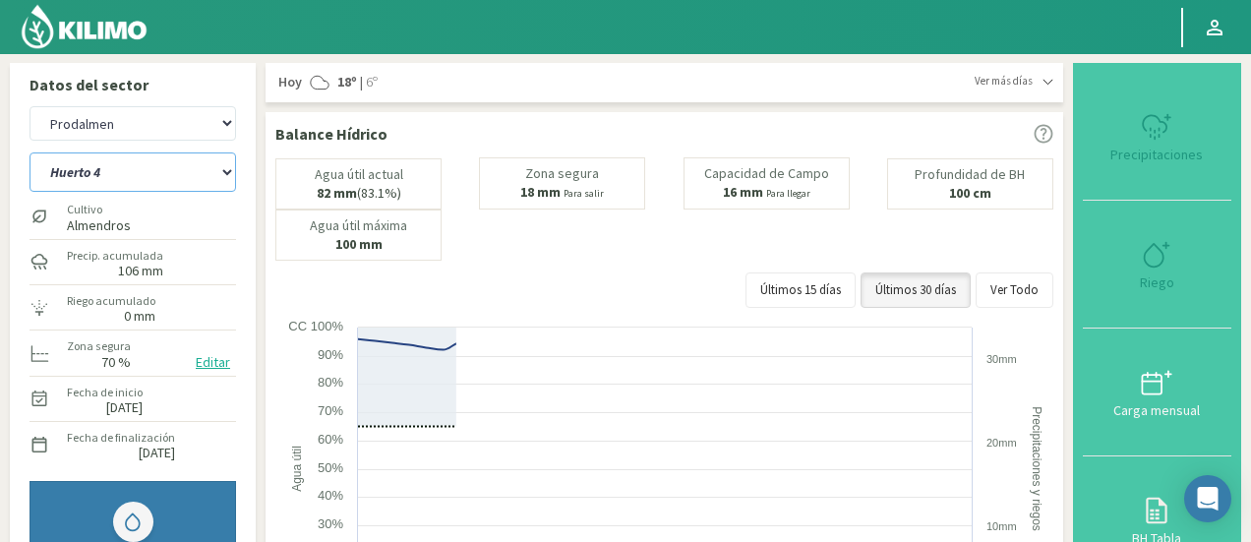
select select "394: Object"
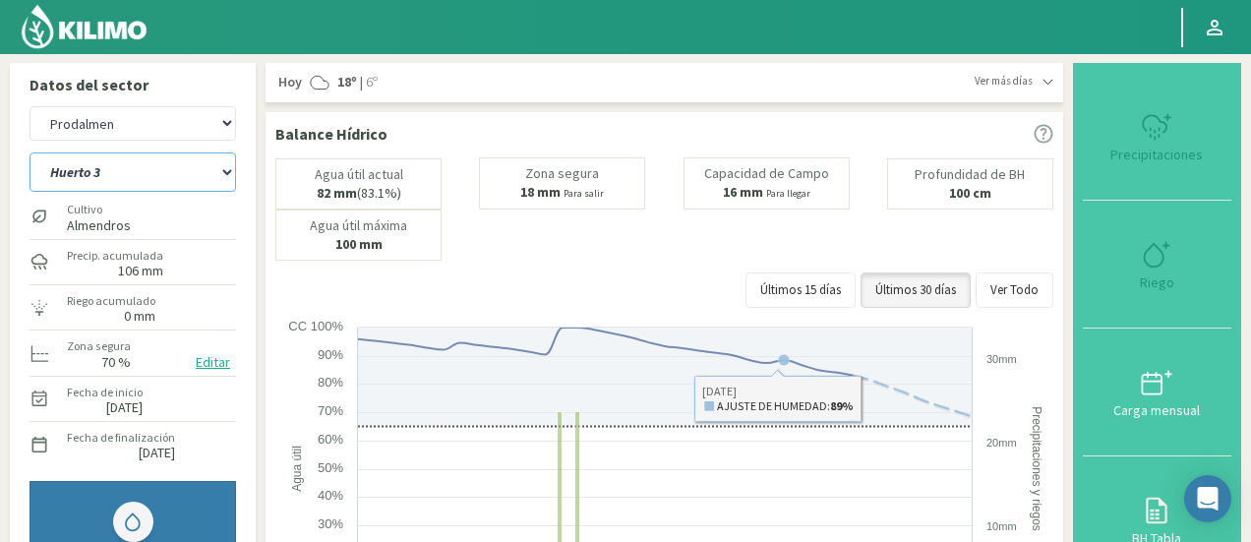
select select "8905: Object"
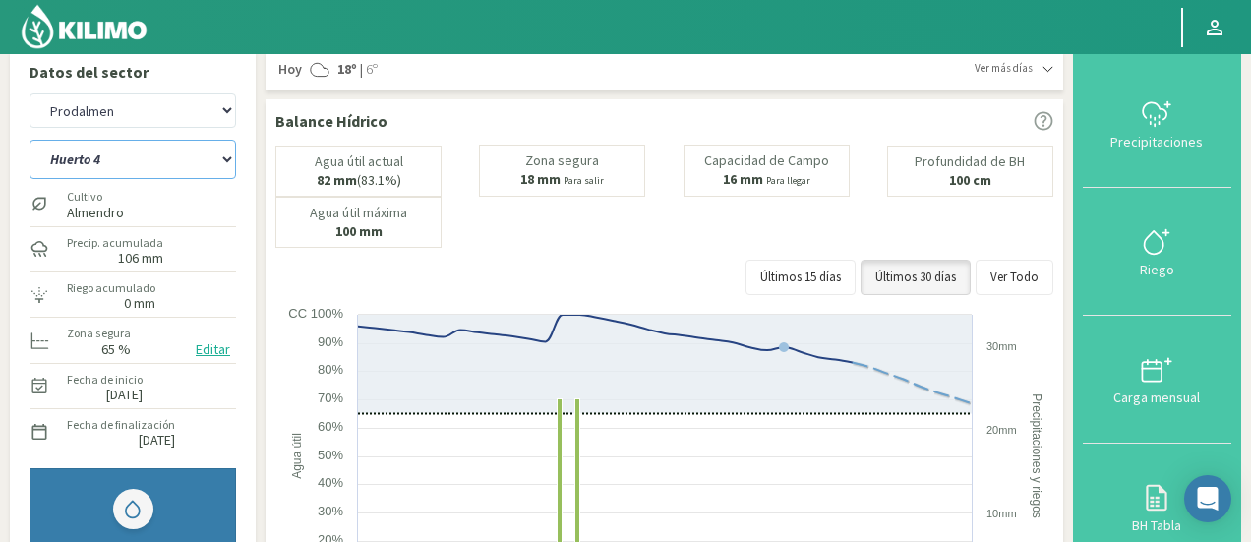
scroll to position [11, 0]
click at [107, 172] on select "Huerto 1 Huerto 2 Huerto 3 Huerto 4 Huerto 5 Huerto 6 Huerto 7" at bounding box center [133, 161] width 207 height 39
click at [30, 142] on select "Huerto 1 Huerto 2 Huerto 3 Huerto 4 Huerto 5 Huerto 6 Huerto 7" at bounding box center [133, 161] width 207 height 39
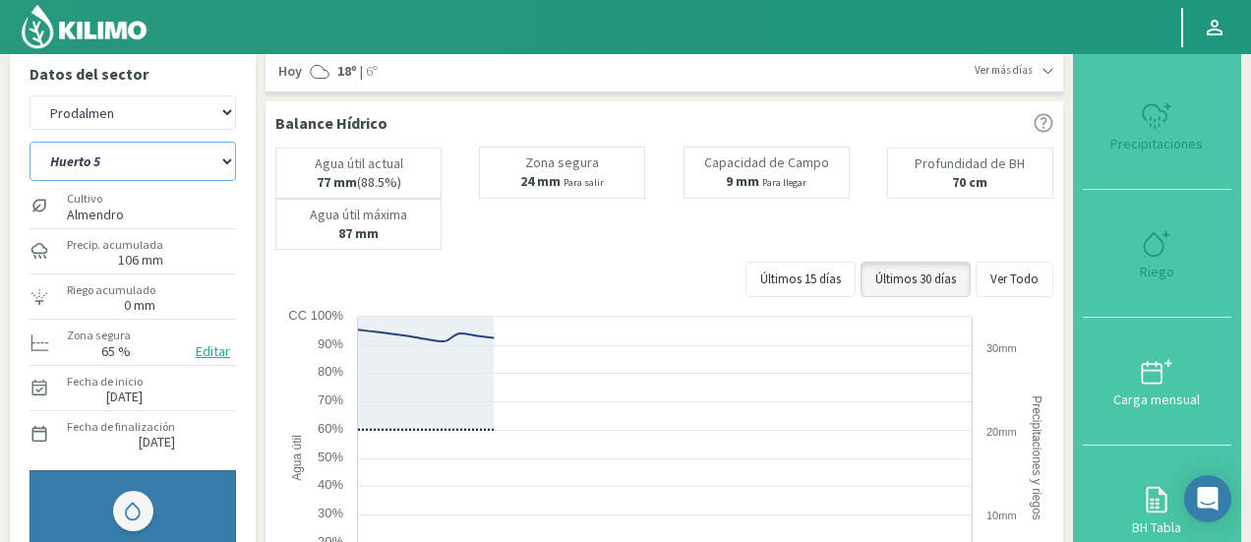
select select "402: Object"
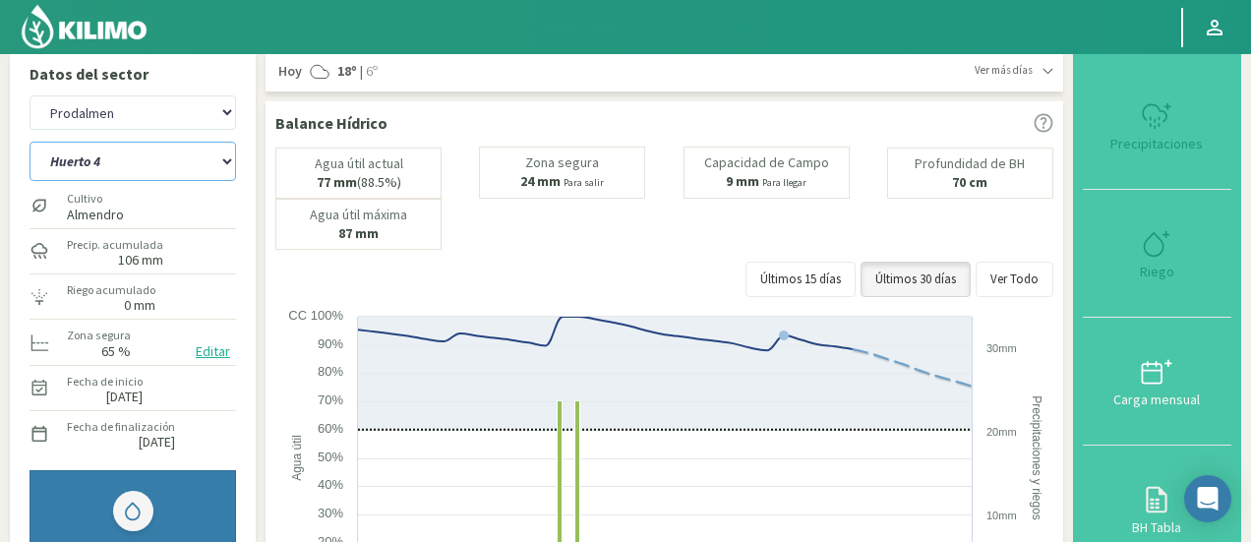
select select "9185: Object"
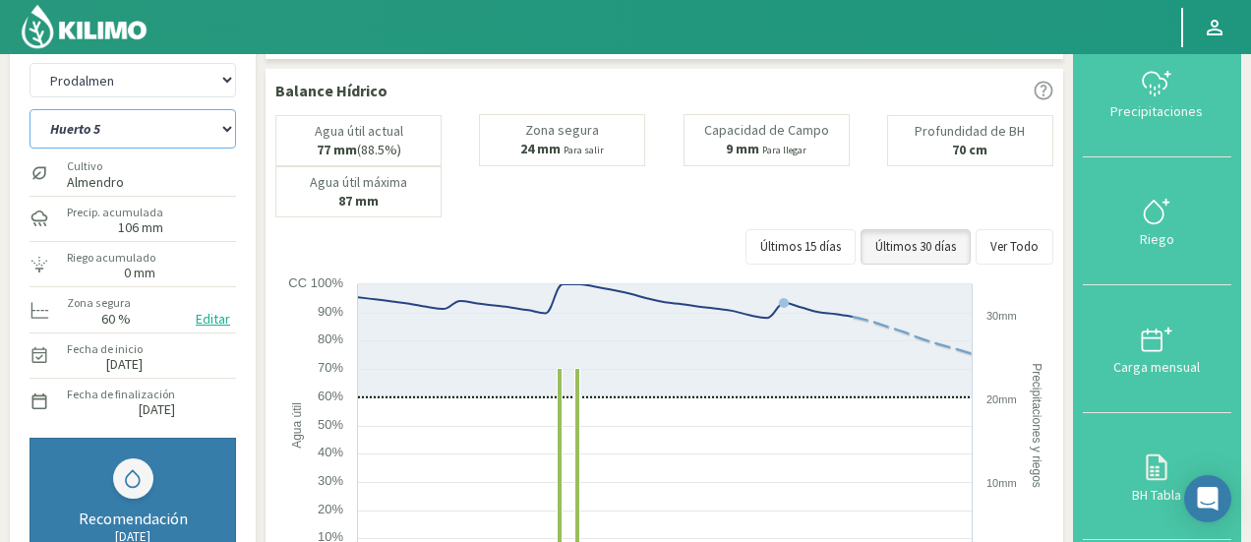
scroll to position [36, 0]
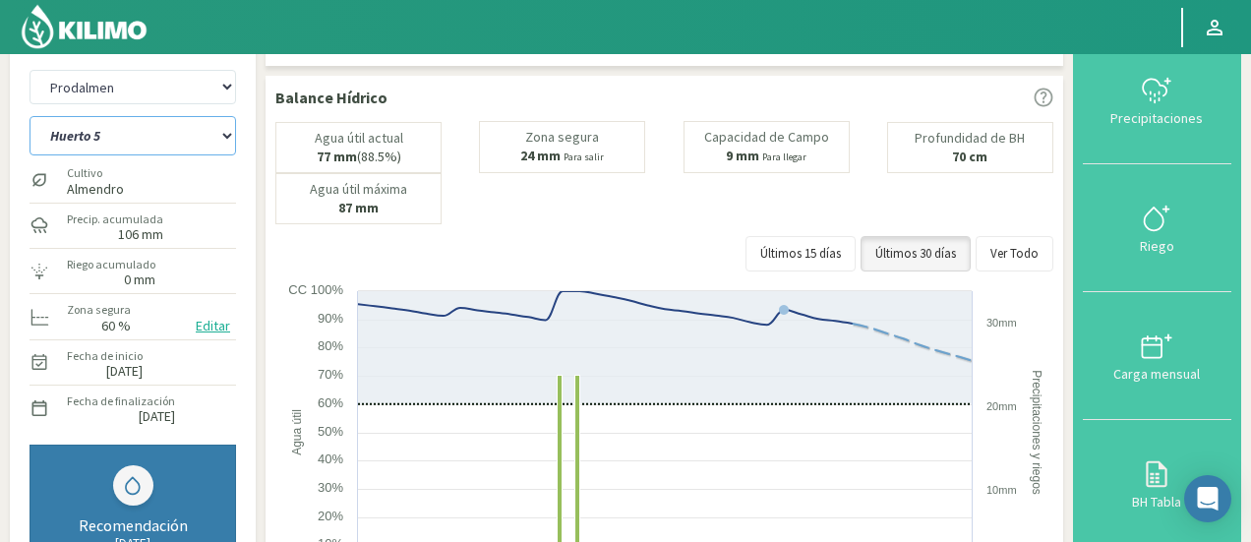
click at [106, 119] on select "Huerto 1 Huerto 2 Huerto 3 Huerto 4 Huerto 5 Huerto 6 Huerto 7" at bounding box center [133, 135] width 207 height 39
click at [30, 116] on select "Huerto 1 Huerto 2 Huerto 3 Huerto 4 Huerto 5 Huerto 6 Huerto 7" at bounding box center [133, 135] width 207 height 39
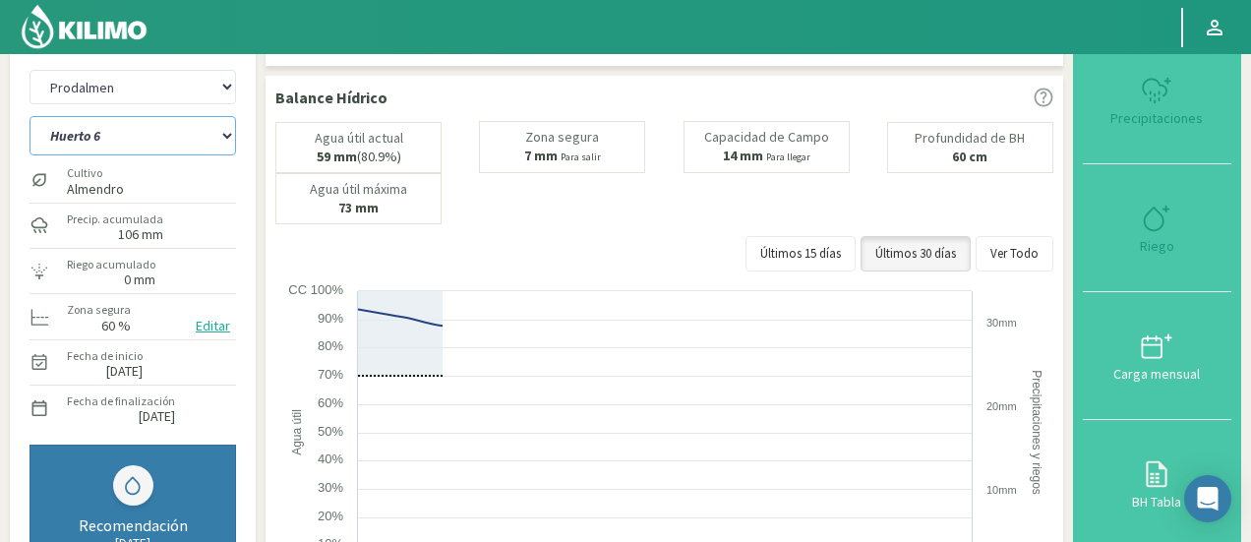
select select "410: Object"
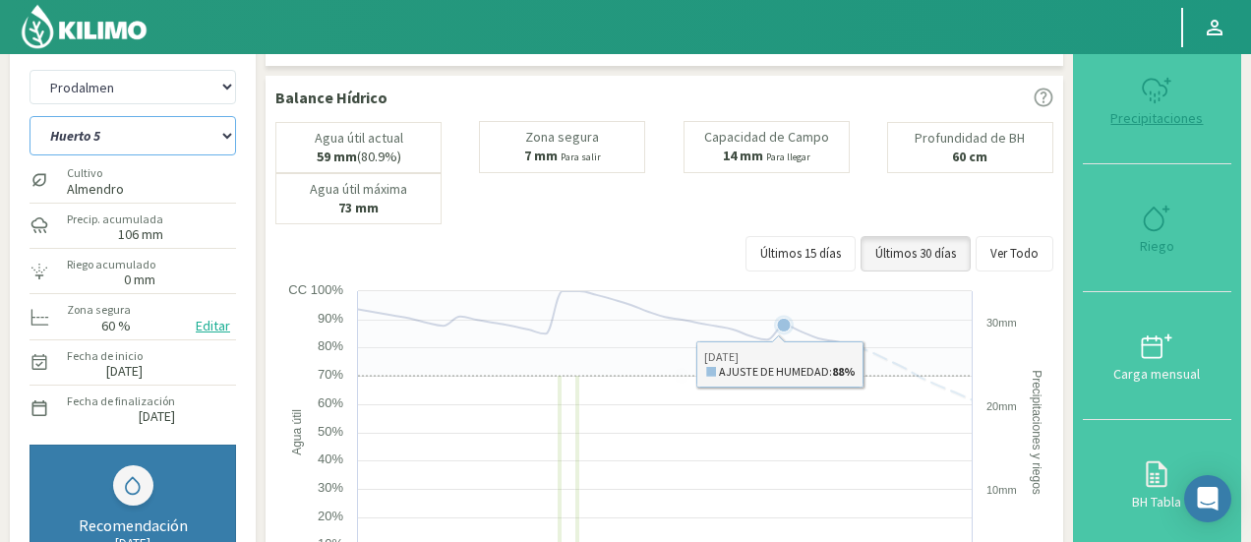
select select "9465: Object"
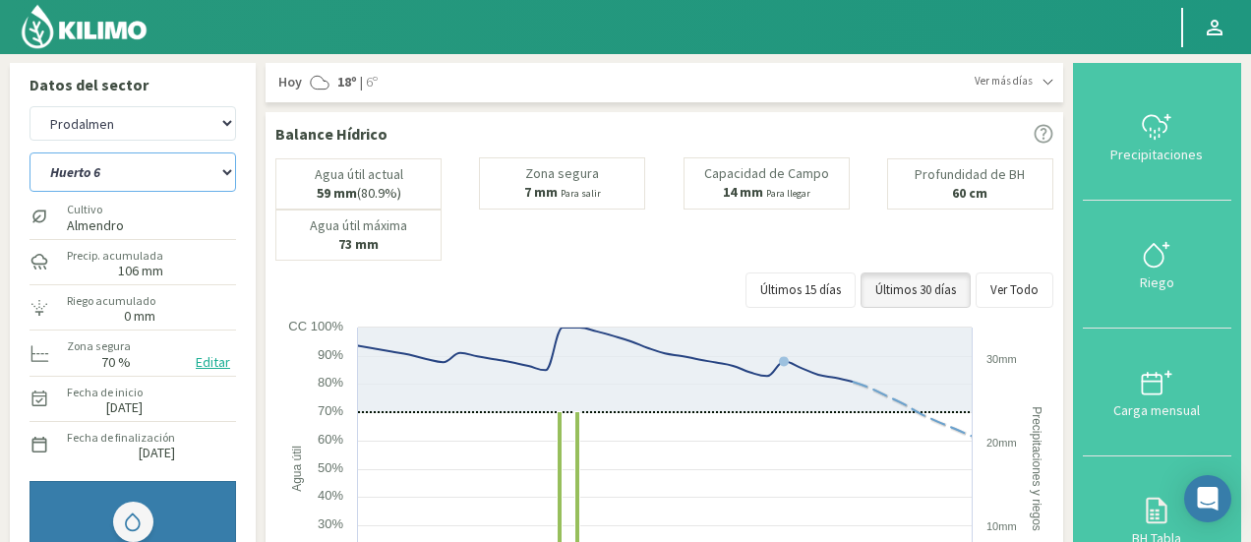
click at [65, 172] on select "Huerto 1 Huerto 2 Huerto 3 Huerto 4 Huerto 5 Huerto 6 Huerto 7" at bounding box center [133, 171] width 207 height 39
click at [30, 152] on select "Huerto 1 Huerto 2 Huerto 3 Huerto 4 Huerto 5 Huerto 6 Huerto 7" at bounding box center [133, 171] width 207 height 39
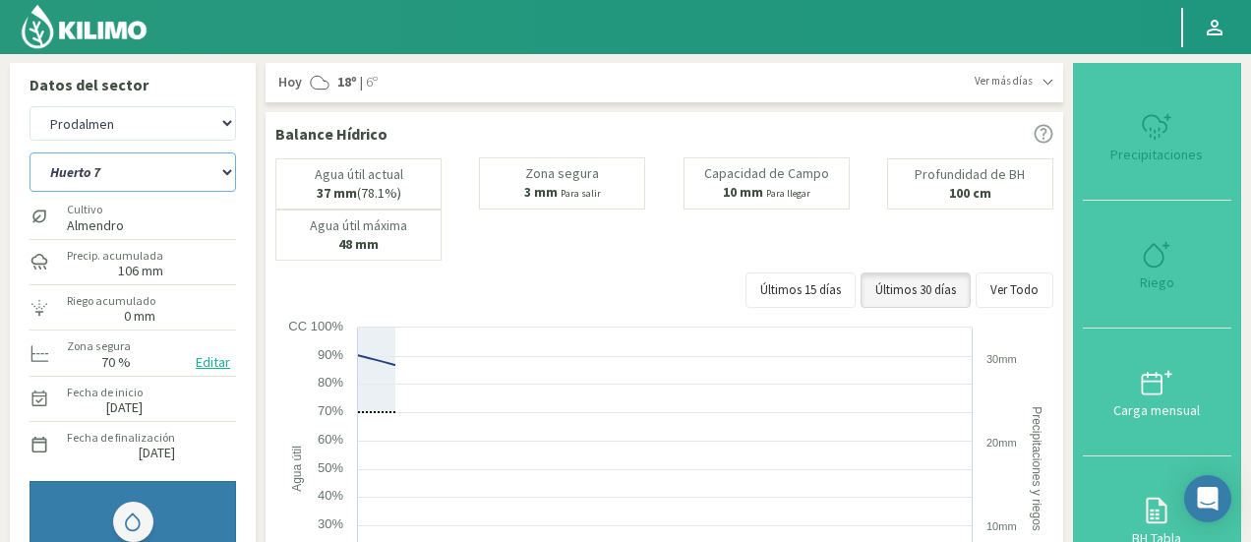
select select "418: Object"
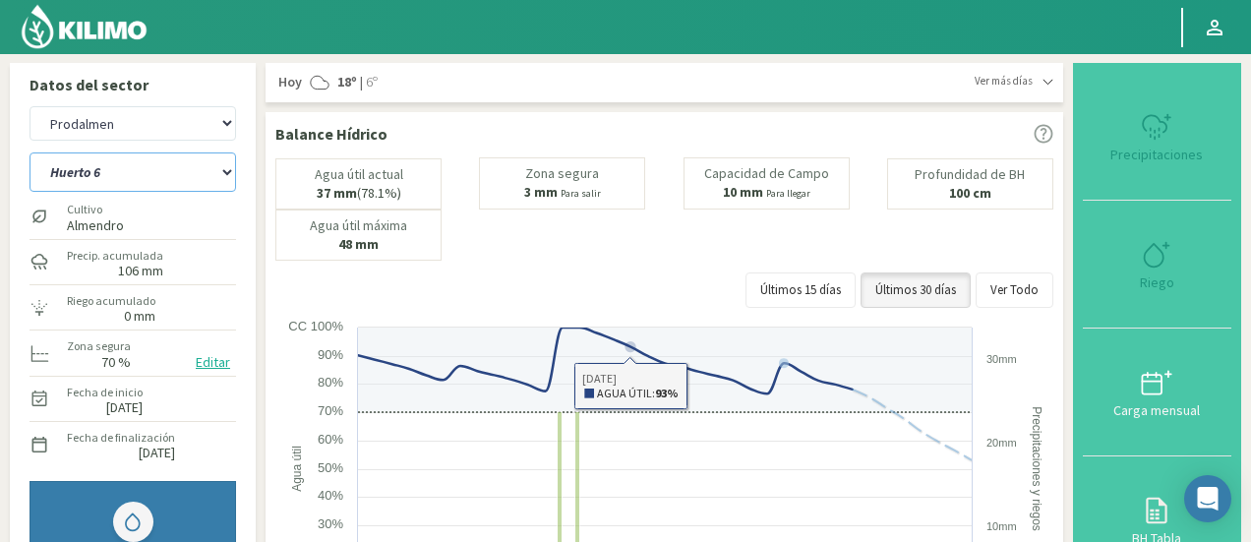
select select "9745: Object"
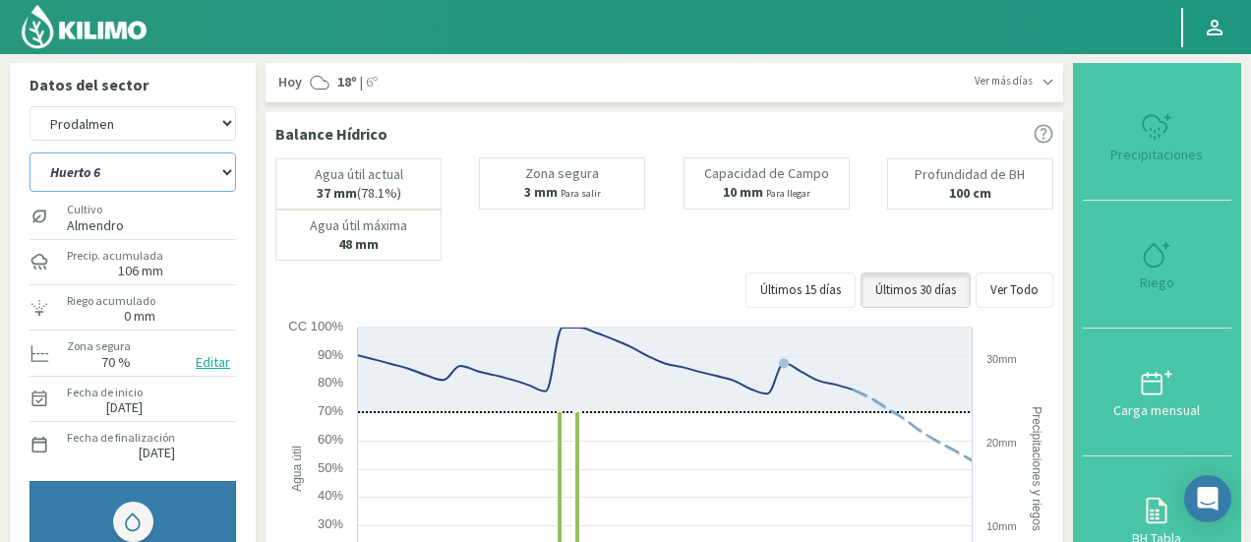
select select "426: Object"
